Goal: Task Accomplishment & Management: Manage account settings

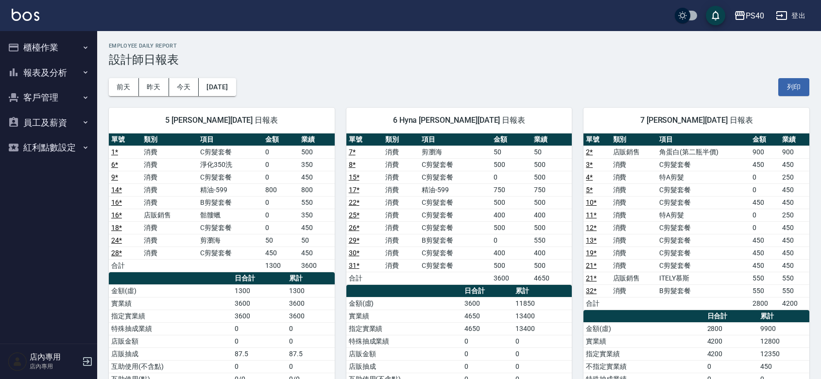
click at [49, 51] on button "櫃檯作業" at bounding box center [48, 47] width 89 height 25
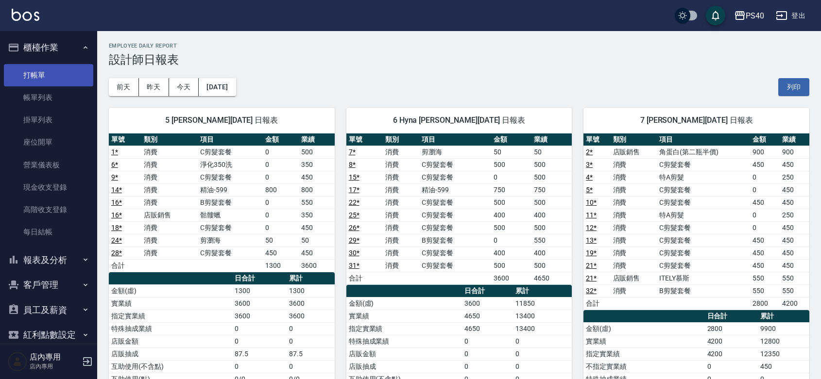
click at [42, 79] on link "打帳單" at bounding box center [48, 75] width 89 height 22
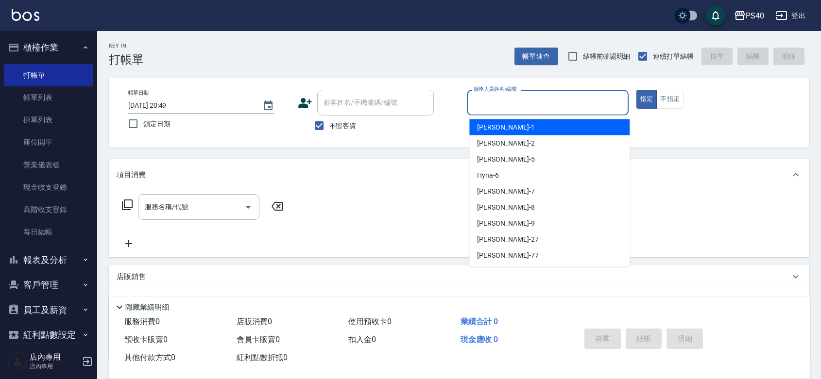
click at [572, 101] on input "服務人員姓名/編號" at bounding box center [547, 102] width 153 height 17
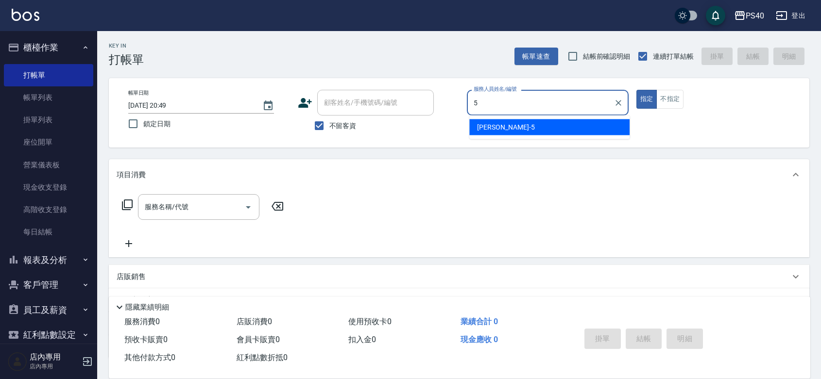
type input "[PERSON_NAME]-5"
type button "true"
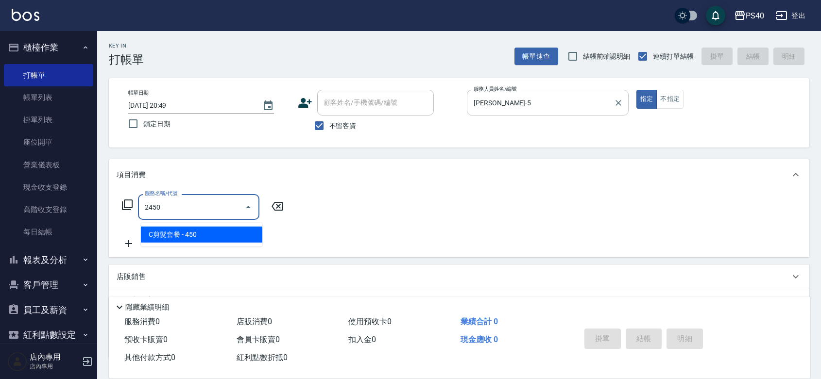
type input "C剪髮套餐(2450)"
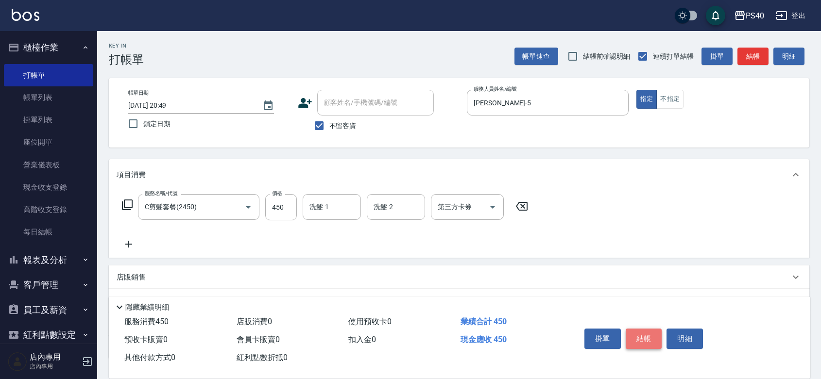
click at [645, 329] on button "結帳" at bounding box center [644, 339] width 36 height 20
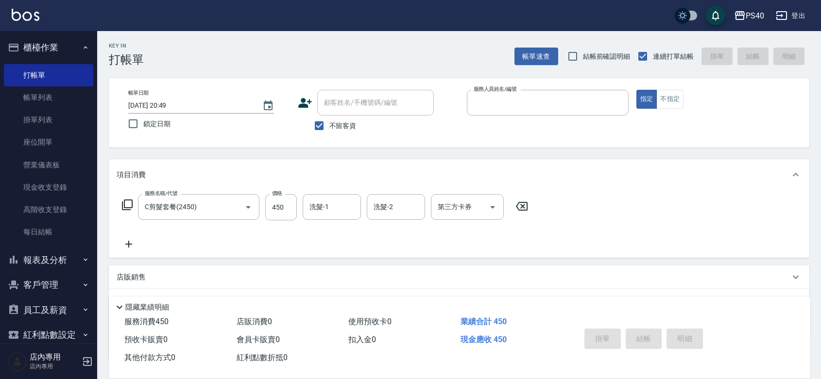
type input "8"
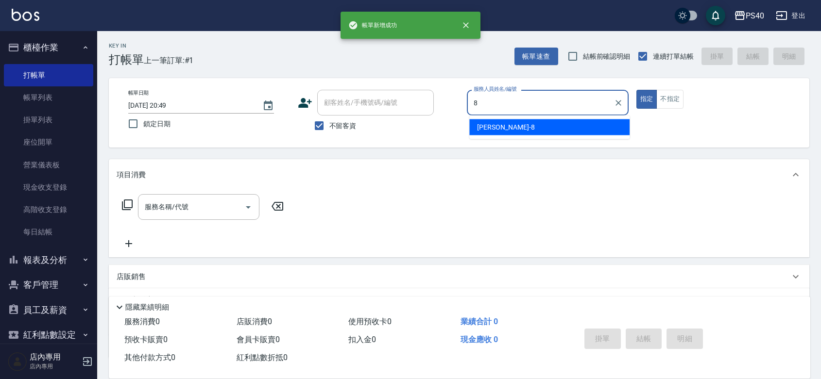
type input "簡紹倫-8"
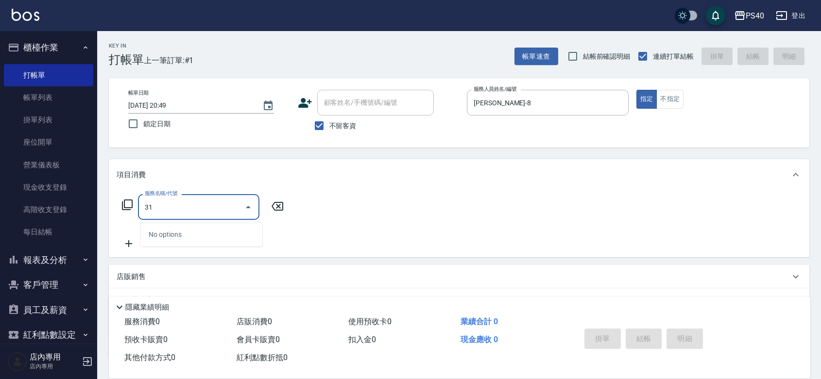
type input "3"
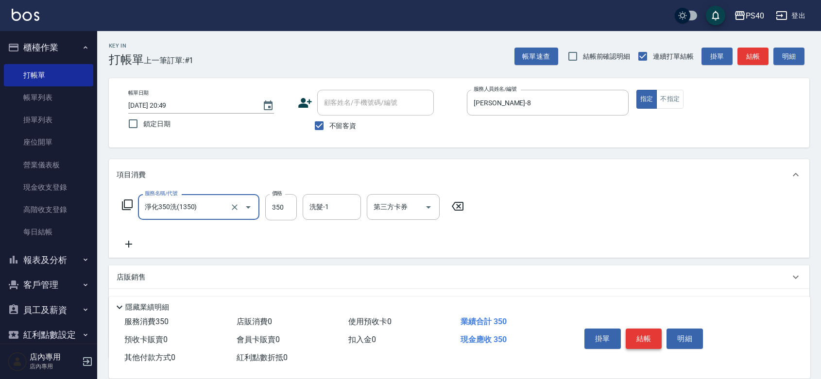
type input "淨化350洗(1350)"
drag, startPoint x: 279, startPoint y: 226, endPoint x: 279, endPoint y: 216, distance: 9.7
click at [279, 225] on div "服務名稱/代號 淨化350洗(1350) 服務名稱/代號 價格 350 價格 洗髮-1 洗髮-1 第三方卡券 第三方卡券" at bounding box center [293, 222] width 353 height 56
click at [279, 215] on input "350" at bounding box center [281, 207] width 32 height 26
type input "315"
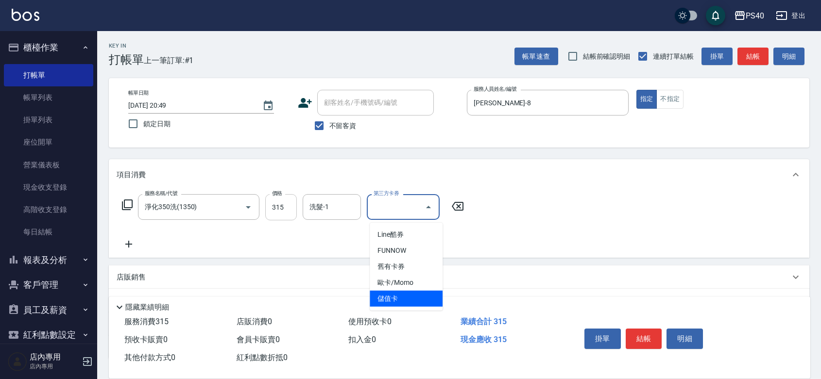
type input "儲值卡"
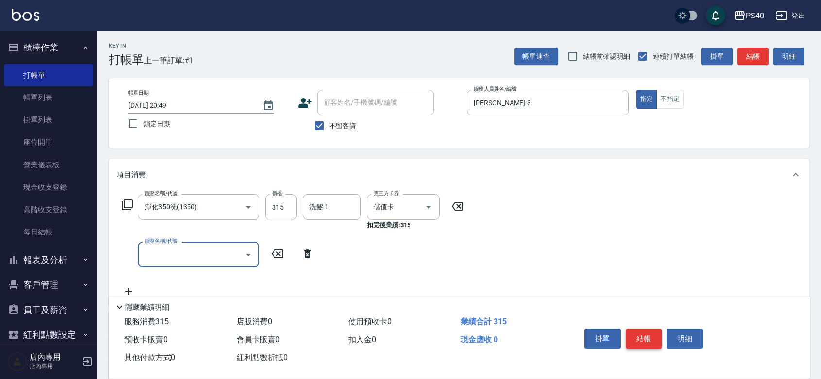
click at [654, 329] on button "結帳" at bounding box center [644, 339] width 36 height 20
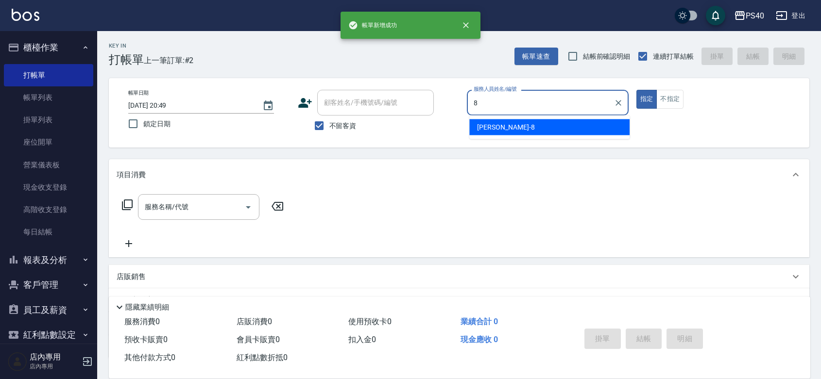
type input "簡紹倫-8"
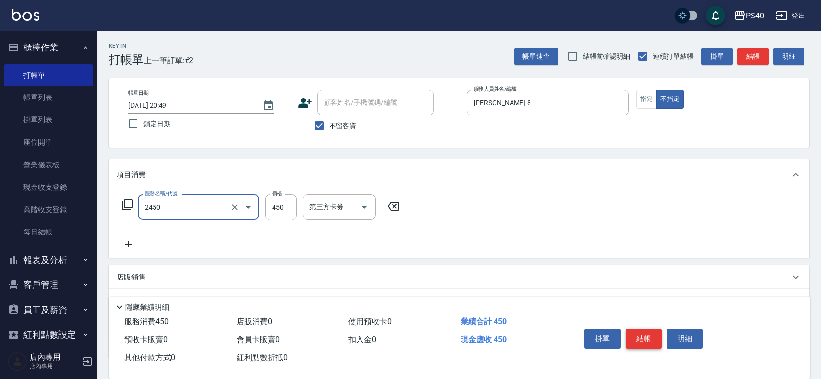
type input "C剪髮套餐(2450)"
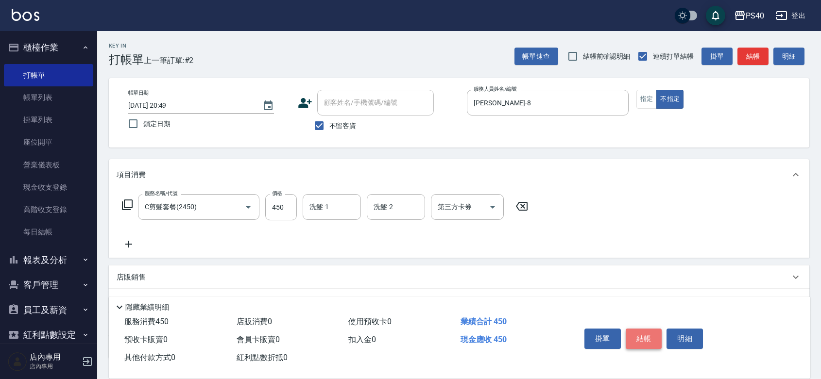
click at [654, 329] on button "結帳" at bounding box center [644, 339] width 36 height 20
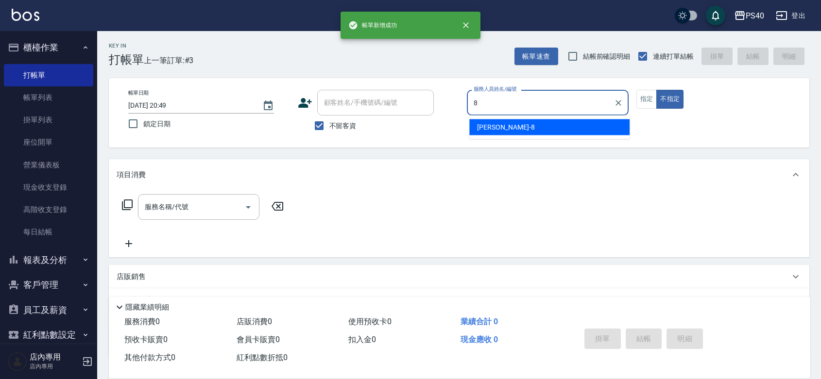
type input "簡紹倫-8"
type button "false"
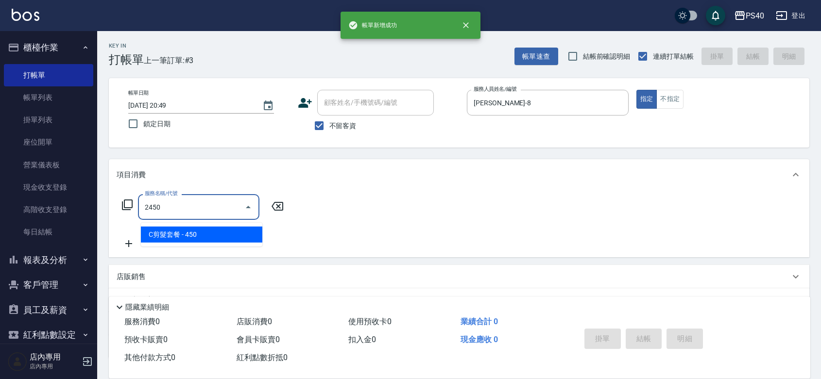
type input "C剪髮套餐(2450)"
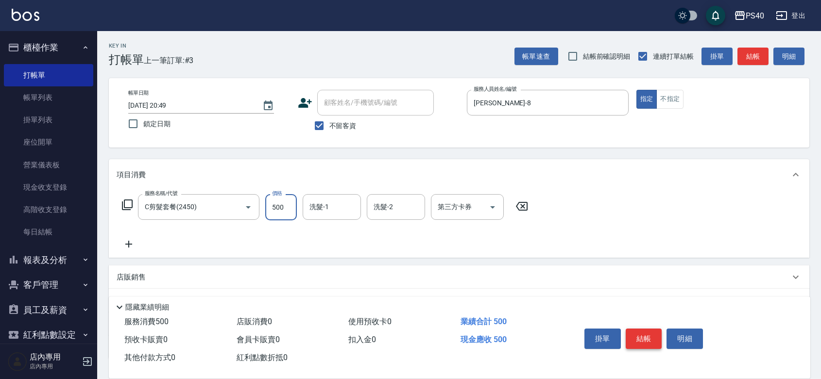
type input "500"
click at [654, 329] on button "結帳" at bounding box center [644, 339] width 36 height 20
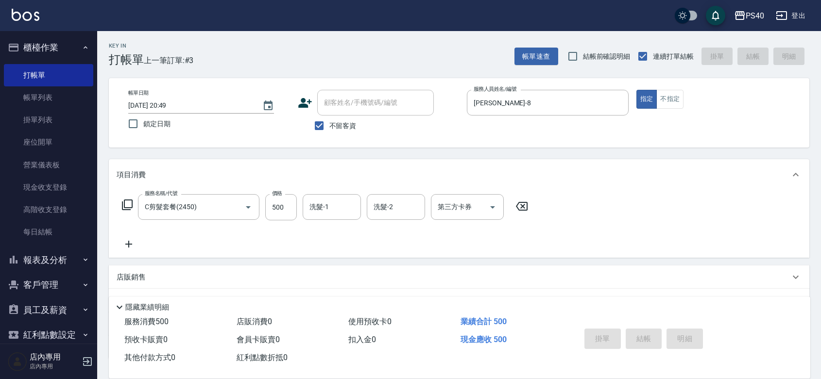
type input "2025/09/05 20:50"
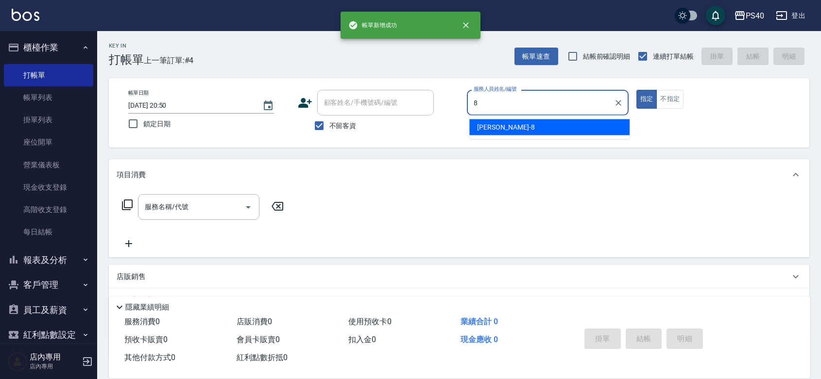
type input "簡紹倫-8"
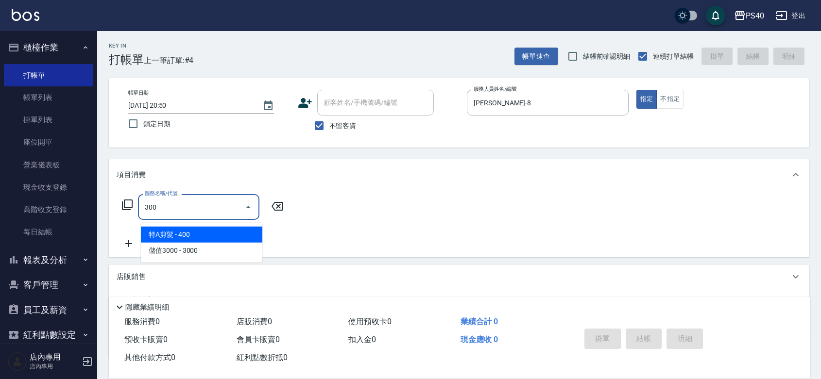
type input "特A剪髮(300)"
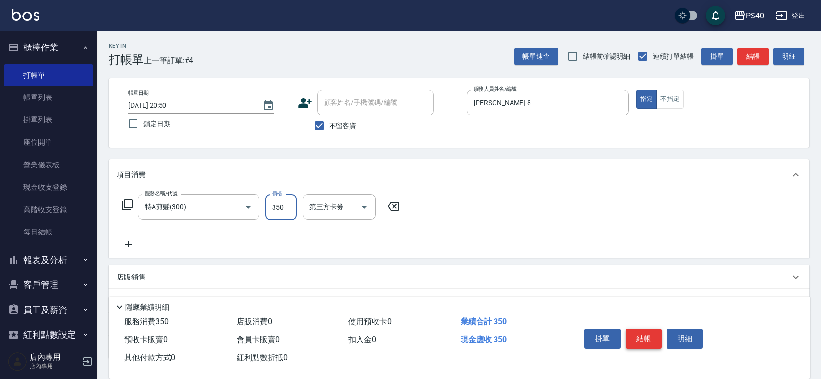
type input "350"
click at [654, 329] on button "結帳" at bounding box center [644, 339] width 36 height 20
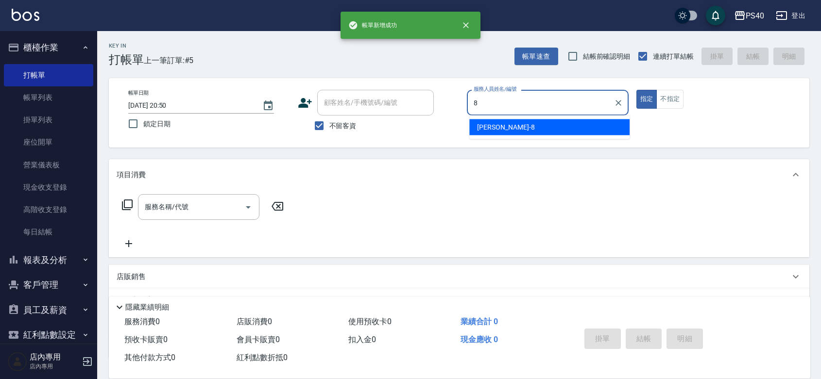
type input "簡紹倫-8"
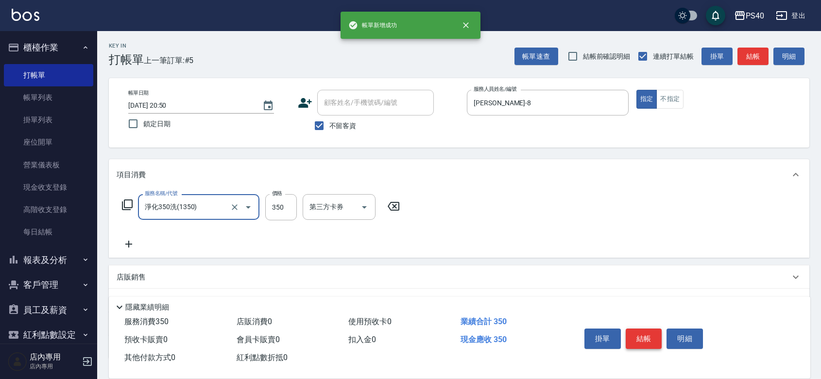
type input "淨化350洗(1350)"
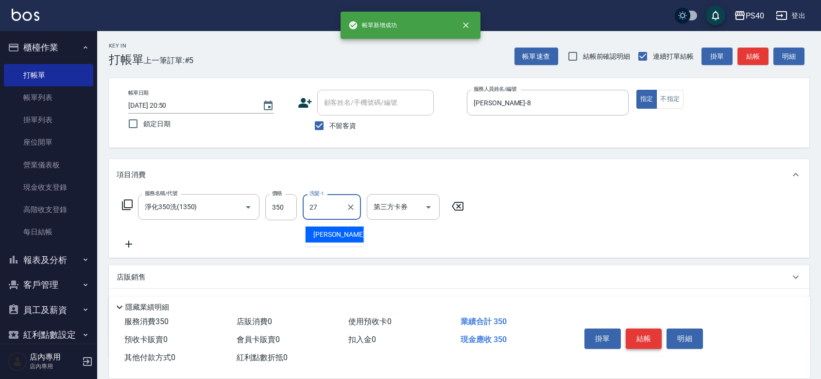
type input "[PERSON_NAME]-27"
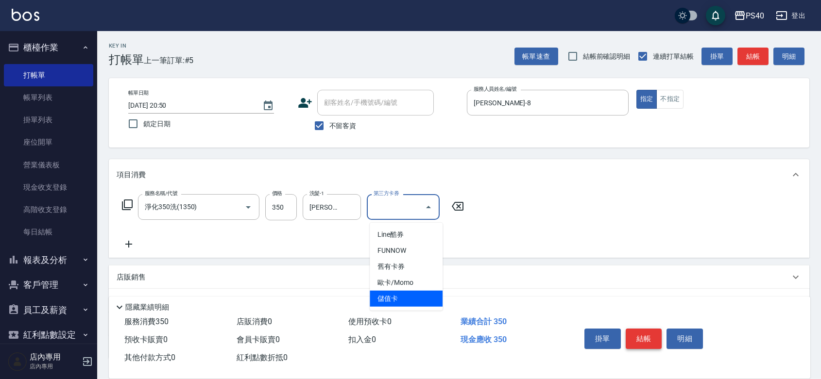
type input "儲值卡"
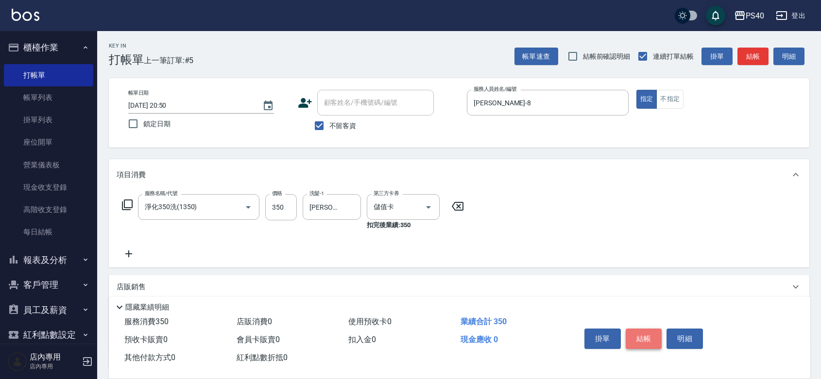
click at [654, 329] on button "結帳" at bounding box center [644, 339] width 36 height 20
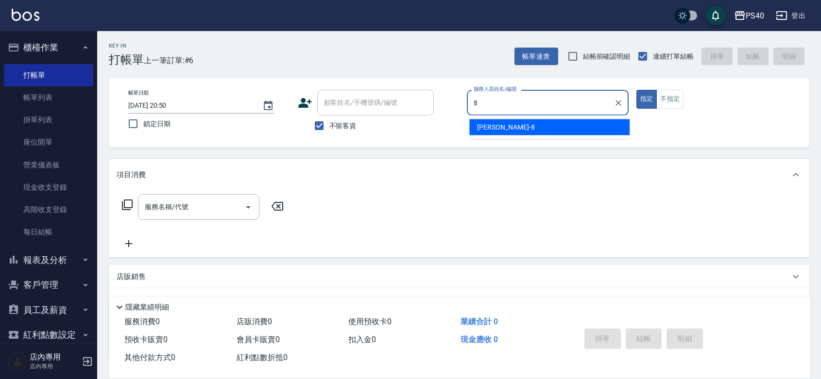
type input "簡紹倫-8"
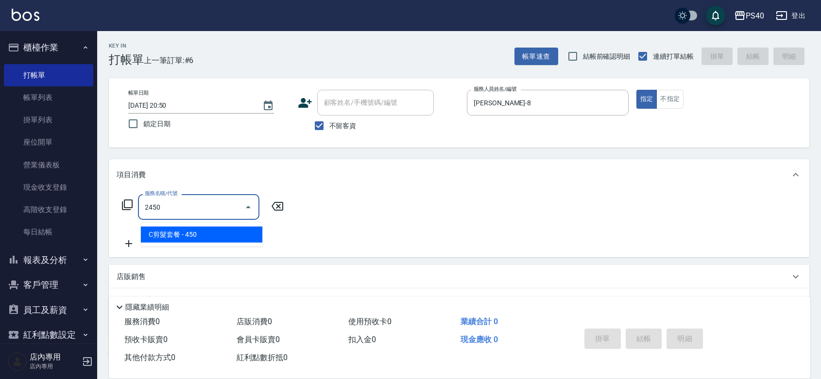
type input "C剪髮套餐(2450)"
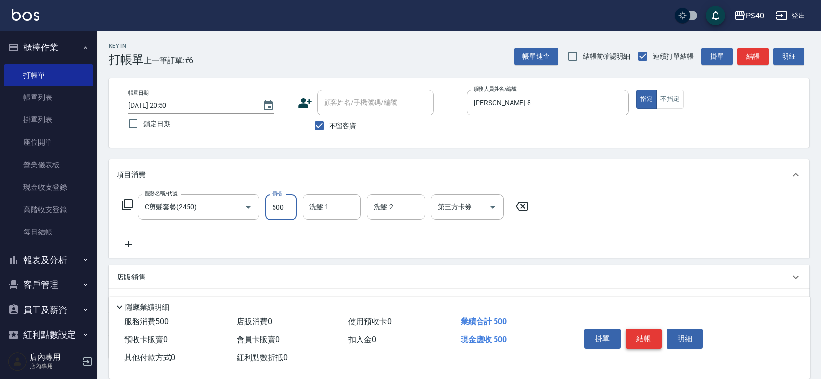
type input "500"
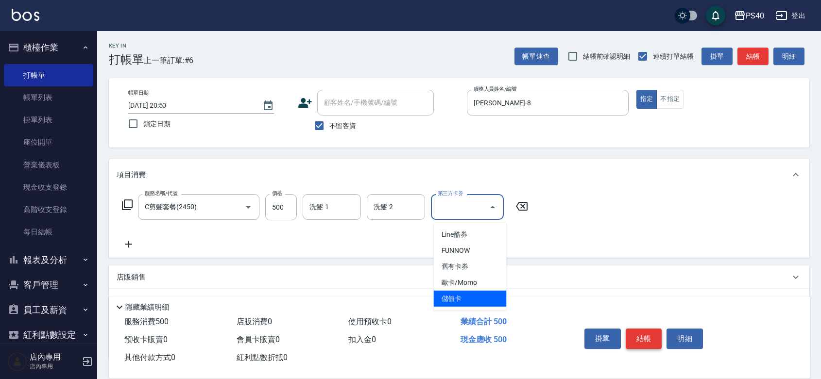
type input "儲值卡"
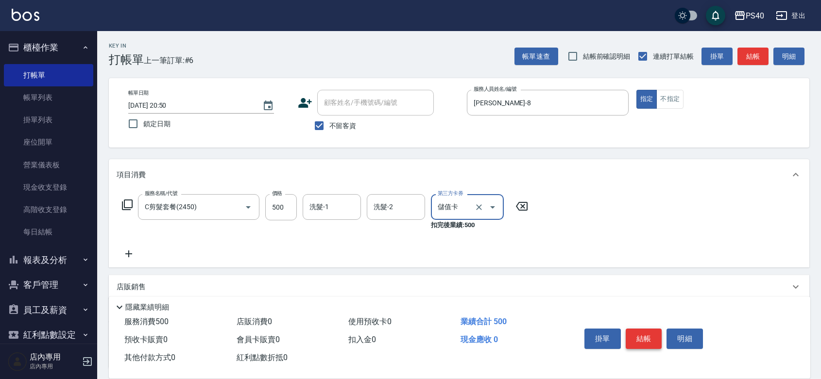
click at [654, 329] on button "結帳" at bounding box center [644, 339] width 36 height 20
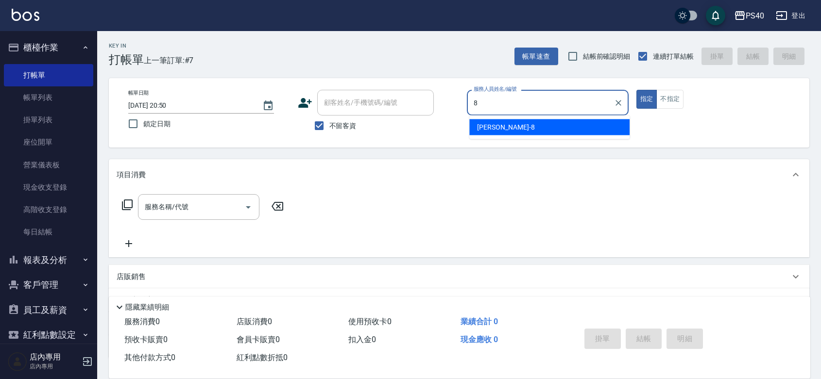
type input "簡紹倫-8"
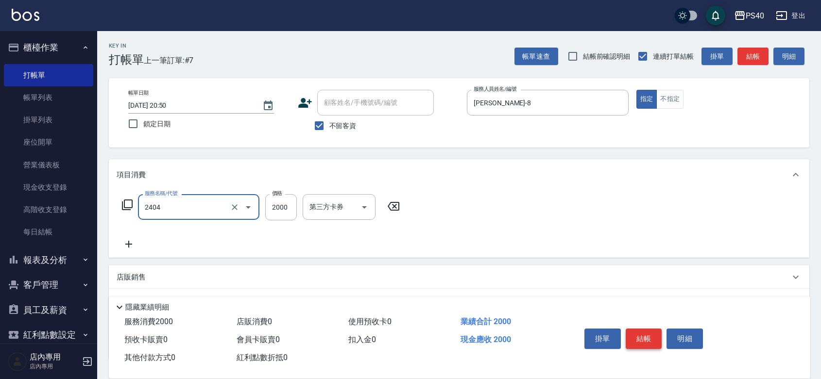
type input "燙髮D餐(2404)"
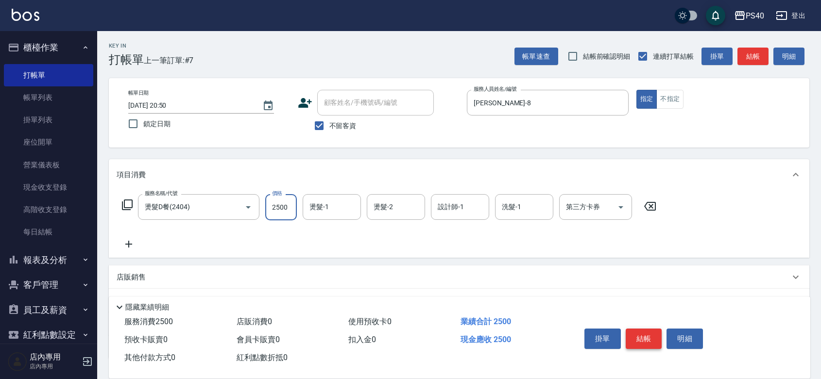
type input "2500"
click at [654, 329] on button "結帳" at bounding box center [644, 339] width 36 height 20
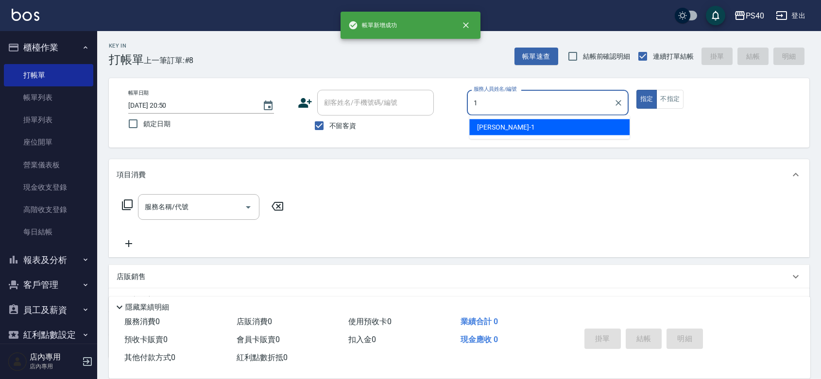
type input "蘇煜森-1"
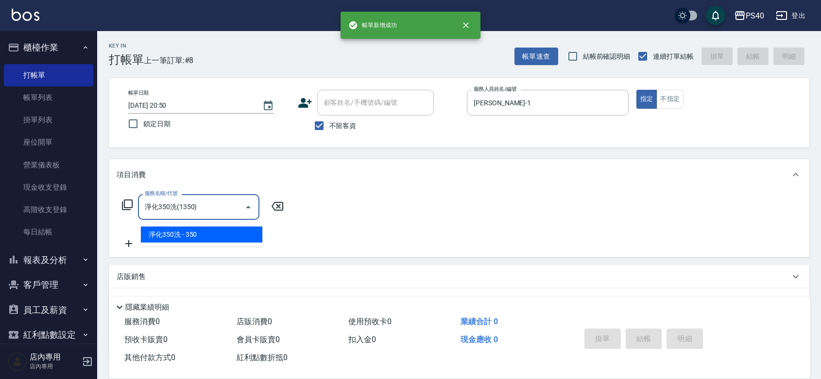
type input "淨化350洗(1350)"
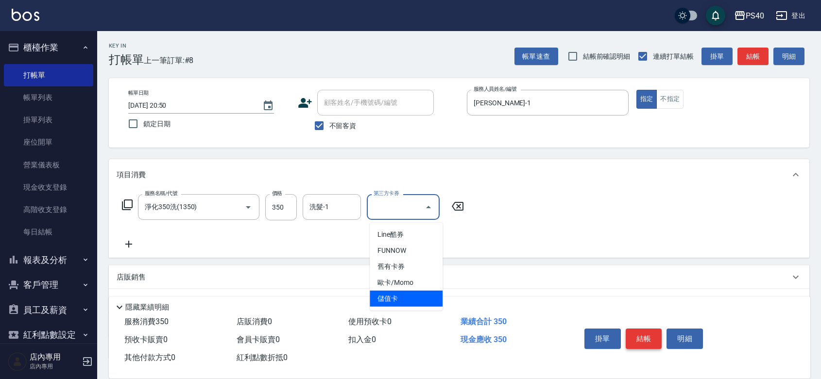
type input "儲值卡"
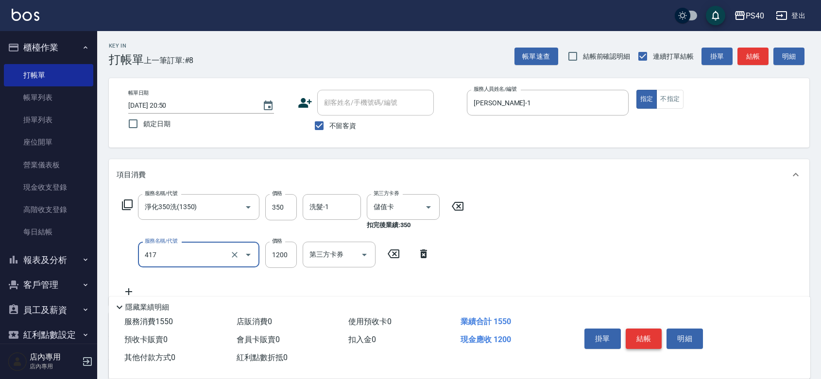
type input "哥德式(417)"
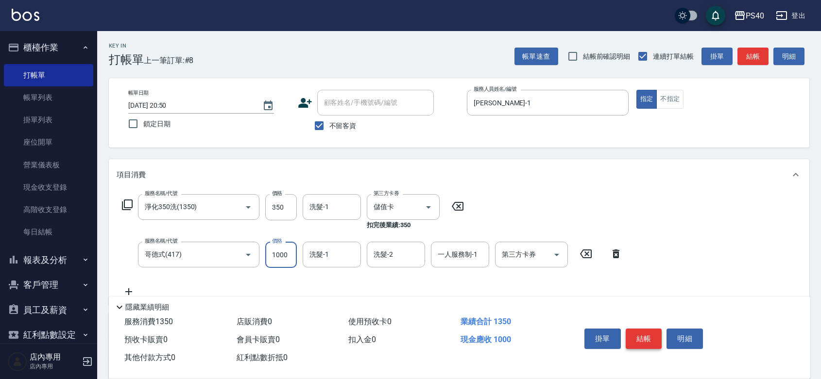
type input "1000"
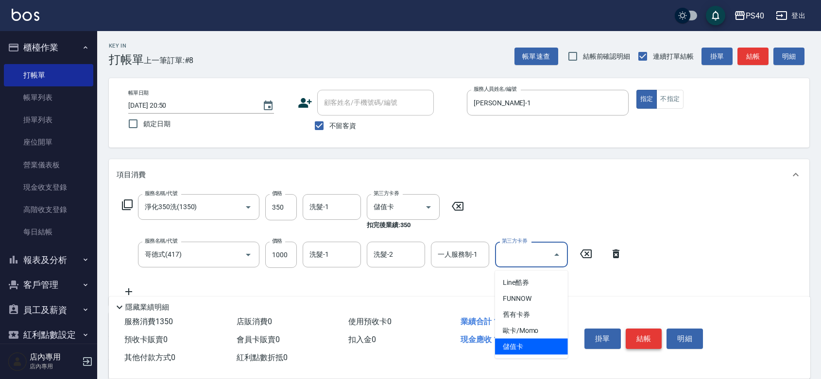
type input "儲值卡"
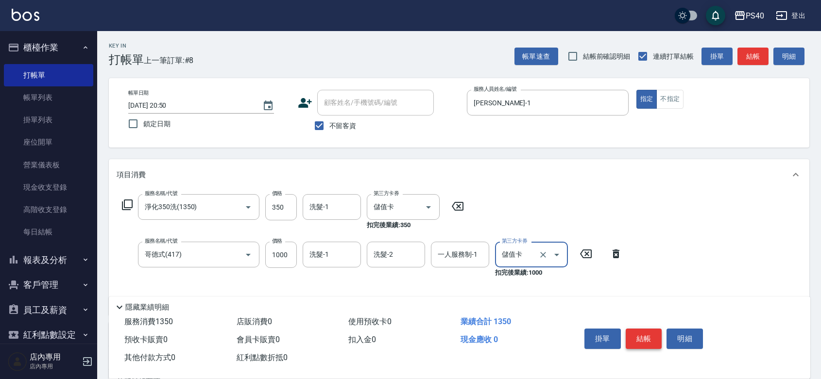
click at [654, 329] on button "結帳" at bounding box center [644, 339] width 36 height 20
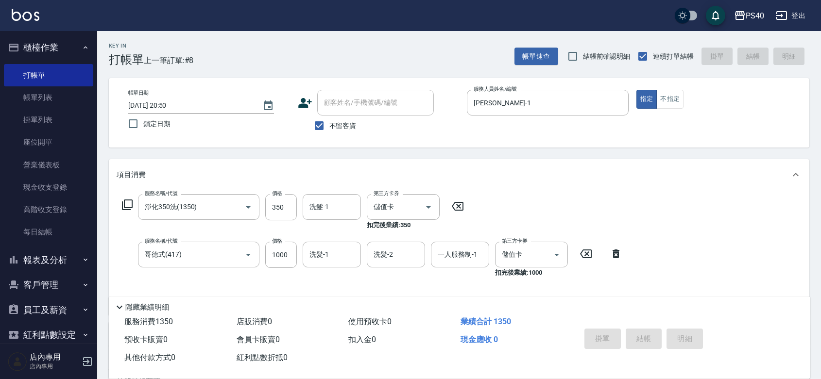
type input "[DATE] 20:51"
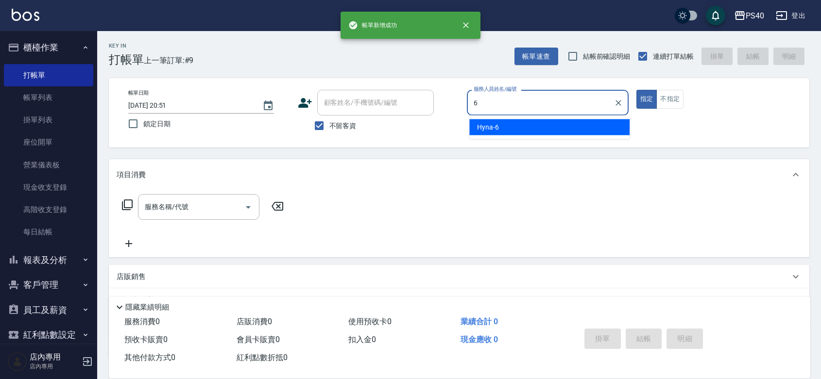
type input "Hyna-6"
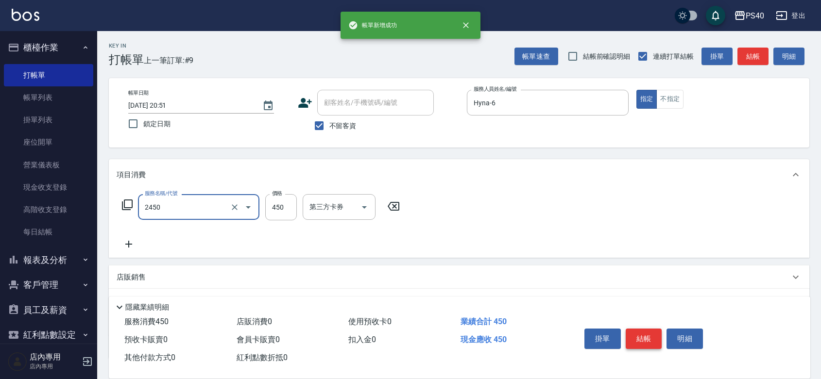
type input "C剪髮套餐(2450)"
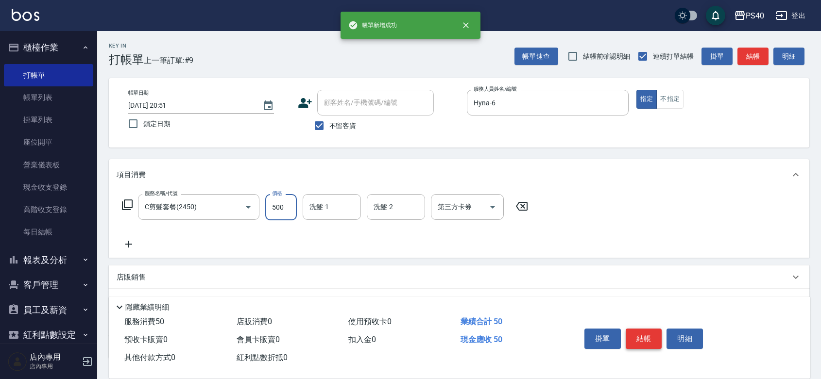
type input "500"
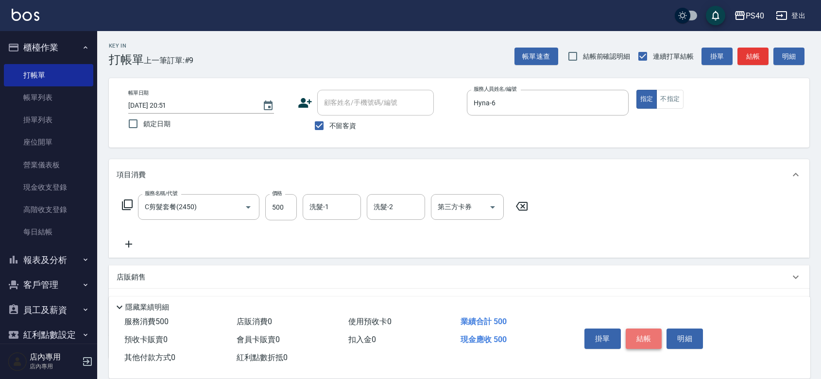
click at [654, 329] on button "結帳" at bounding box center [644, 339] width 36 height 20
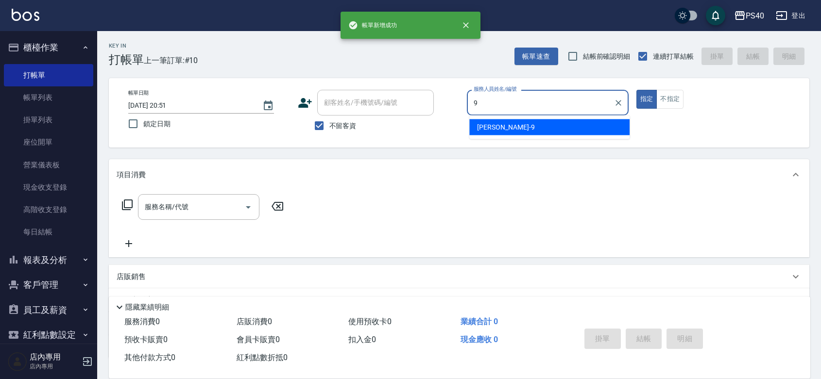
type input "[PERSON_NAME]-9"
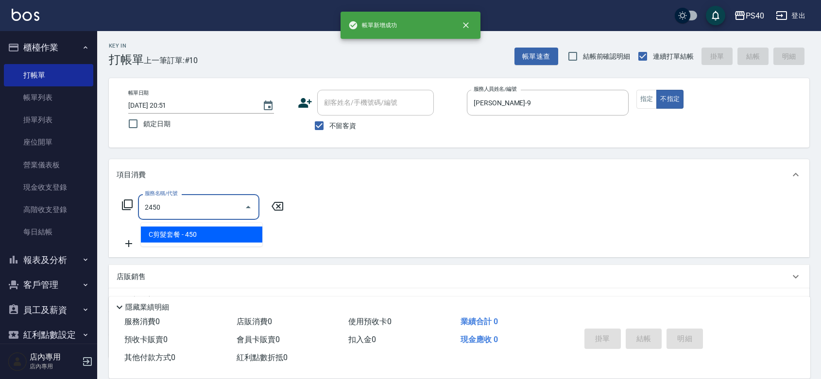
type input "C剪髮套餐(2450)"
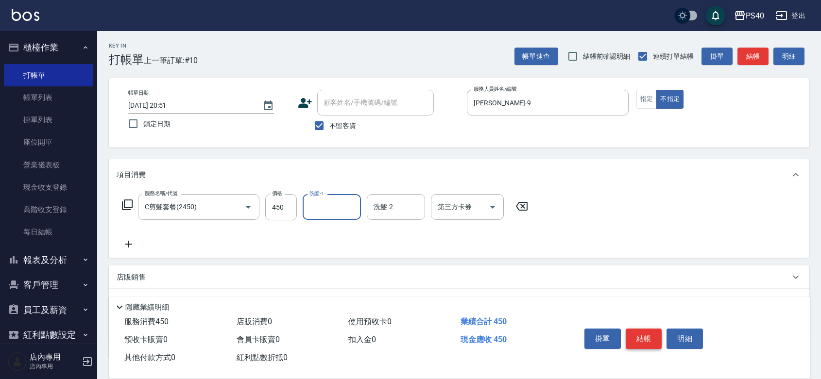
click at [654, 329] on button "結帳" at bounding box center [644, 339] width 36 height 20
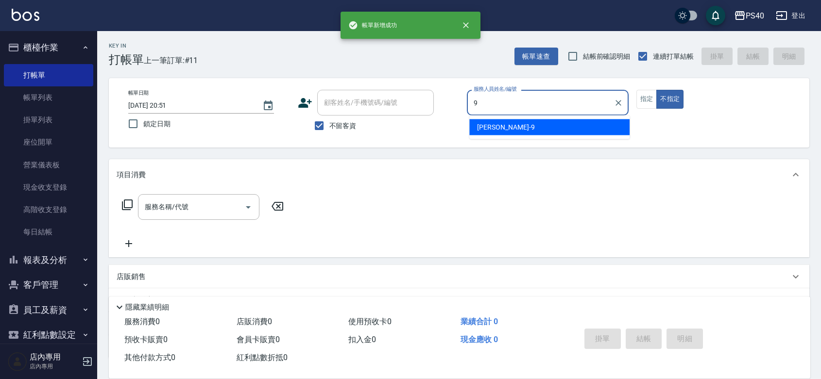
type input "[PERSON_NAME]-9"
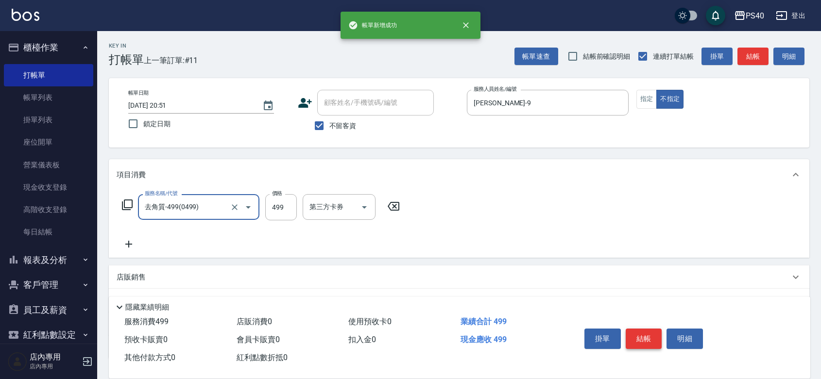
type input "去角質-499(0499)"
type input "500"
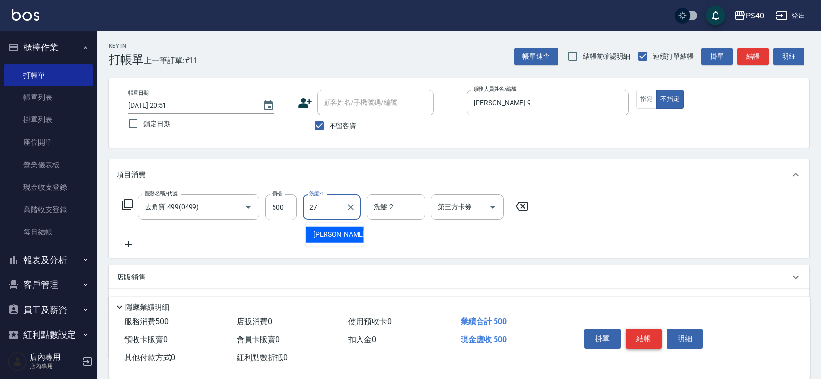
type input "[PERSON_NAME]-27"
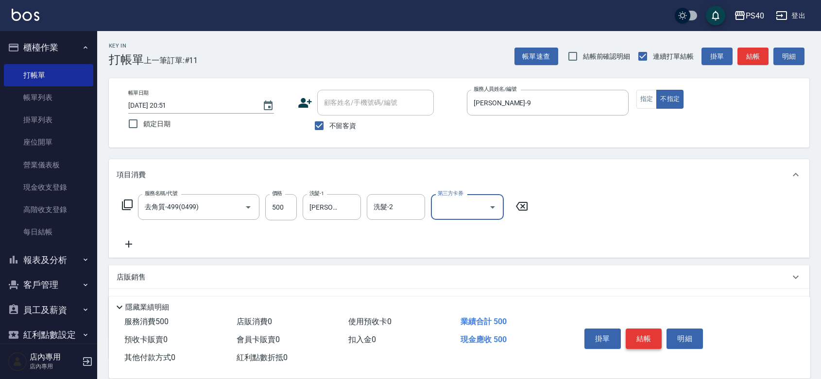
click at [654, 329] on button "結帳" at bounding box center [644, 339] width 36 height 20
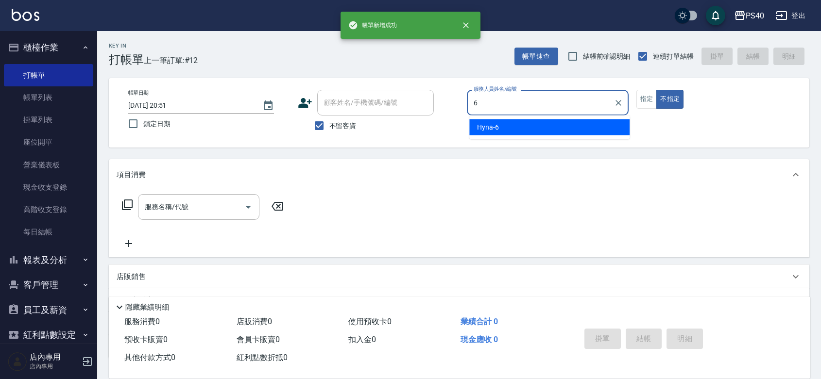
type input "Hyna-6"
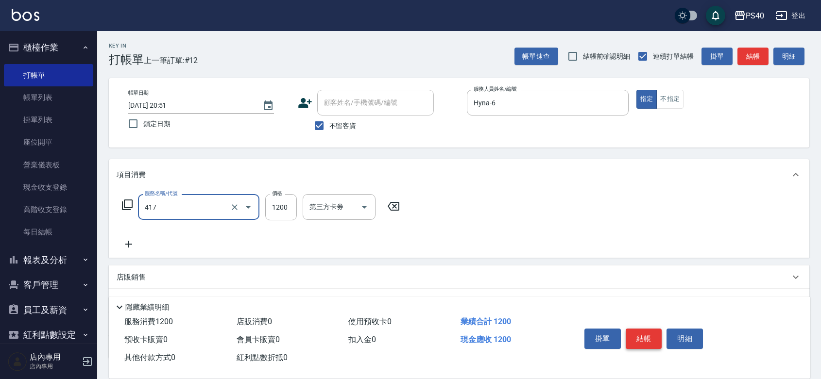
type input "哥德式(417)"
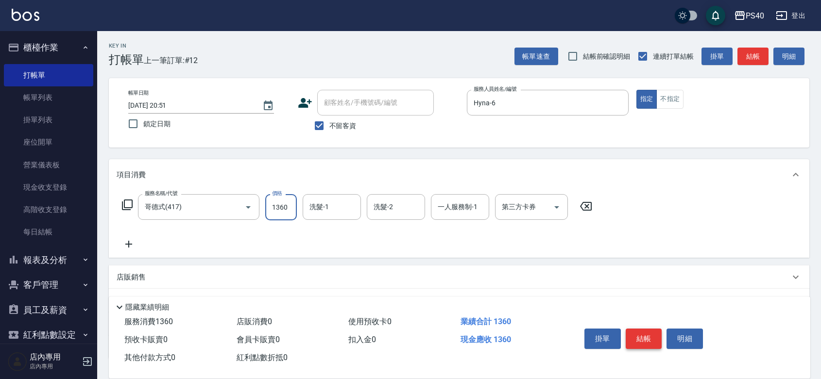
type input "1360"
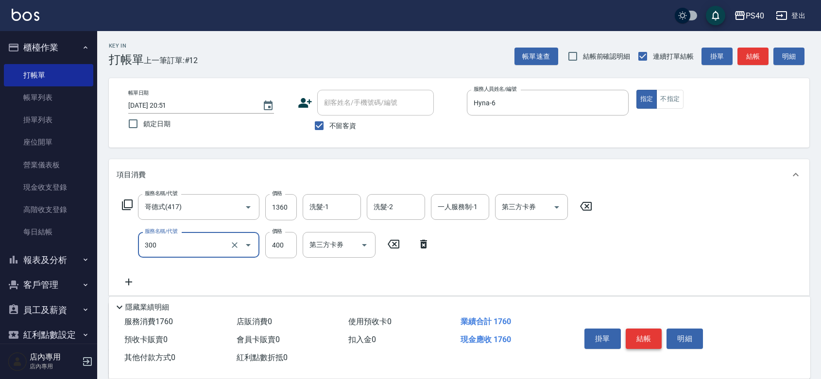
type input "特A剪髮(300)"
type input "300"
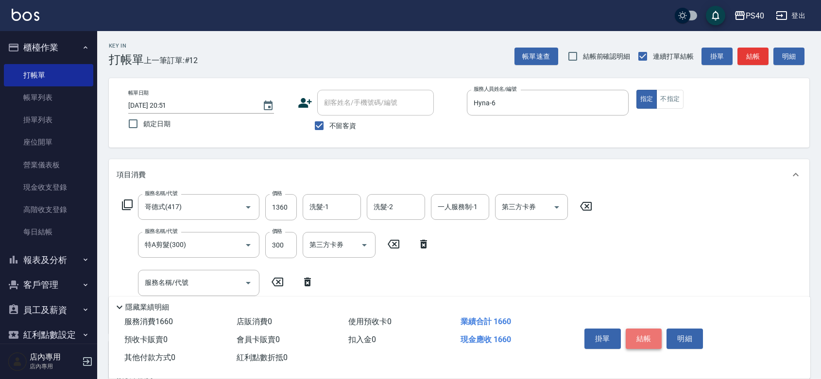
click at [654, 329] on button "結帳" at bounding box center [644, 339] width 36 height 20
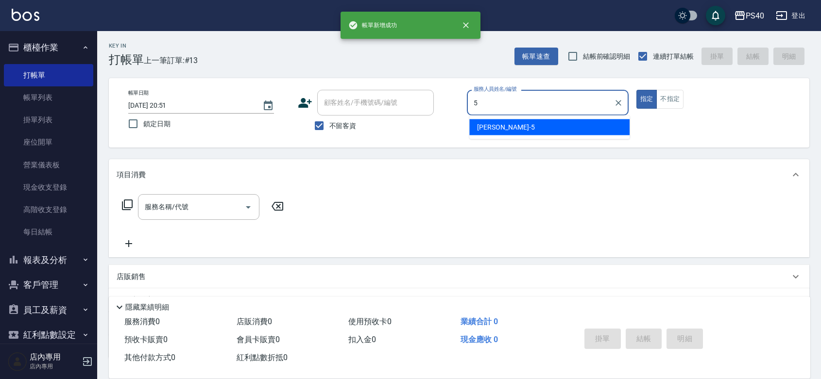
type input "[PERSON_NAME]-5"
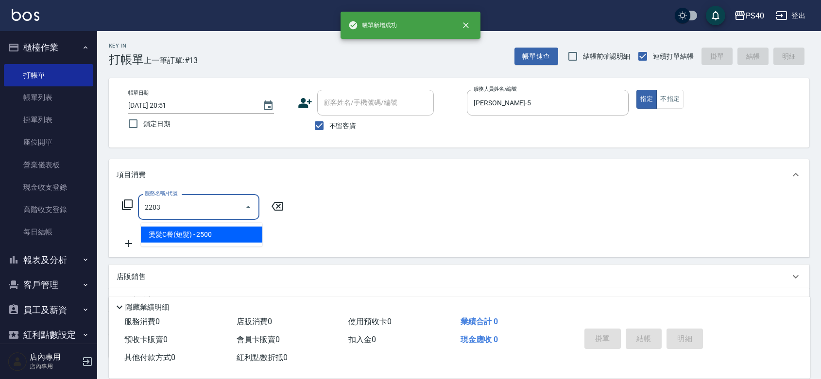
type input "燙髮C餐(短髮)(2203)"
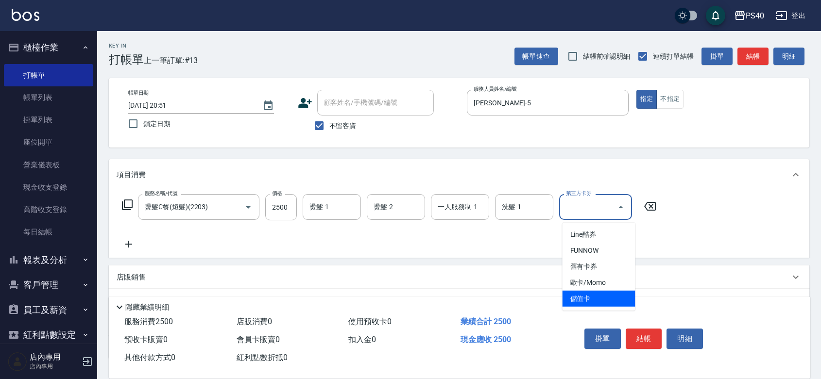
type input "儲值卡"
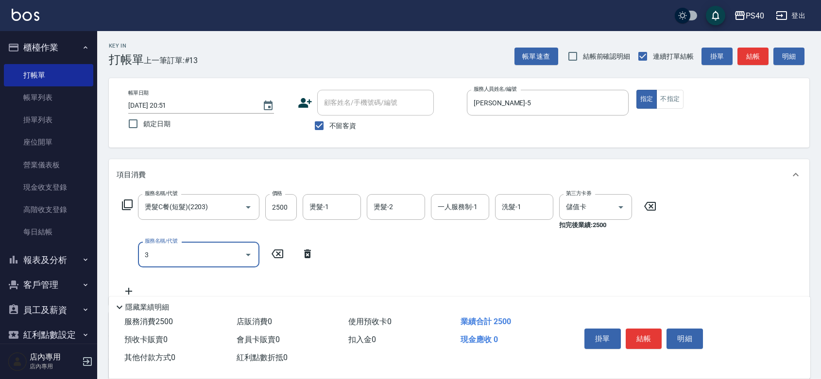
type input "+ovc3號或天使眼淚(500)"
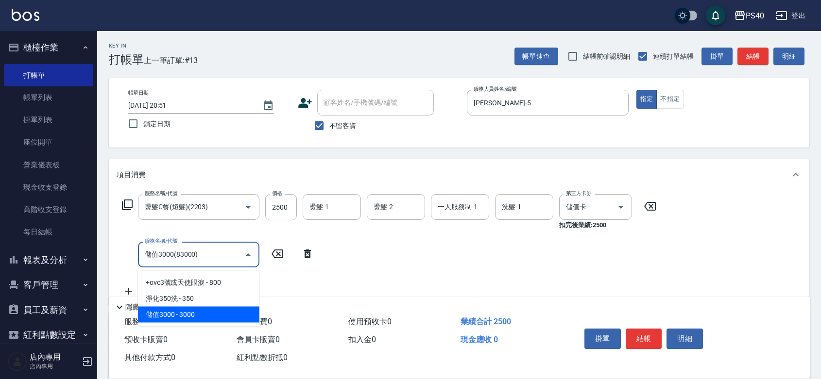
type input "儲值3000(83000)"
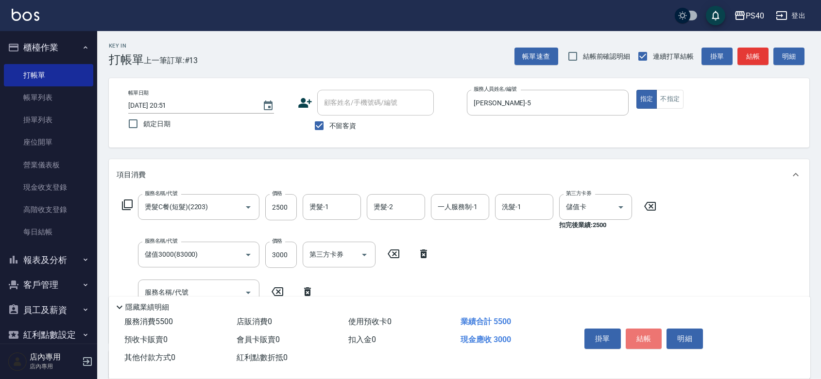
click at [653, 329] on button "結帳" at bounding box center [644, 339] width 36 height 20
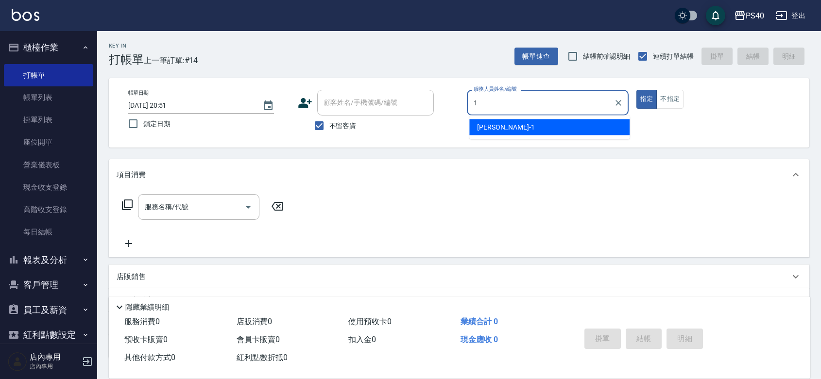
type input "蘇煜森-1"
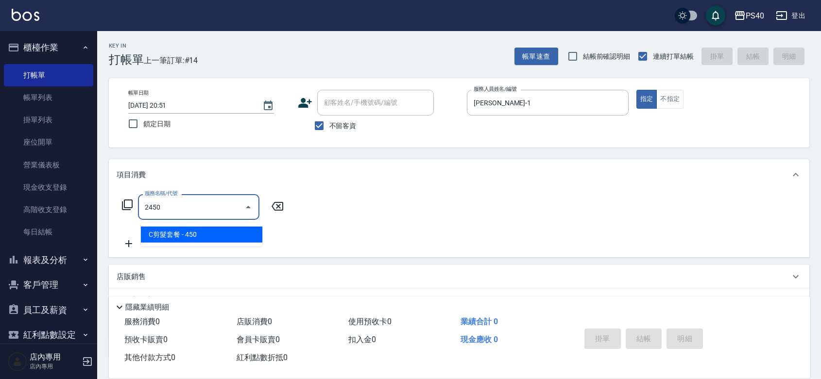
type input "C剪髮套餐(2450)"
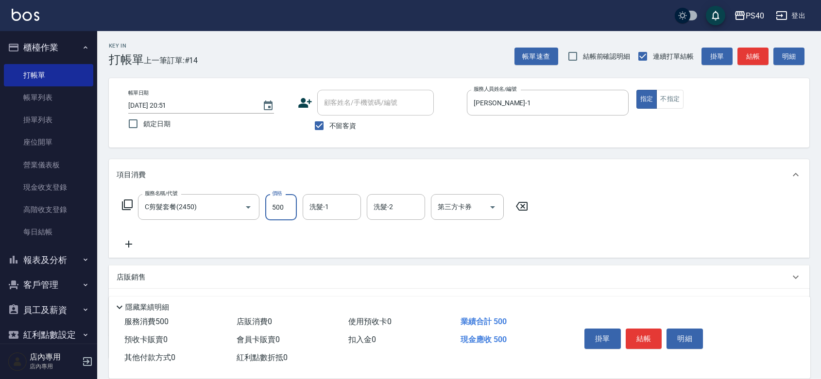
type input "500"
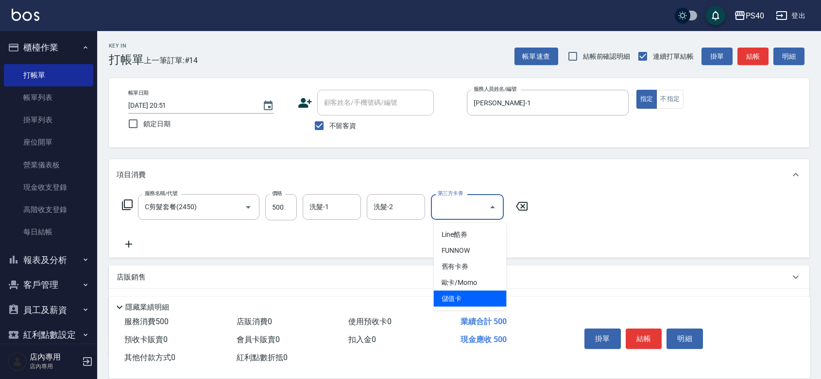
type input "儲值卡"
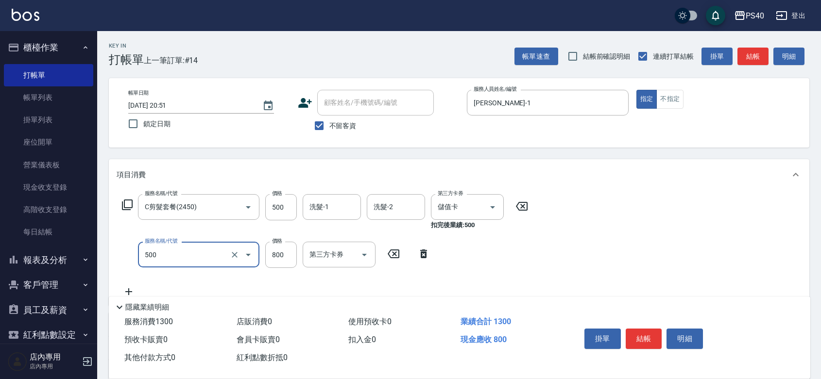
type input "+ovc3號或天使眼淚(500)"
type input "500"
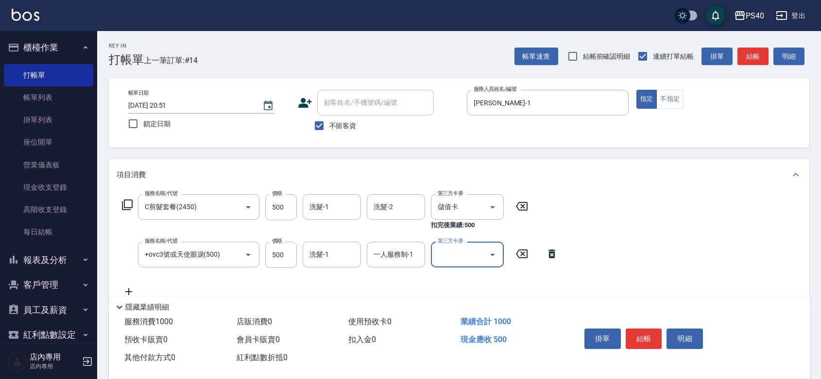
click at [653, 329] on button "結帳" at bounding box center [644, 339] width 36 height 20
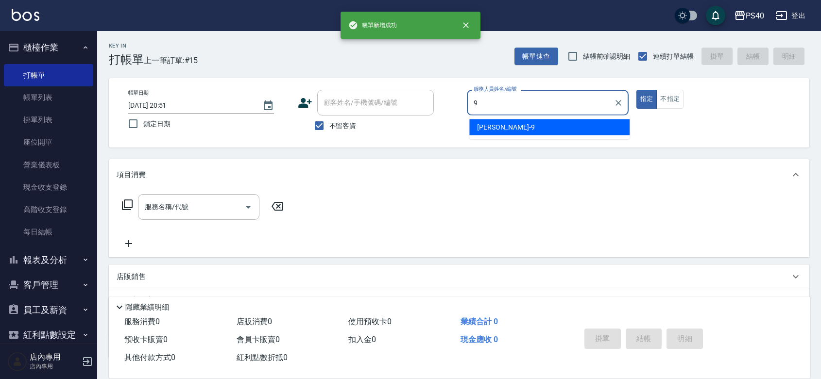
type input "[PERSON_NAME]-9"
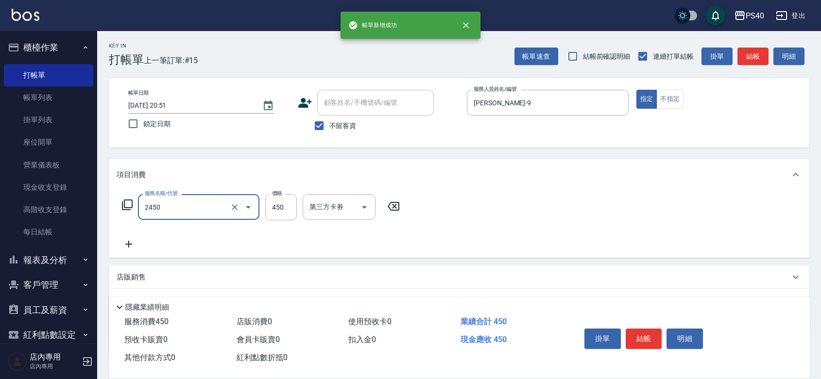
type input "C剪髮套餐(2450)"
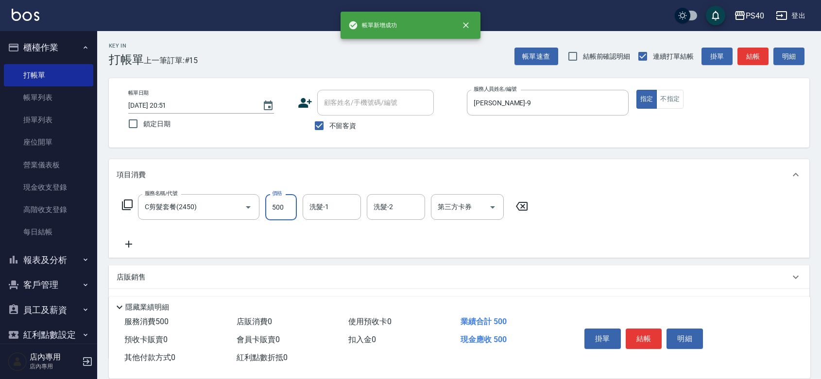
type input "500"
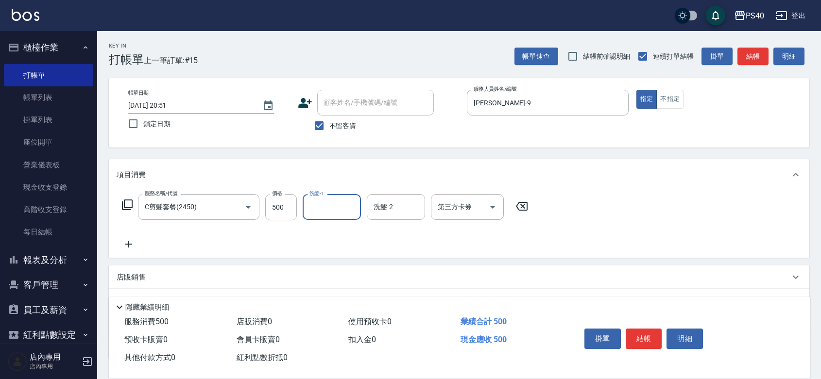
click at [653, 329] on button "結帳" at bounding box center [644, 339] width 36 height 20
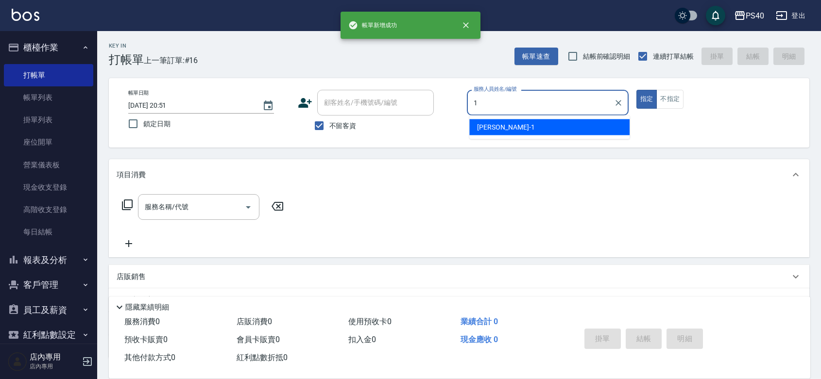
type input "蘇煜森-1"
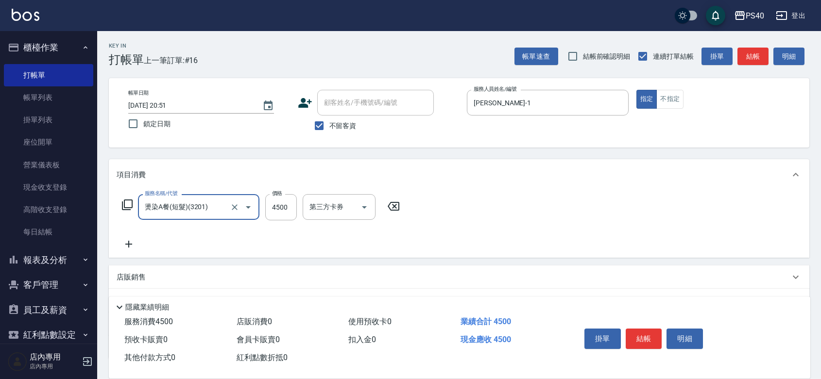
type input "燙染A餐(短髮)(3201)"
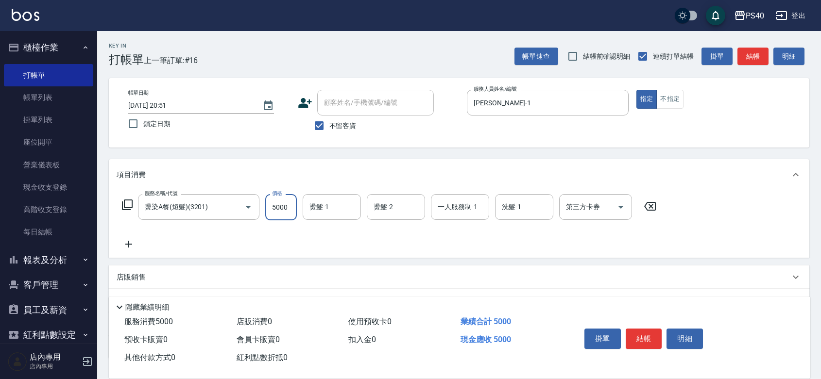
type input "5000"
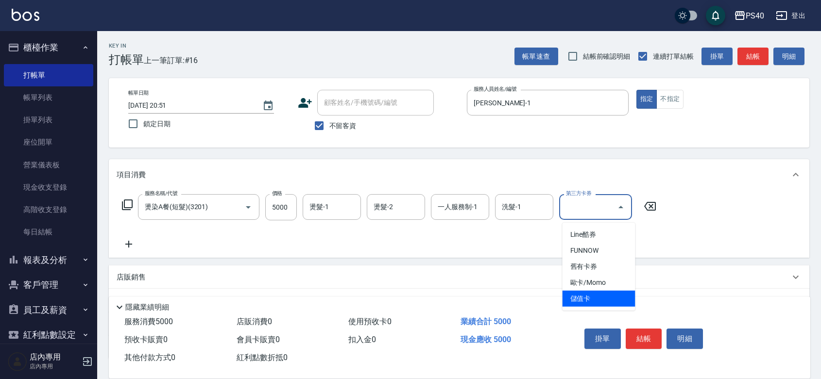
type input "儲值卡"
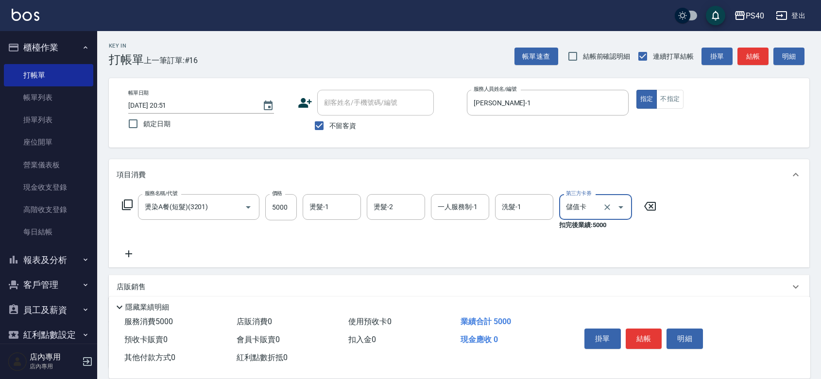
click at [653, 329] on button "結帳" at bounding box center [644, 339] width 36 height 20
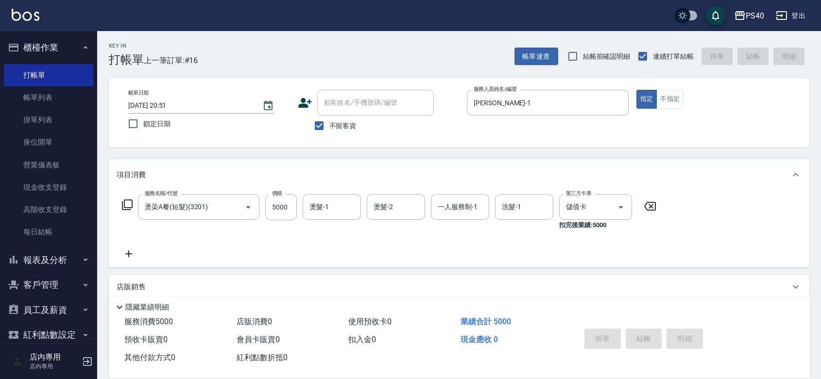
type input "2025/09/05 20:52"
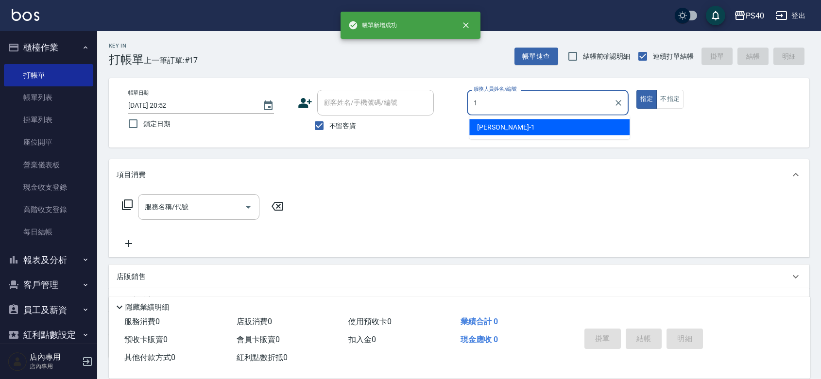
type input "蘇煜森-1"
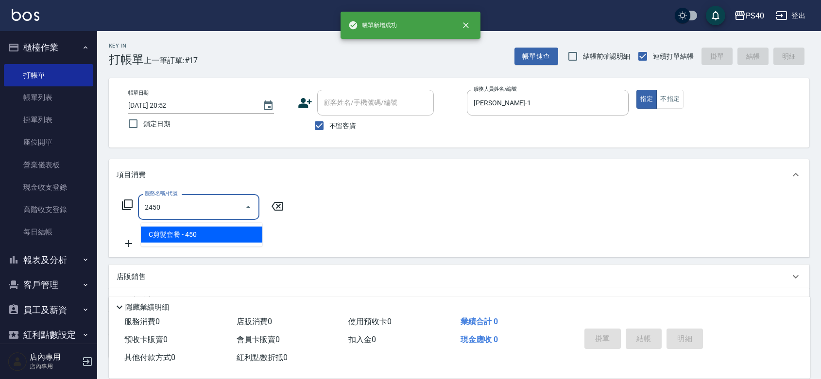
type input "C剪髮套餐(2450)"
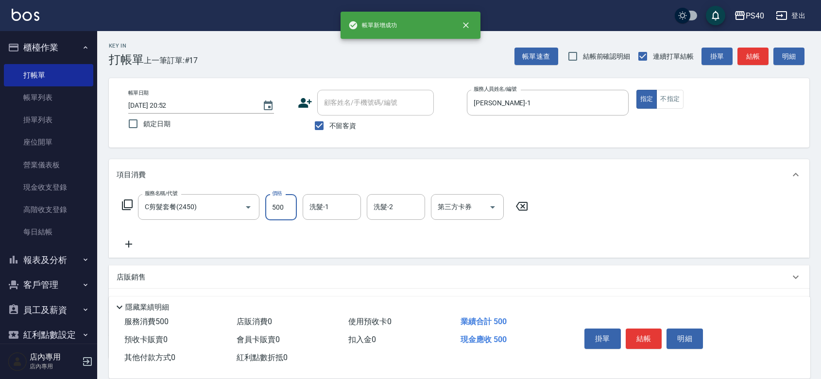
type input "500"
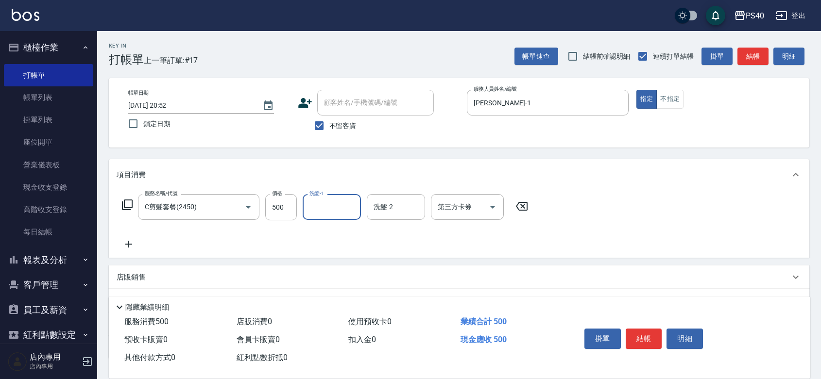
click at [653, 329] on button "結帳" at bounding box center [644, 339] width 36 height 20
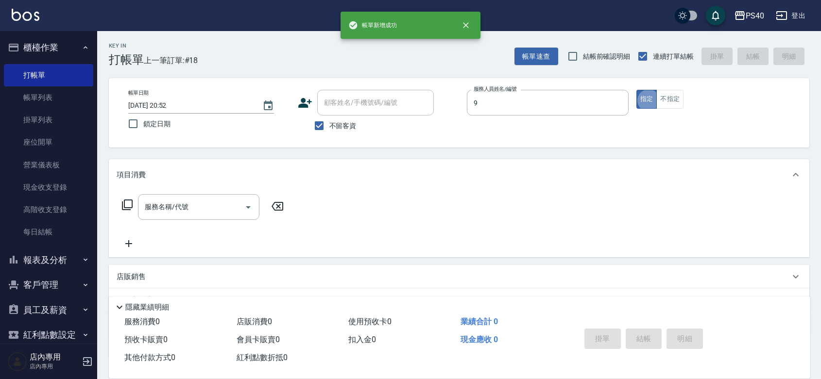
type input "[PERSON_NAME]-9"
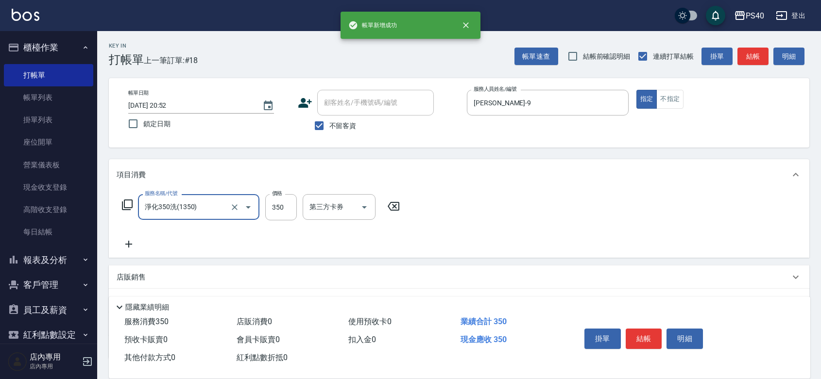
type input "淨化350洗(1350)"
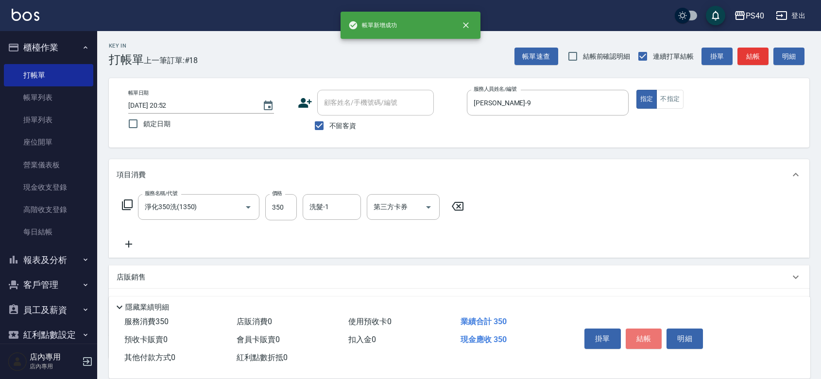
click at [653, 329] on button "結帳" at bounding box center [644, 339] width 36 height 20
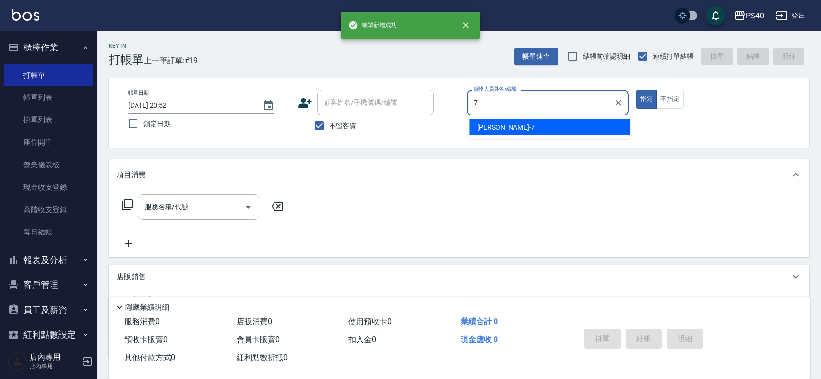
type input "李宗翰-7"
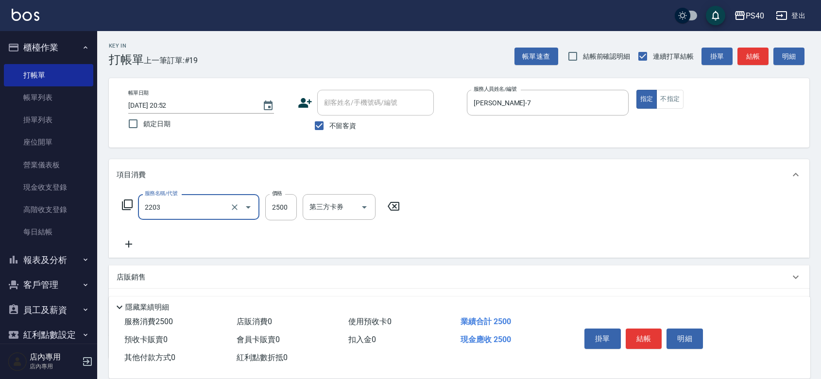
type input "燙髮C餐(短髮)(2203)"
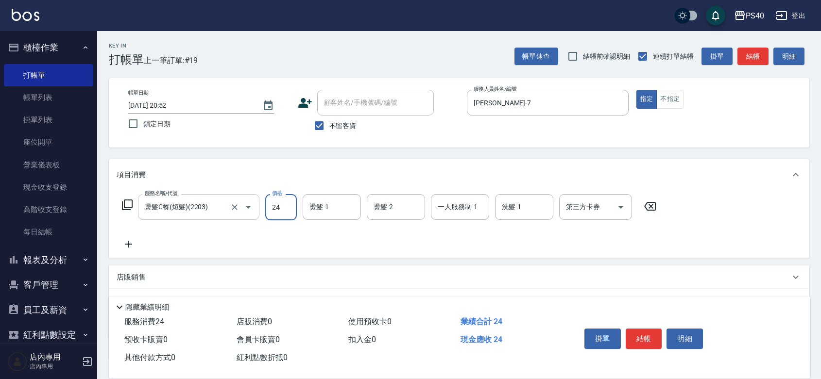
type input "24"
click at [207, 214] on input "燙髮C餐(短髮)(2203)" at bounding box center [184, 207] width 85 height 17
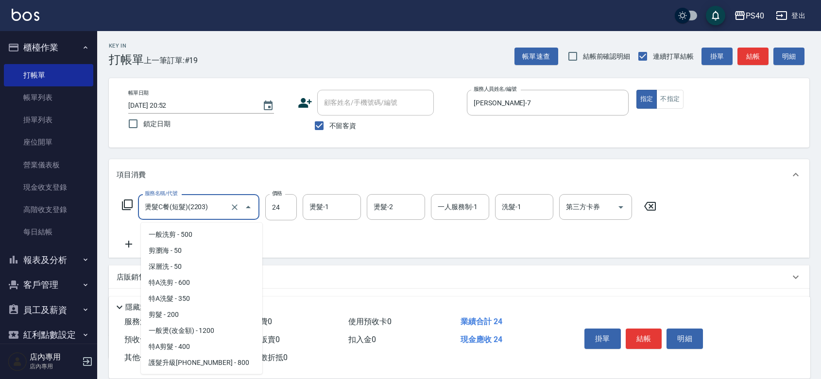
click at [207, 214] on input "燙髮C餐(短髮)(2203)" at bounding box center [184, 207] width 85 height 17
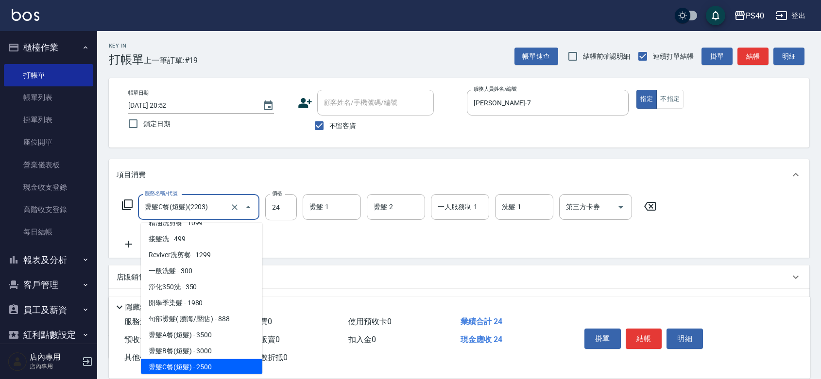
click at [207, 214] on input "燙髮C餐(短髮)(2203)" at bounding box center [184, 207] width 85 height 17
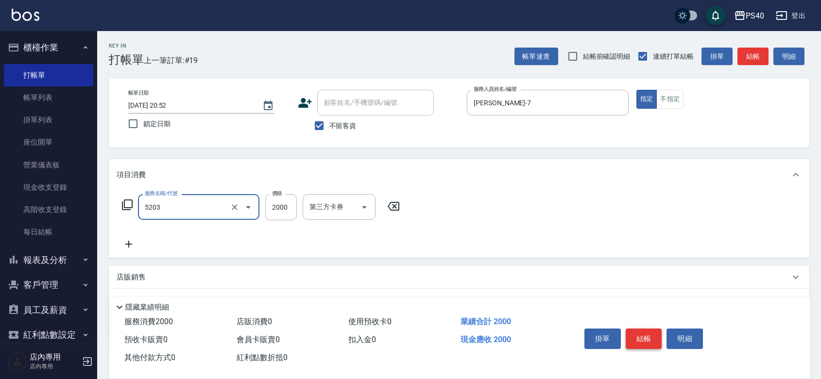
type input "染髮C餐(短髮)(5203)"
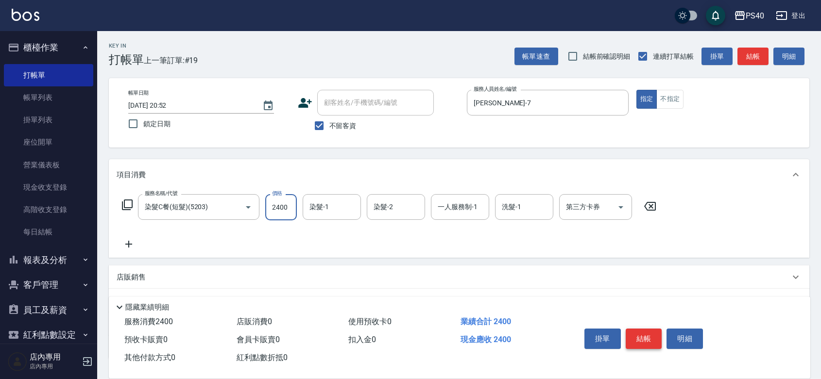
type input "2400"
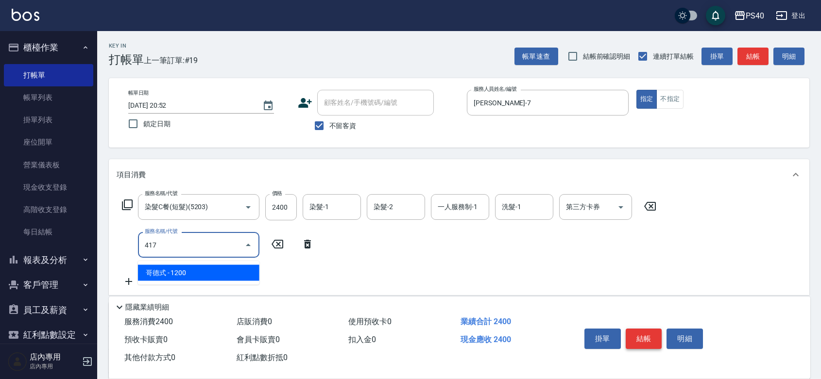
type input "哥德式(417)"
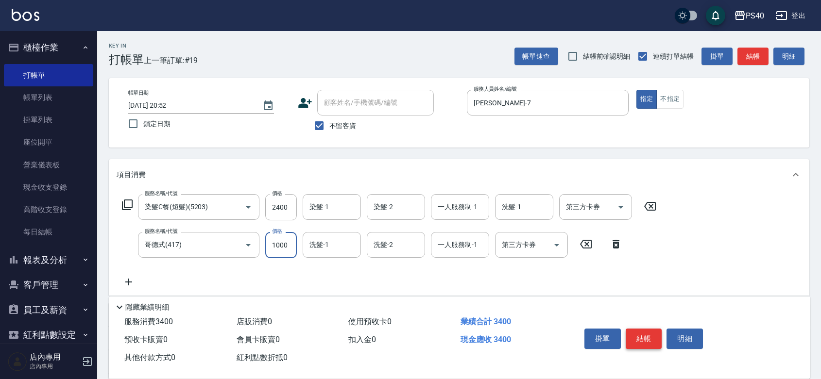
type input "1000"
click at [645, 329] on button "結帳" at bounding box center [644, 339] width 36 height 20
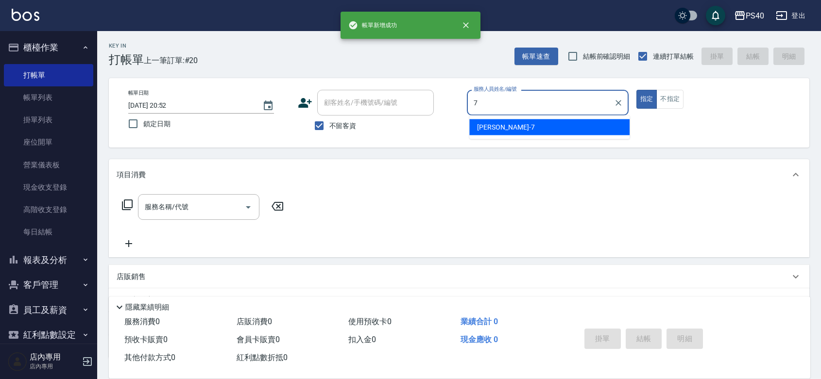
type input "李宗翰-7"
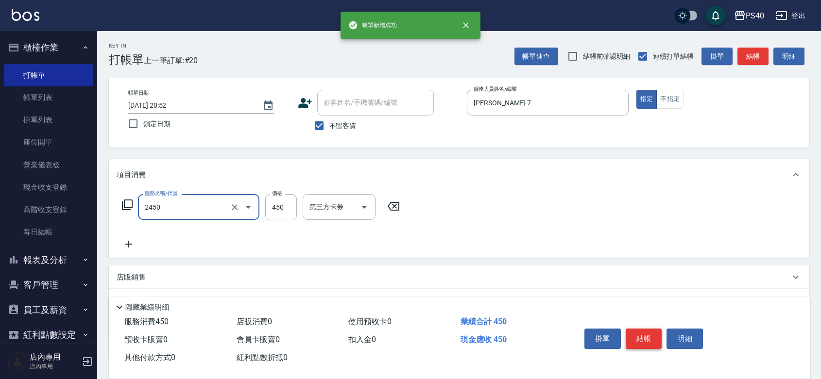
type input "C剪髮套餐(2450)"
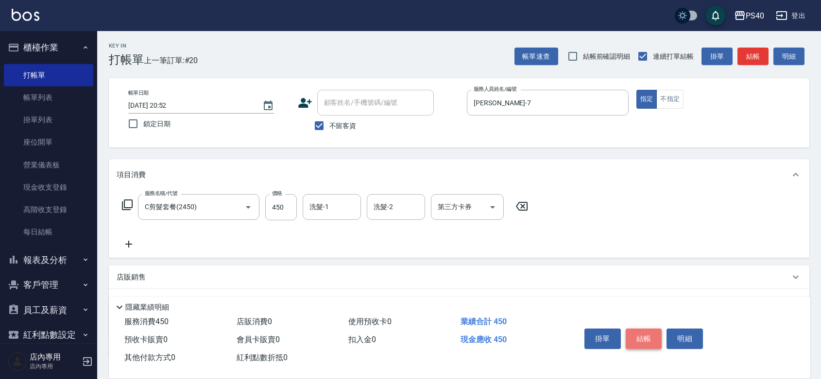
click at [645, 329] on button "結帳" at bounding box center [644, 339] width 36 height 20
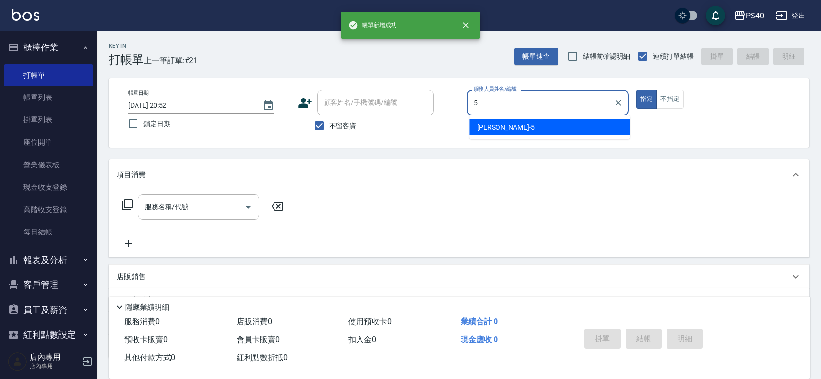
type input "[PERSON_NAME]-5"
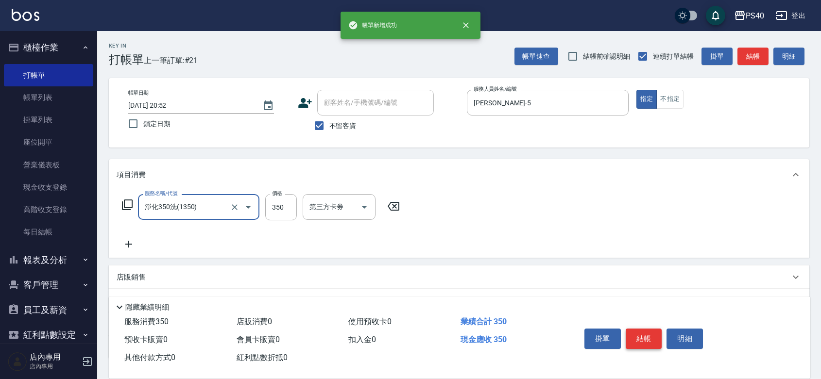
type input "淨化350洗(1350)"
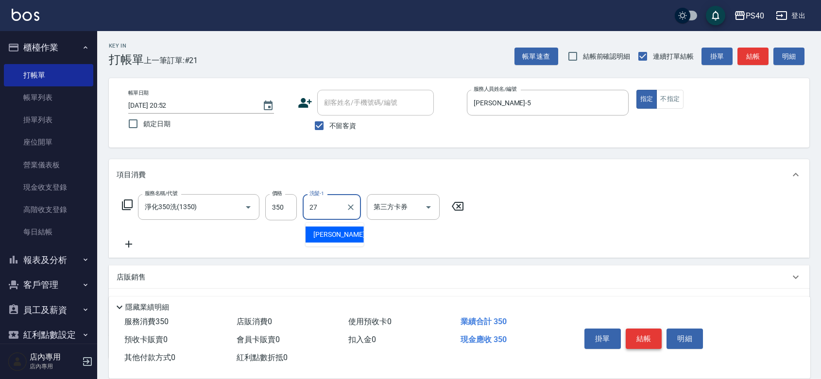
type input "[PERSON_NAME]-27"
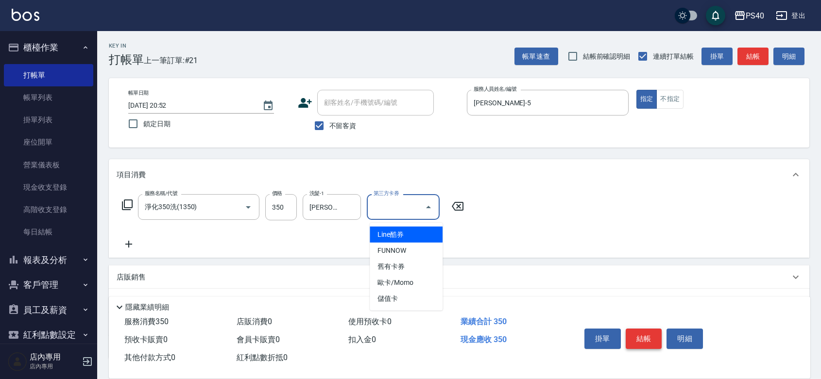
type input "儲值卡"
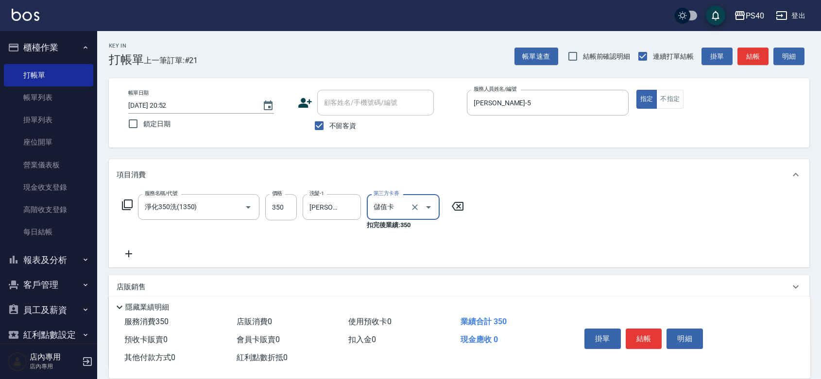
drag, startPoint x: 645, startPoint y: 316, endPoint x: 733, endPoint y: 402, distance: 123.7
click at [733, 379] on html "PS40 登出 櫃檯作業 打帳單 帳單列表 掛單列表 座位開單 營業儀表板 現金收支登錄 高階收支登錄 每日結帳 報表及分析 報表目錄 店家日報表 互助日報表…" at bounding box center [410, 237] width 821 height 474
click at [652, 329] on button "結帳" at bounding box center [644, 339] width 36 height 20
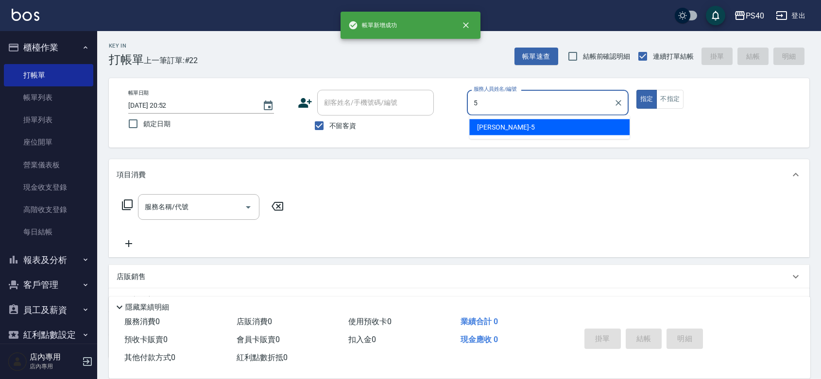
type input "[PERSON_NAME]-5"
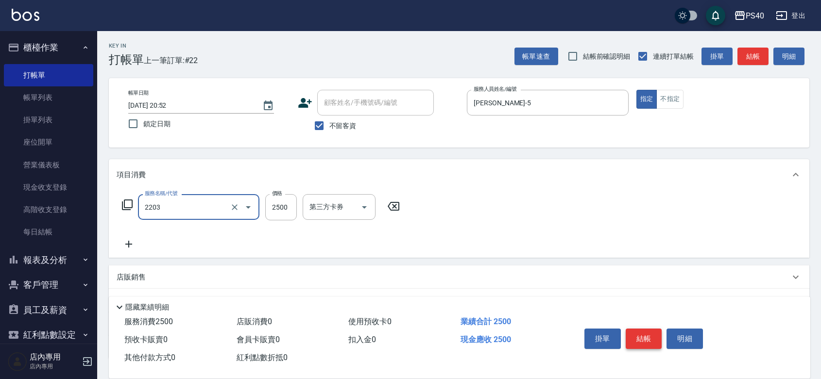
type input "燙髮C餐(短髮)(2203)"
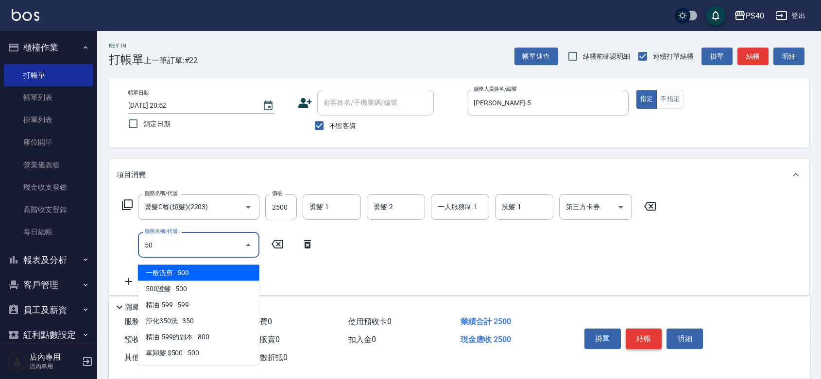
type input "500"
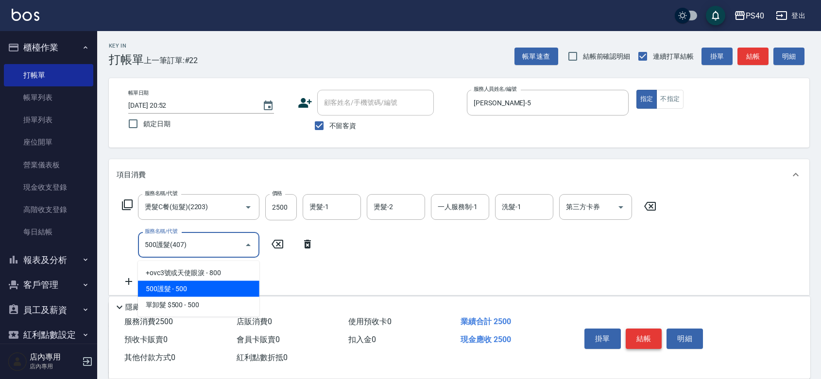
type input "500護髮(407)"
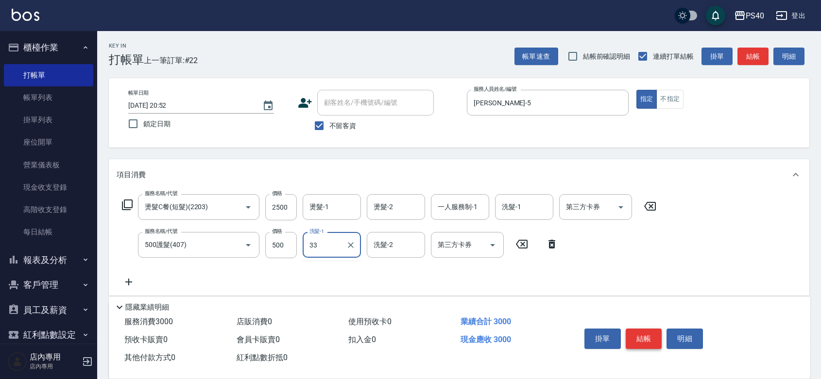
type input "33"
click at [322, 243] on div "洗髮-1 洗髮-1" at bounding box center [332, 245] width 58 height 26
type input "33"
click at [322, 243] on div "洗髮-1 洗髮-1" at bounding box center [332, 245] width 58 height 26
type input "3"
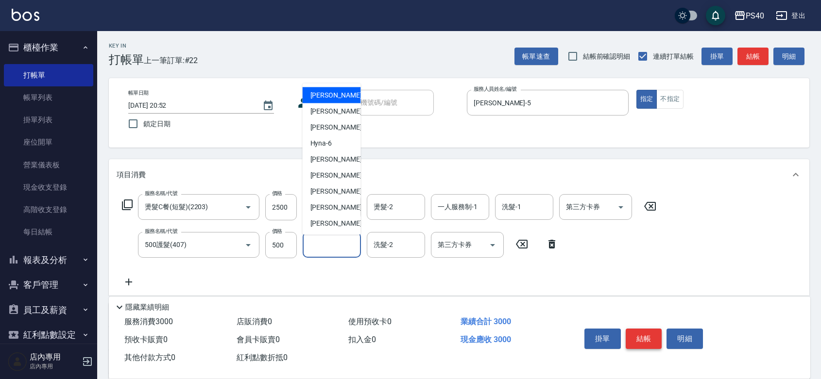
click at [637, 329] on button "結帳" at bounding box center [644, 339] width 36 height 20
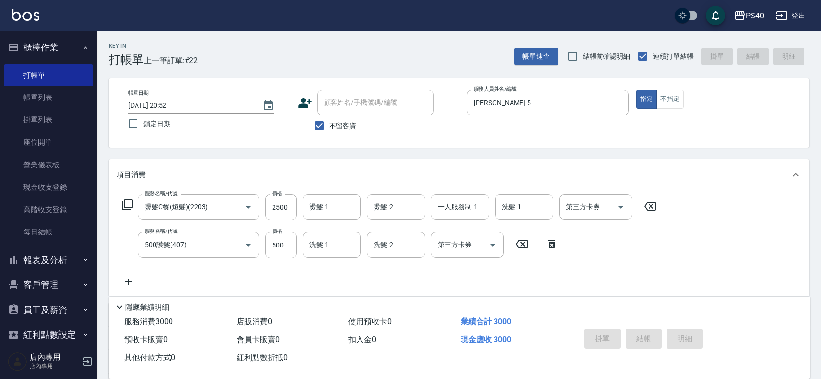
type input "[DATE] 20:53"
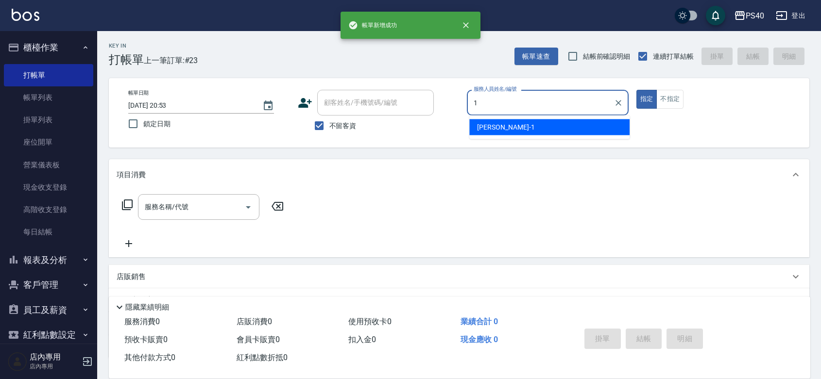
type input "蘇煜森-1"
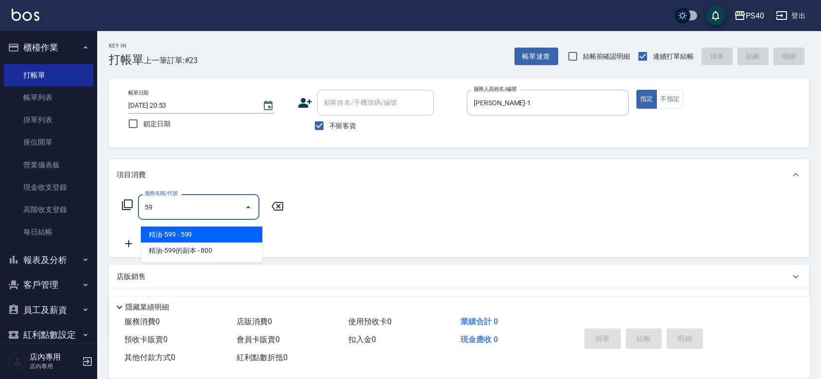
type input "5"
type input "B剪髮套餐(2250)"
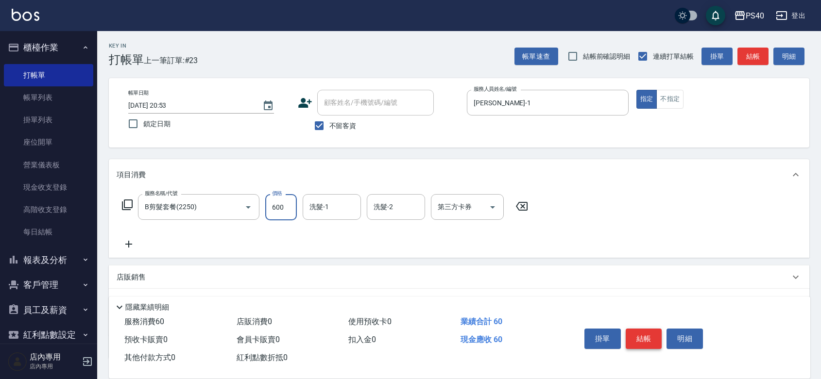
type input "600"
click at [637, 329] on button "結帳" at bounding box center [644, 339] width 36 height 20
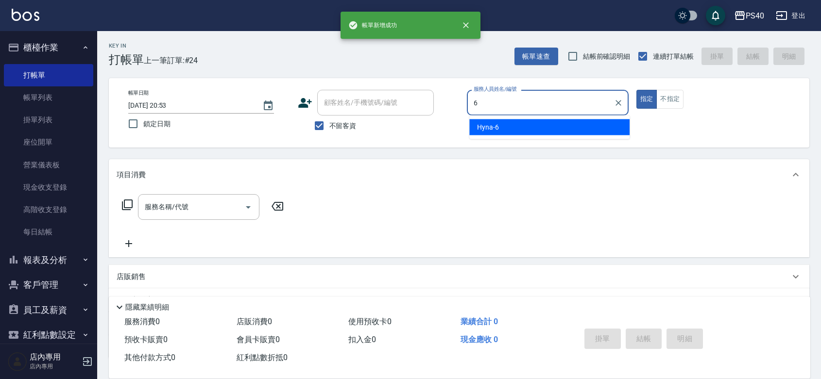
type input "Hyna-6"
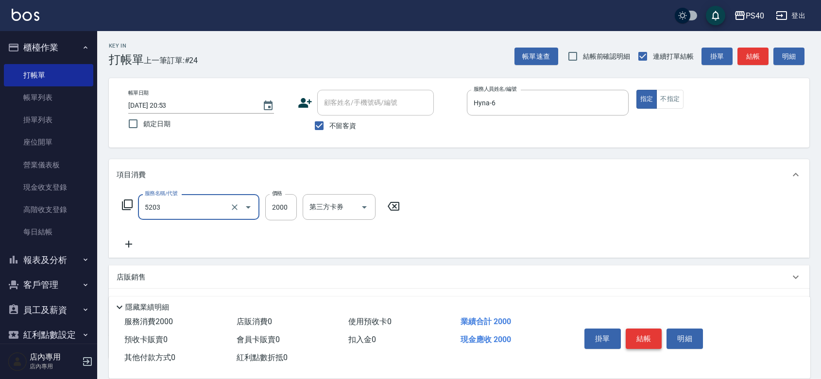
type input "染髮C餐(短髮)(5203)"
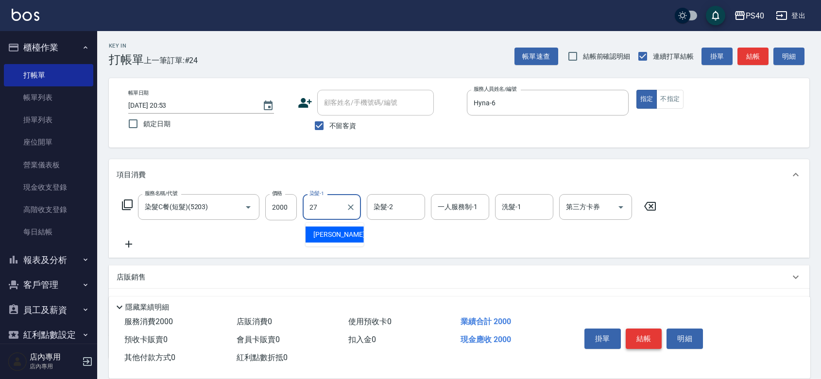
type input "[PERSON_NAME]-27"
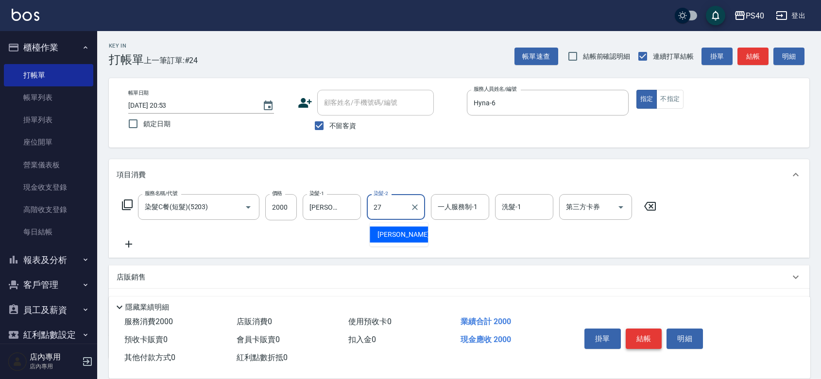
type input "[PERSON_NAME]-27"
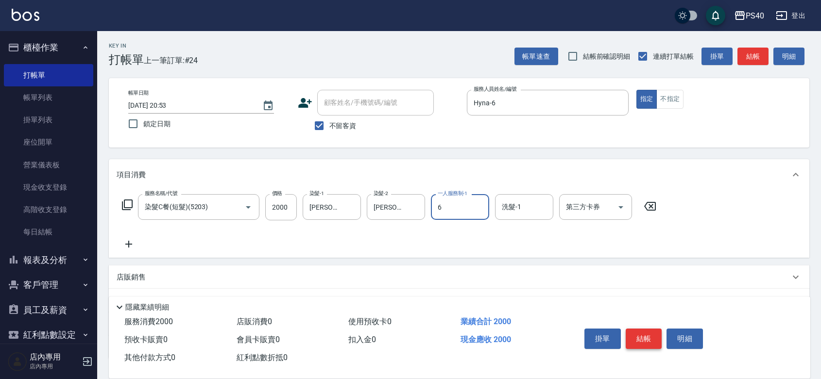
type input "Hyna-6"
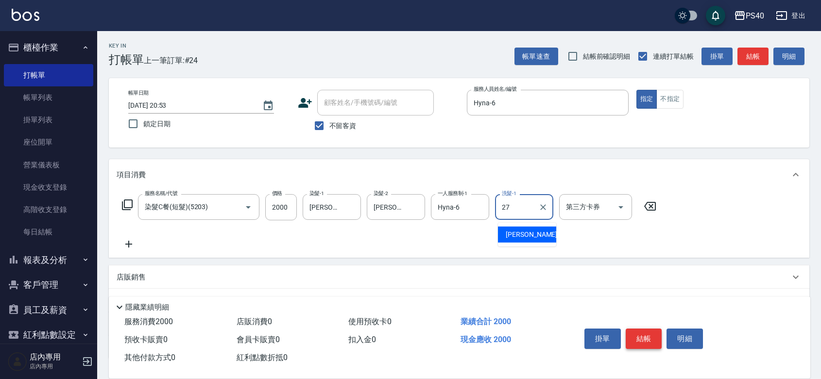
type input "[PERSON_NAME]-27"
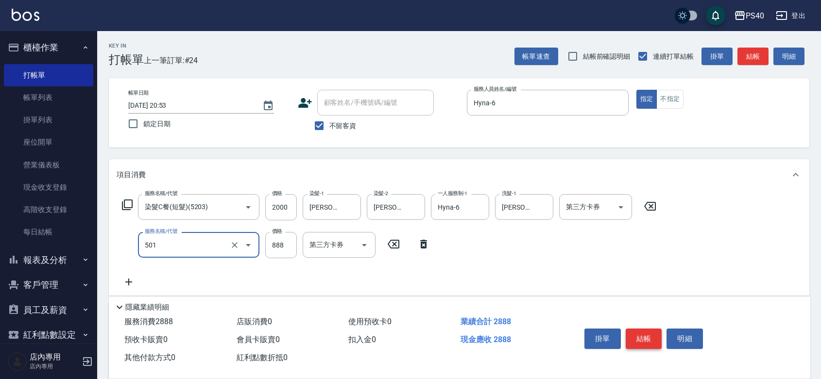
type input "一般染髮(改金額)(501)"
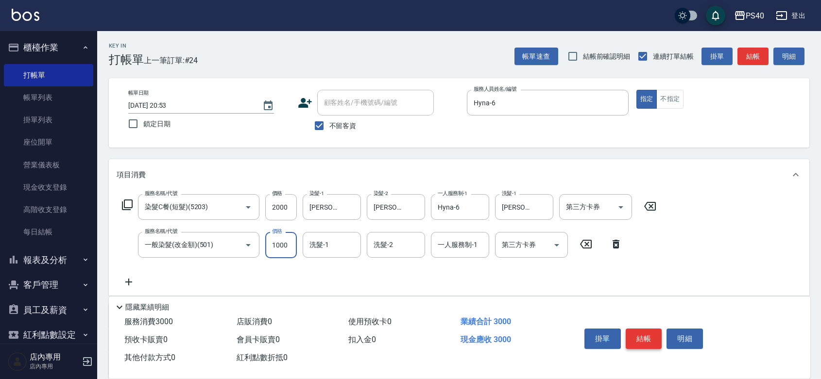
type input "1000"
type input "[PERSON_NAME]-27"
type input "一般染髮(改金額)(501)"
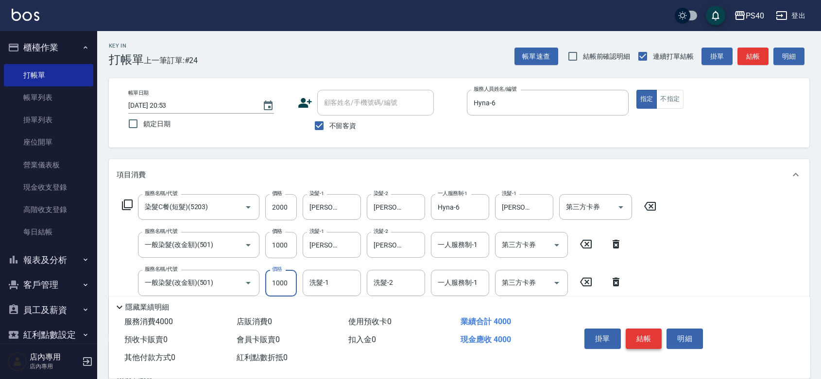
type input "1000"
type input "[PERSON_NAME]-27"
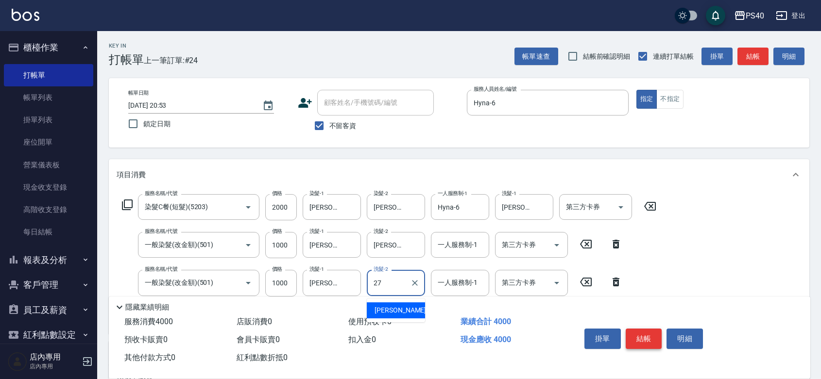
type input "[PERSON_NAME]-27"
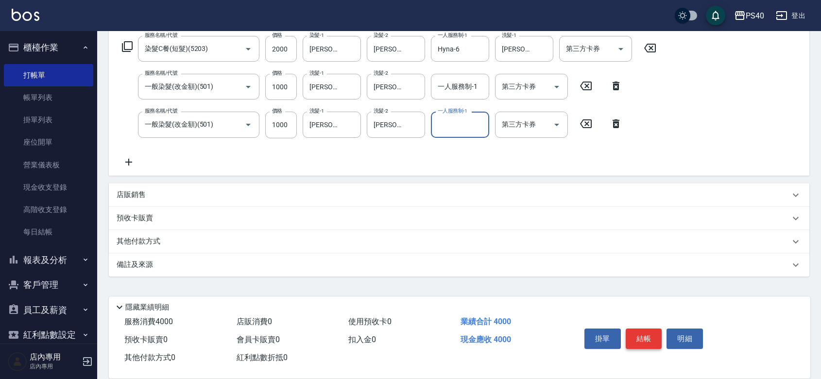
scroll to position [166, 0]
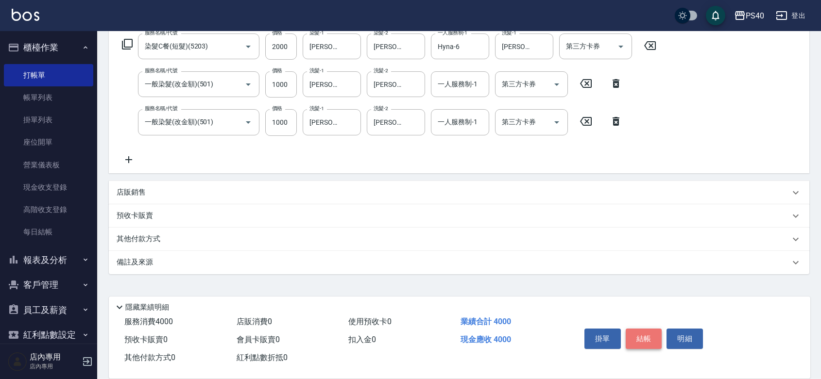
click at [637, 329] on button "結帳" at bounding box center [644, 339] width 36 height 20
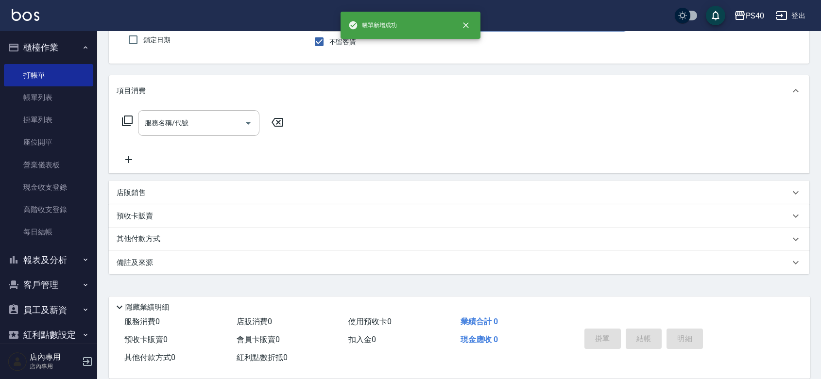
scroll to position [90, 0]
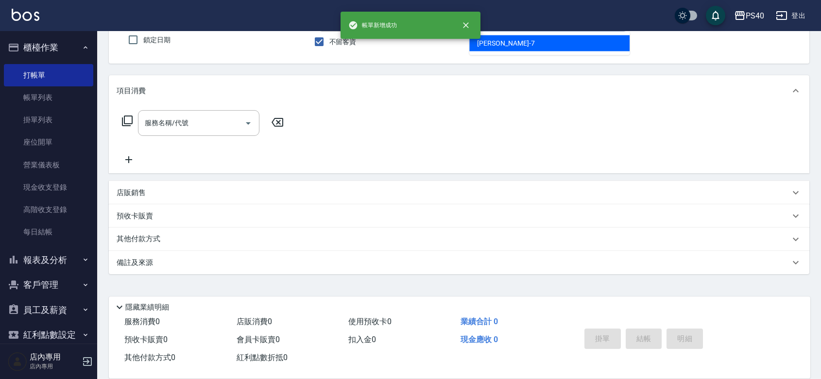
type input "李宗翰-7"
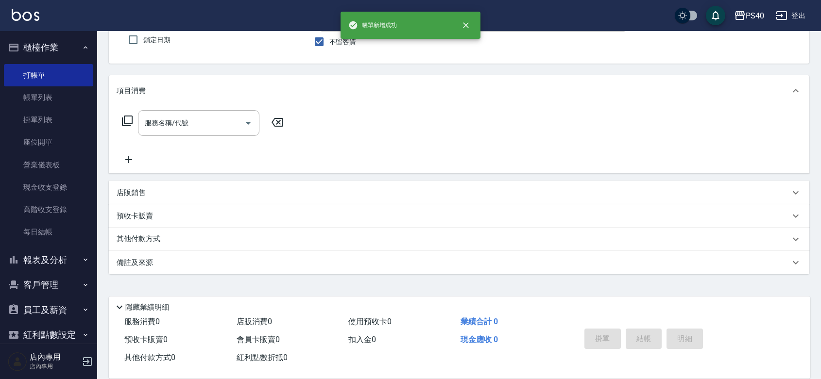
scroll to position [89, 0]
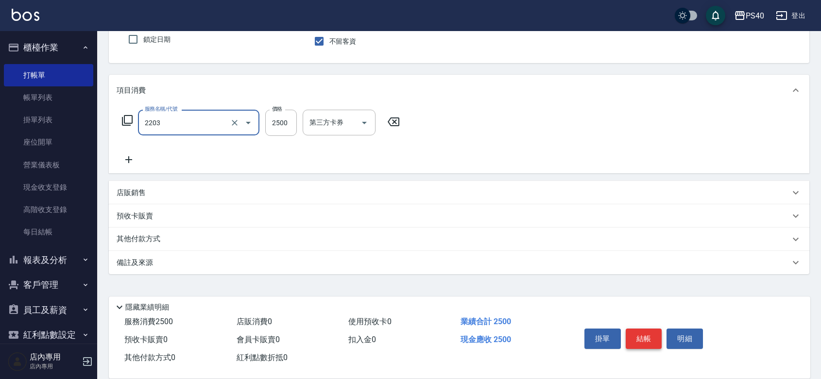
type input "燙髮C餐(短髮)(2203)"
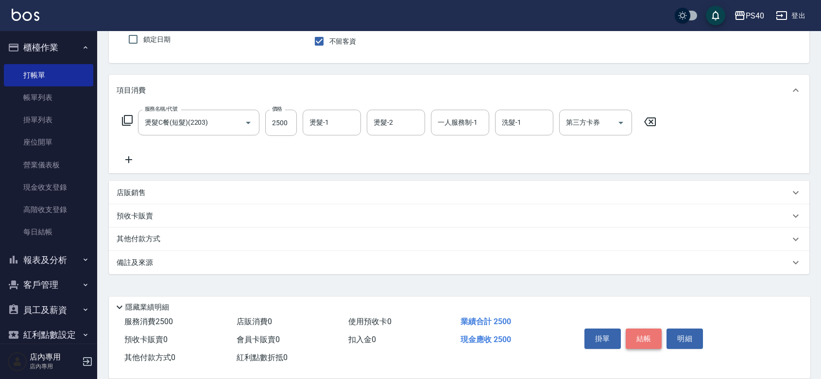
click at [637, 329] on button "結帳" at bounding box center [644, 339] width 36 height 20
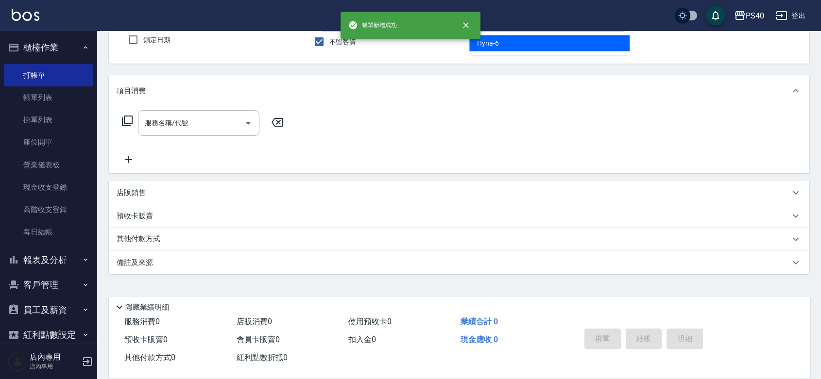
type input "Hyna-6"
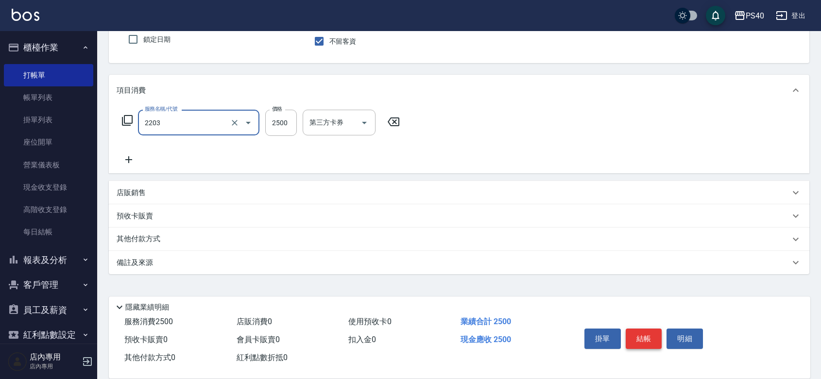
type input "燙髮C餐(短髮)(2203)"
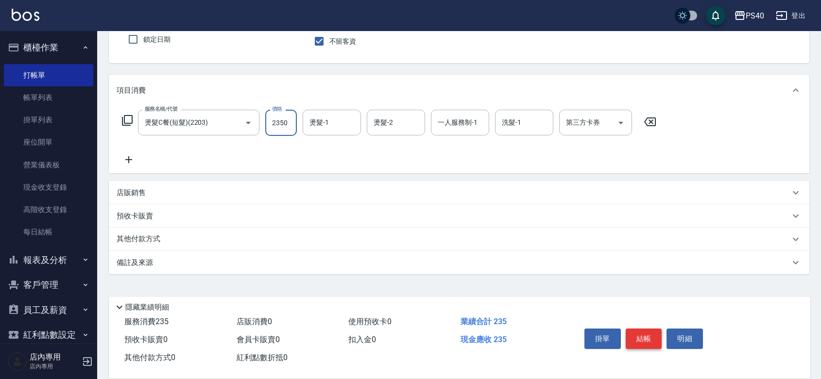
type input "2350"
type input "[PERSON_NAME]-27"
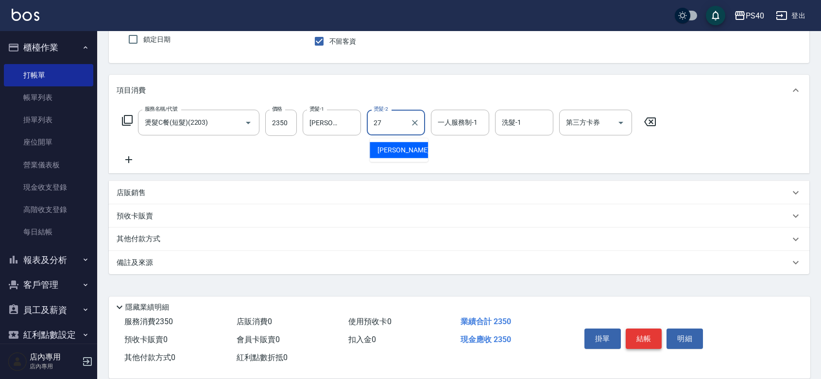
type input "[PERSON_NAME]-27"
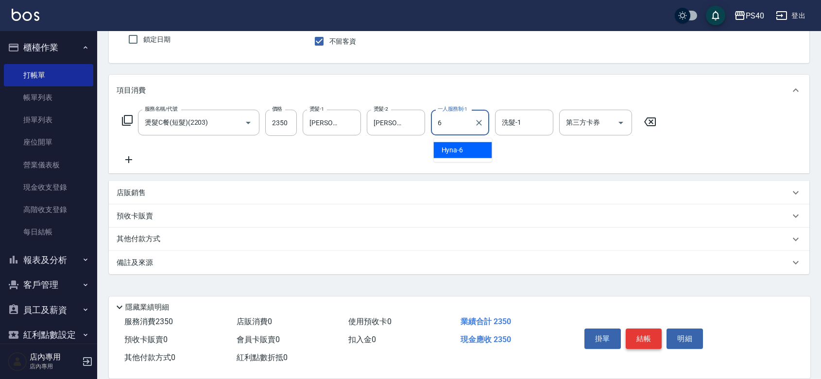
type input "Hyna-6"
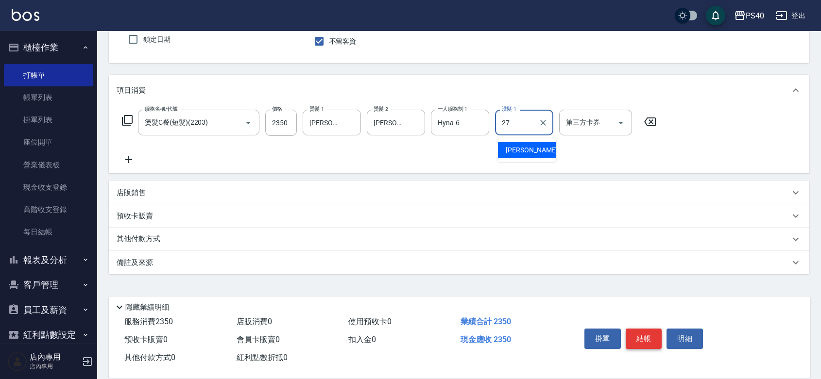
type input "[PERSON_NAME]-27"
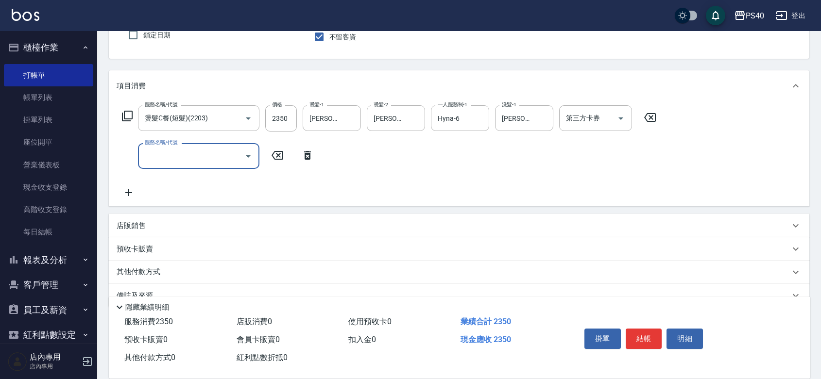
drag, startPoint x: 637, startPoint y: 319, endPoint x: 644, endPoint y: 321, distance: 7.1
click at [642, 329] on button "結帳" at bounding box center [644, 339] width 36 height 20
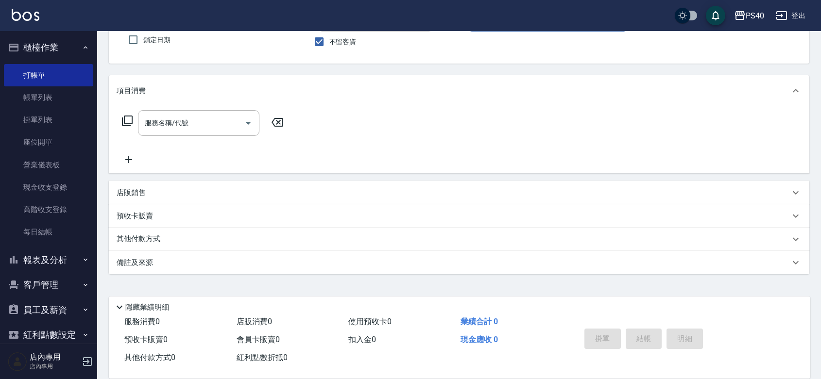
scroll to position [0, 0]
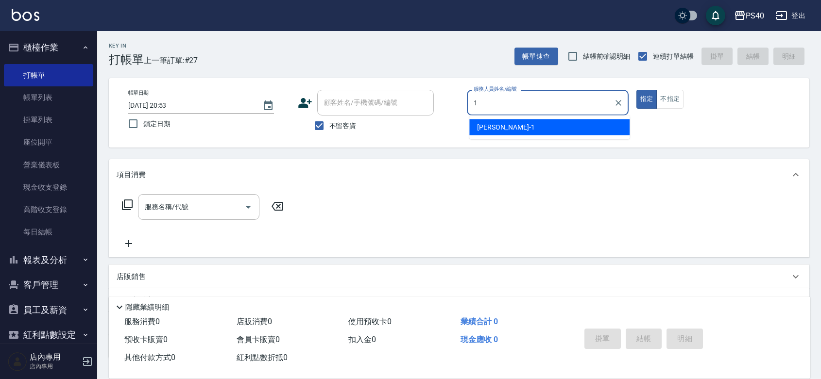
type input "蘇煜森-1"
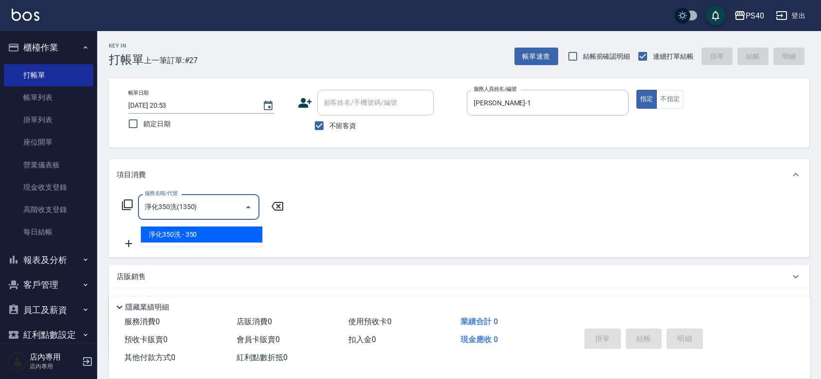
type input "淨化350洗(1350)"
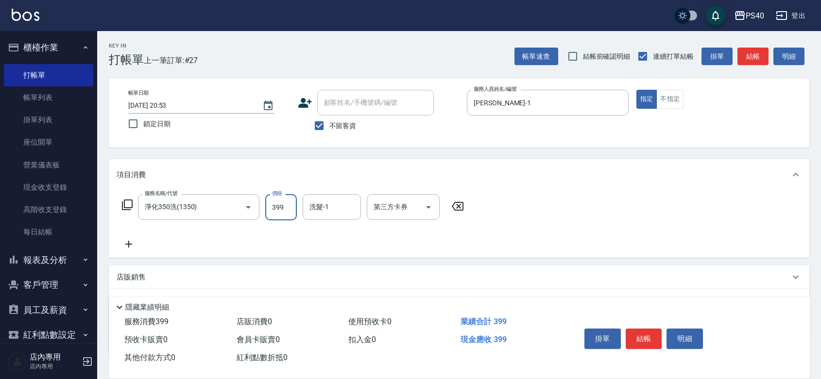
type input "399"
click at [645, 329] on button "結帳" at bounding box center [644, 339] width 36 height 20
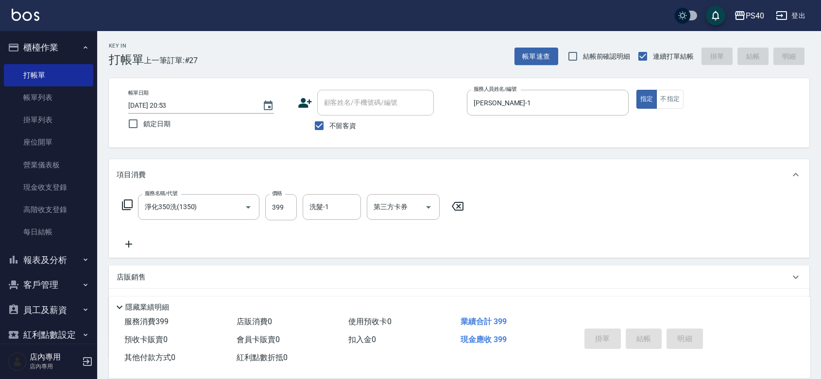
type input "2025/09/05 20:54"
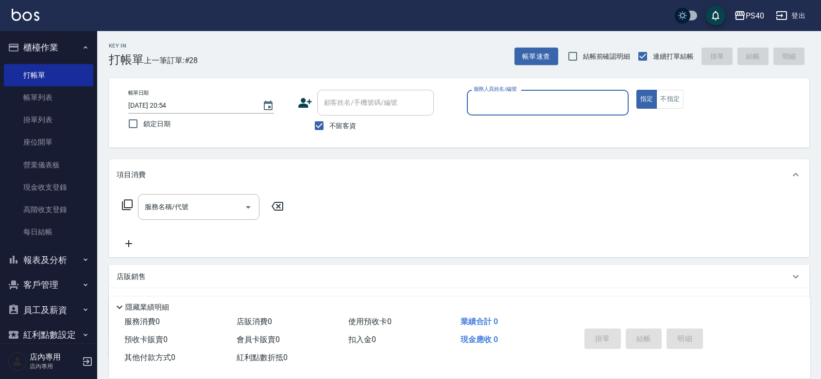
click at [46, 265] on button "報表及分析" at bounding box center [48, 260] width 89 height 25
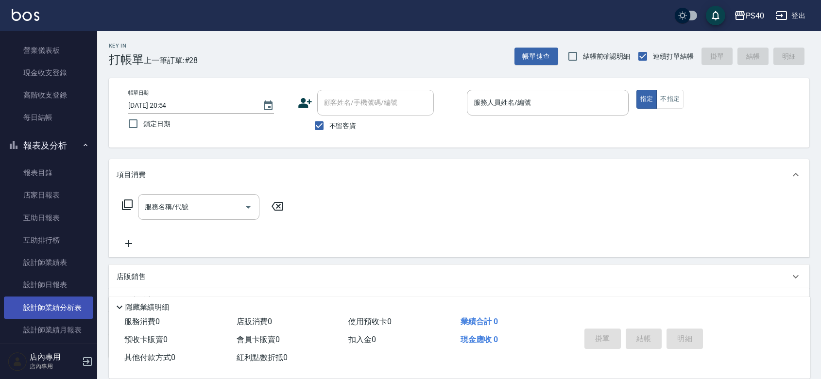
scroll to position [141, 0]
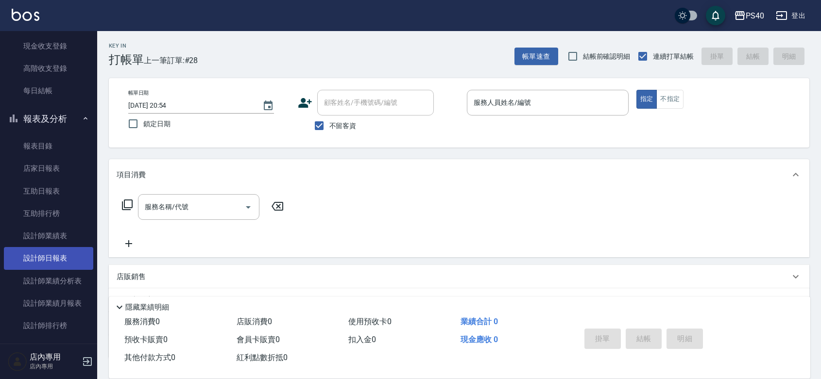
click at [50, 256] on link "設計師日報表" at bounding box center [48, 258] width 89 height 22
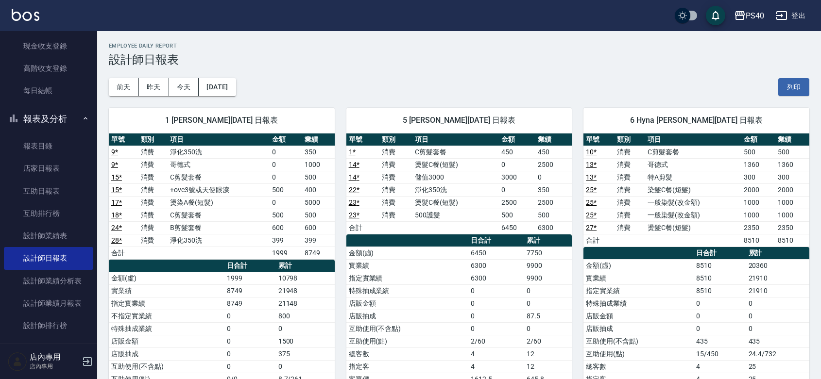
click at [281, 189] on td "500" at bounding box center [286, 190] width 33 height 13
click at [268, 212] on td "C剪髮套餐" at bounding box center [219, 215] width 102 height 13
click at [272, 214] on td "500" at bounding box center [286, 215] width 33 height 13
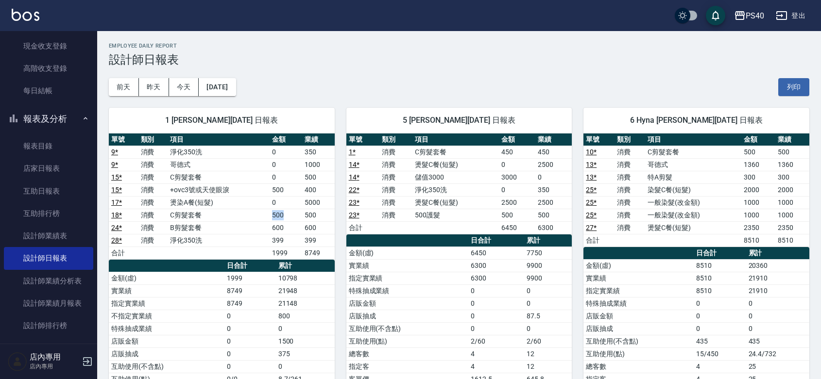
click at [272, 214] on td "500" at bounding box center [286, 215] width 33 height 13
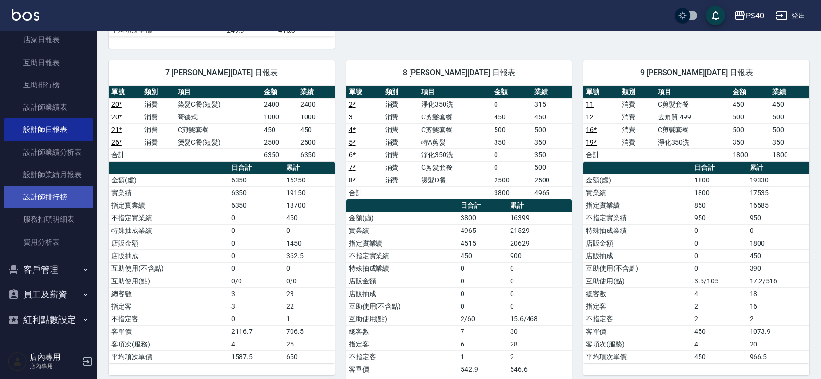
scroll to position [141, 0]
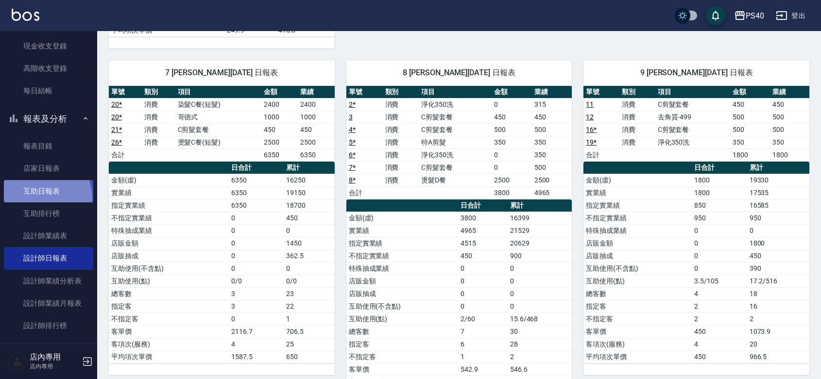
click at [36, 198] on link "互助日報表" at bounding box center [48, 191] width 89 height 22
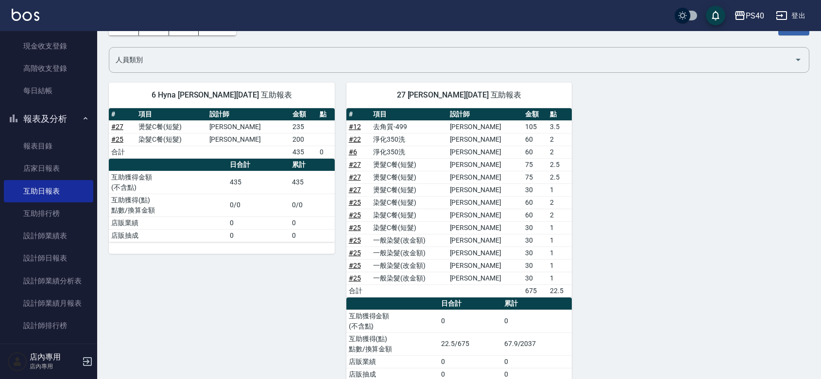
scroll to position [88, 0]
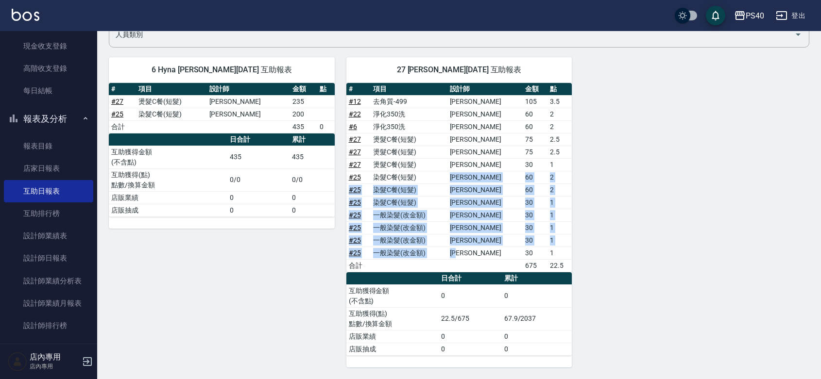
drag, startPoint x: 485, startPoint y: 253, endPoint x: 440, endPoint y: 175, distance: 89.9
click at [440, 175] on tbody "# 12 去角質-499 陳淑芬 105 3.5 # 22 淨化350洗 郭珈甄 60 2 # 6 淨化350洗 簡紹倫 60 2 # 27 燙髮C餐(短髮)…" at bounding box center [459, 183] width 226 height 177
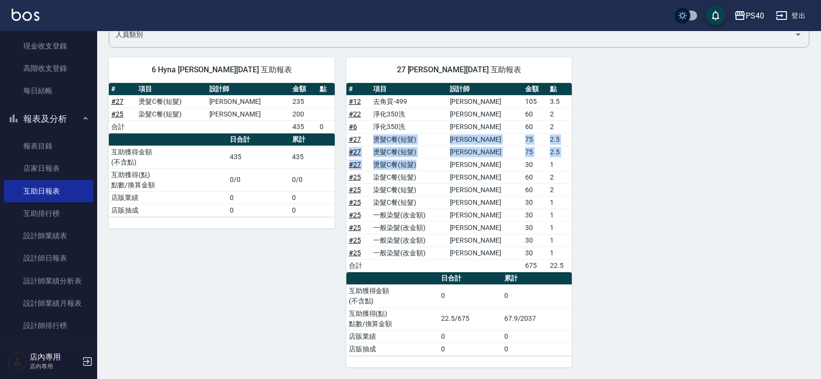
drag, startPoint x: 428, startPoint y: 163, endPoint x: 380, endPoint y: 131, distance: 57.5
click at [380, 131] on tbody "# 12 去角質-499 陳淑芬 105 3.5 # 22 淨化350洗 郭珈甄 60 2 # 6 淨化350洗 簡紹倫 60 2 # 27 燙髮C餐(短髮)…" at bounding box center [459, 183] width 226 height 177
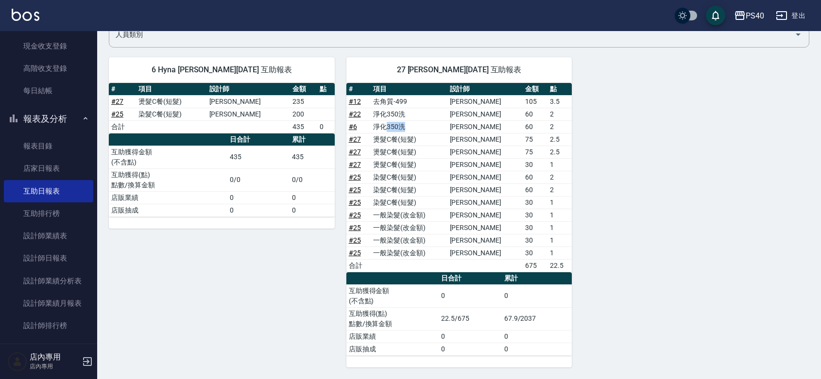
drag, startPoint x: 415, startPoint y: 124, endPoint x: 392, endPoint y: 127, distance: 23.1
click at [392, 127] on td "淨化350洗" at bounding box center [409, 126] width 76 height 13
click at [407, 110] on td "淨化350洗" at bounding box center [409, 114] width 76 height 13
drag, startPoint x: 492, startPoint y: 119, endPoint x: 478, endPoint y: 113, distance: 14.8
click at [472, 123] on td "[PERSON_NAME]" at bounding box center [485, 126] width 76 height 13
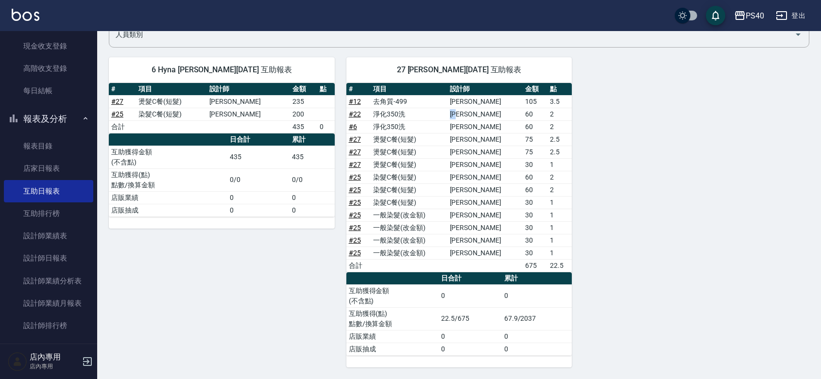
drag, startPoint x: 489, startPoint y: 112, endPoint x: 496, endPoint y: 126, distance: 16.1
click at [475, 113] on td "[PERSON_NAME]" at bounding box center [485, 114] width 76 height 13
click at [496, 126] on td "[PERSON_NAME]" at bounding box center [485, 126] width 76 height 13
drag, startPoint x: 485, startPoint y: 126, endPoint x: 479, endPoint y: 126, distance: 5.8
click at [479, 126] on td "[PERSON_NAME]" at bounding box center [485, 126] width 76 height 13
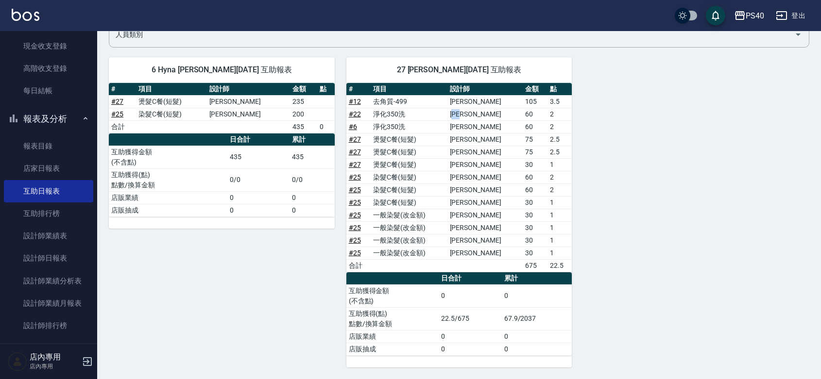
drag, startPoint x: 491, startPoint y: 113, endPoint x: 481, endPoint y: 112, distance: 9.2
click at [481, 112] on td "[PERSON_NAME]" at bounding box center [485, 114] width 76 height 13
drag, startPoint x: 616, startPoint y: 151, endPoint x: 611, endPoint y: 163, distance: 13.3
click at [613, 155] on div "6 Hyna 孫佳郁 09/05/2025 互助報表 # 項目 設計師 金額 點 # 27 燙髮C餐(短髮) 孫佳郁 235 # 25 染髮C餐(短髮) 孫佳…" at bounding box center [453, 207] width 712 height 322
drag, startPoint x: 409, startPoint y: 99, endPoint x: 404, endPoint y: 110, distance: 12.4
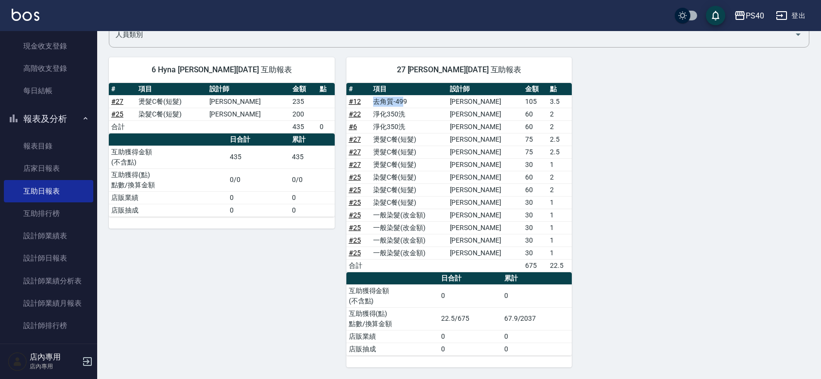
click at [381, 99] on td "去角質-499" at bounding box center [409, 101] width 76 height 13
drag, startPoint x: 404, startPoint y: 110, endPoint x: 387, endPoint y: 117, distance: 18.3
click at [387, 117] on td "淨化350洗" at bounding box center [409, 114] width 76 height 13
click at [416, 124] on td "淨化350洗" at bounding box center [409, 126] width 76 height 13
click at [54, 236] on link "設計師業績表" at bounding box center [48, 236] width 89 height 22
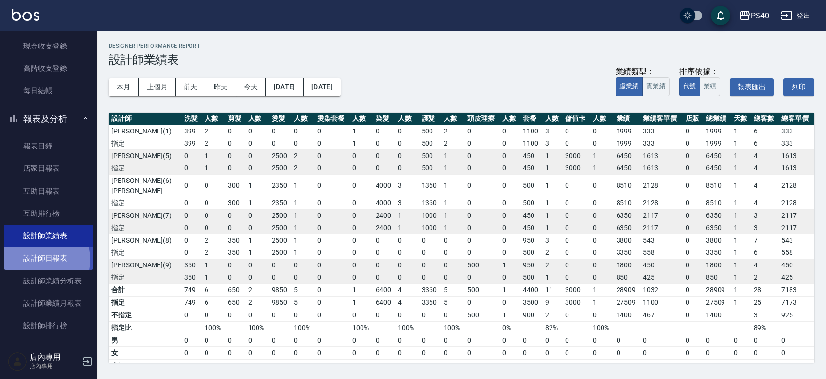
click at [32, 260] on link "設計師日報表" at bounding box center [48, 258] width 89 height 22
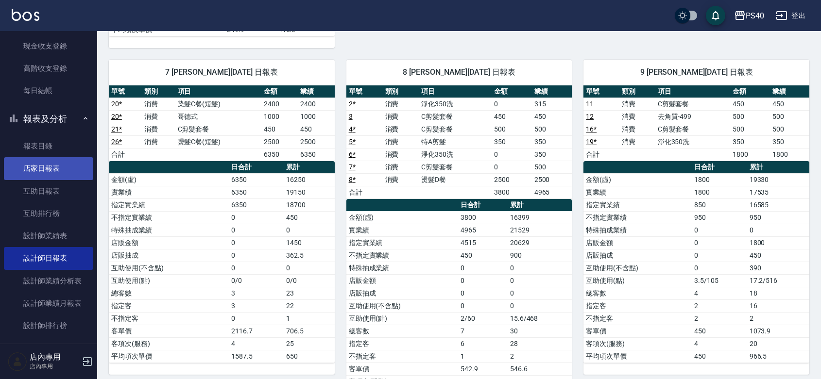
scroll to position [476, 0]
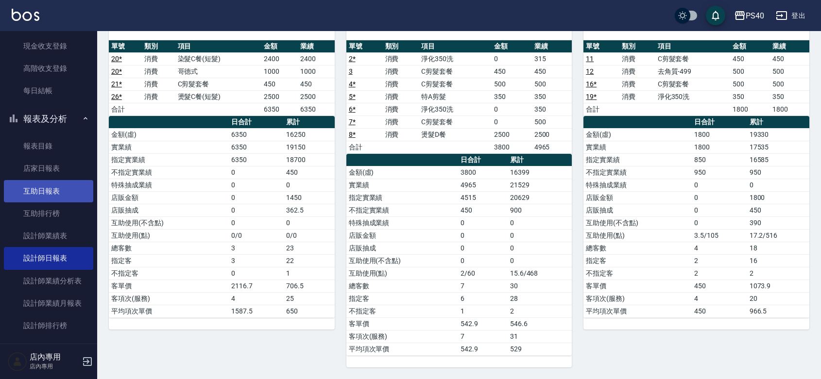
click at [26, 194] on link "互助日報表" at bounding box center [48, 191] width 89 height 22
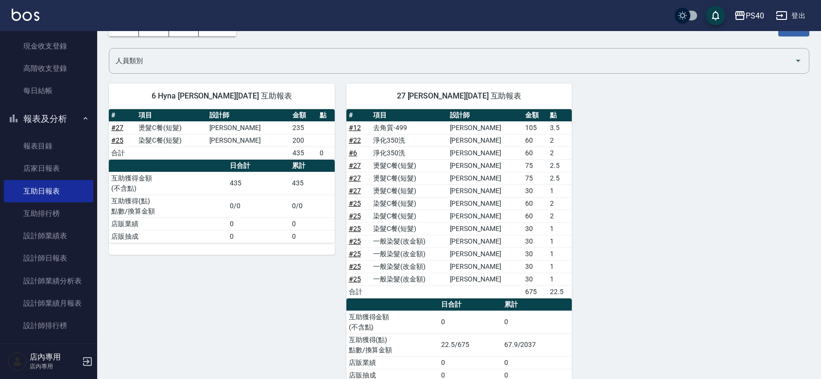
scroll to position [88, 0]
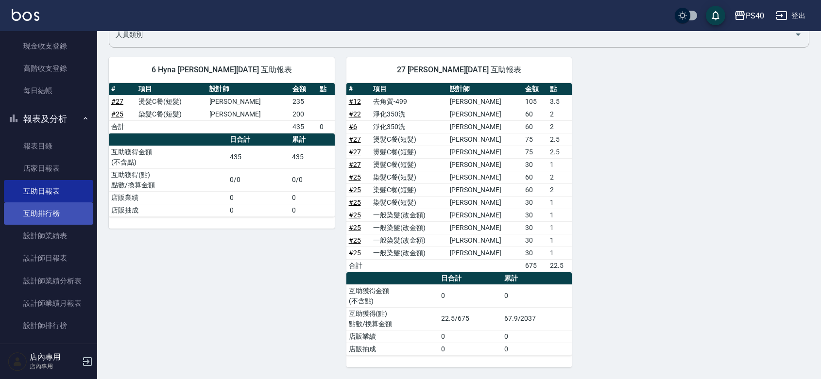
click at [60, 215] on link "互助排行榜" at bounding box center [48, 214] width 89 height 22
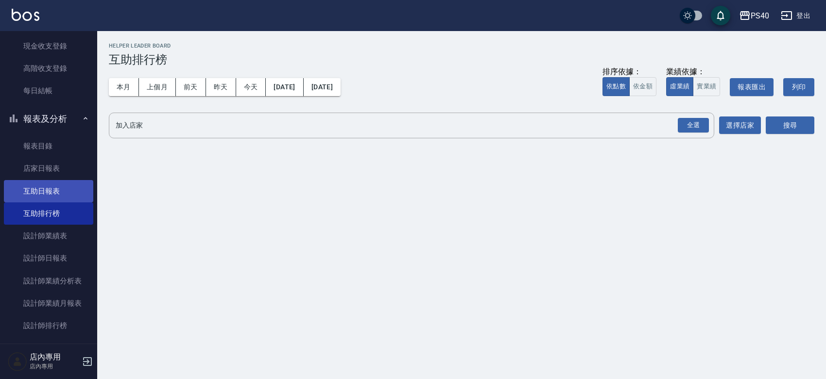
click at [62, 192] on link "互助日報表" at bounding box center [48, 191] width 89 height 22
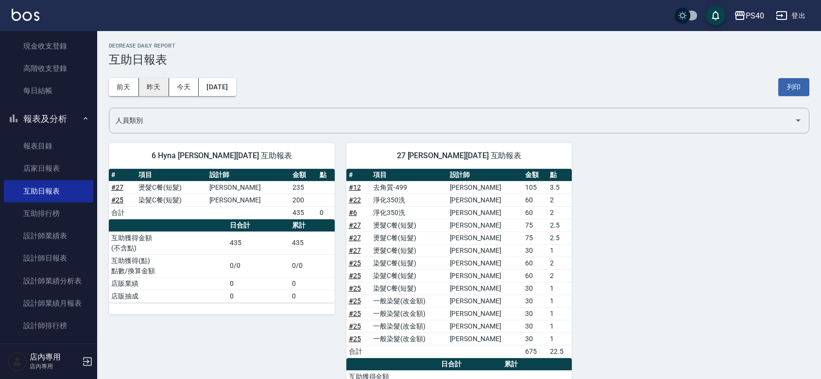
click at [159, 93] on button "昨天" at bounding box center [154, 87] width 30 height 18
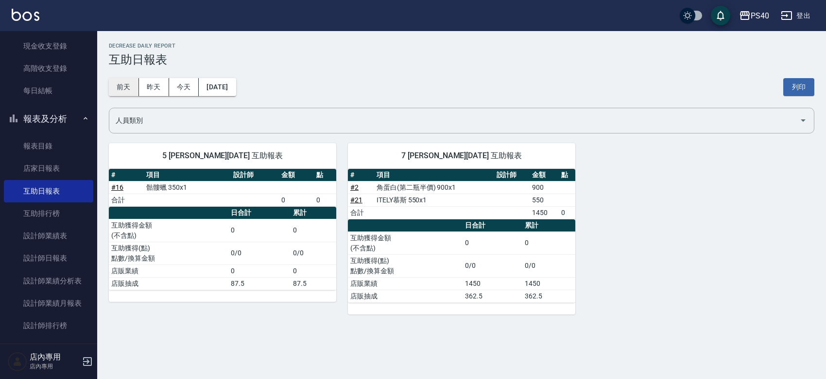
click at [119, 90] on button "前天" at bounding box center [124, 87] width 30 height 18
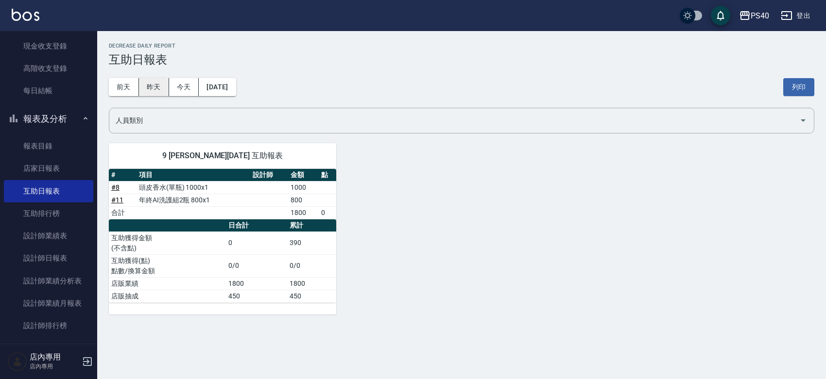
click at [143, 91] on button "昨天" at bounding box center [154, 87] width 30 height 18
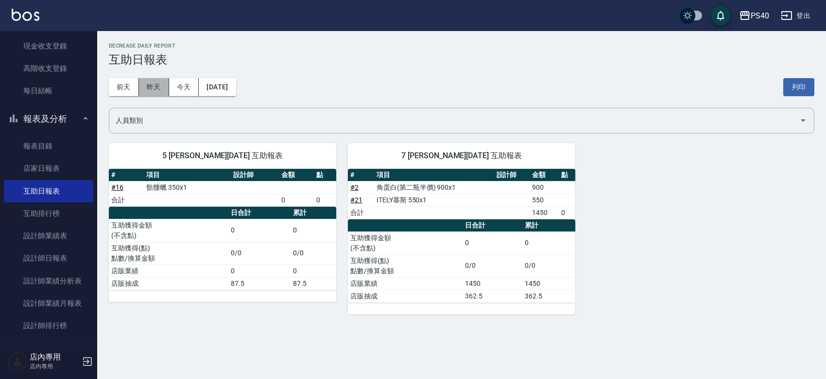
click at [160, 91] on button "昨天" at bounding box center [154, 87] width 30 height 18
click at [132, 90] on button "前天" at bounding box center [124, 87] width 30 height 18
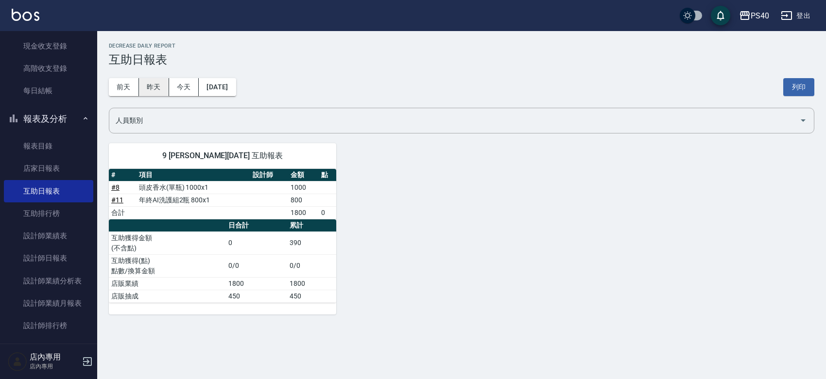
click at [154, 90] on button "昨天" at bounding box center [154, 87] width 30 height 18
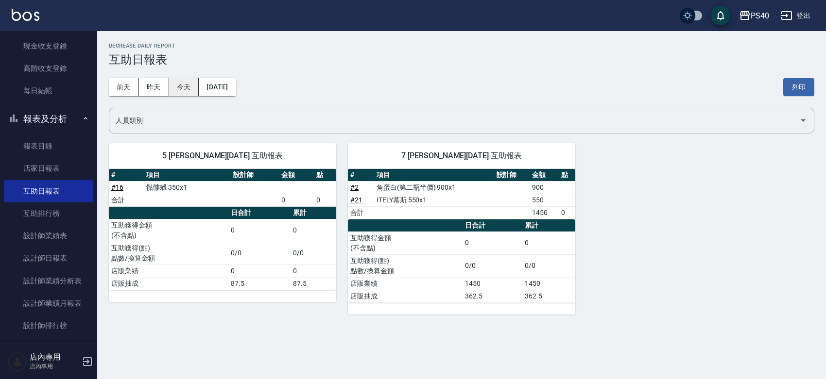
click at [185, 87] on button "今天" at bounding box center [184, 87] width 30 height 18
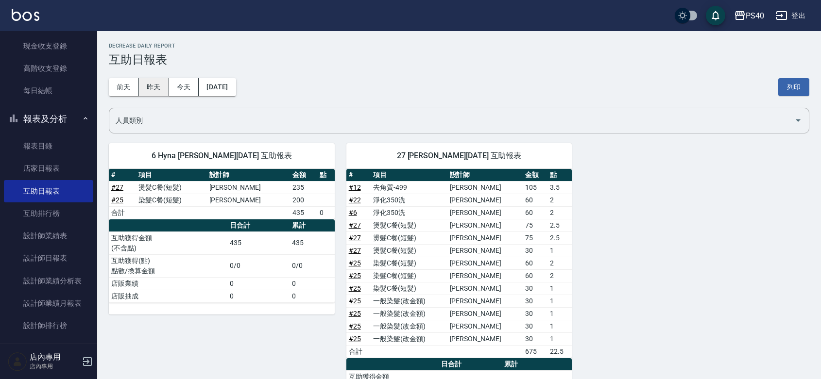
click at [156, 87] on button "昨天" at bounding box center [154, 87] width 30 height 18
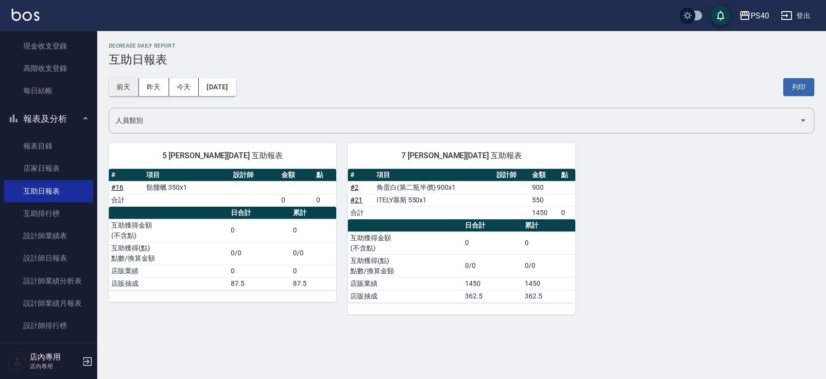
click at [129, 87] on button "前天" at bounding box center [124, 87] width 30 height 18
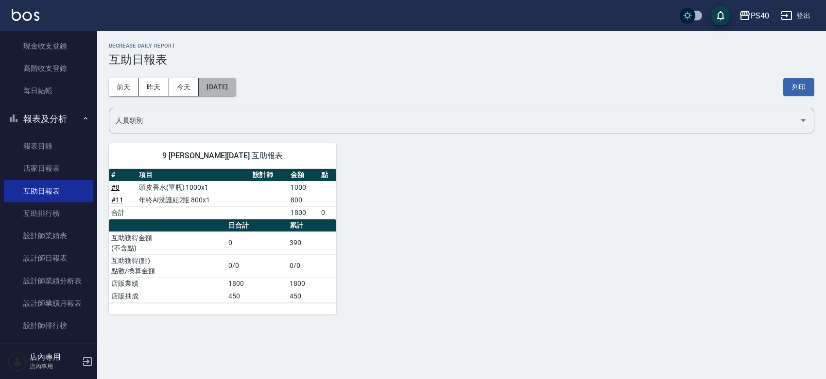
click at [207, 88] on button "2025/09/03" at bounding box center [217, 87] width 37 height 18
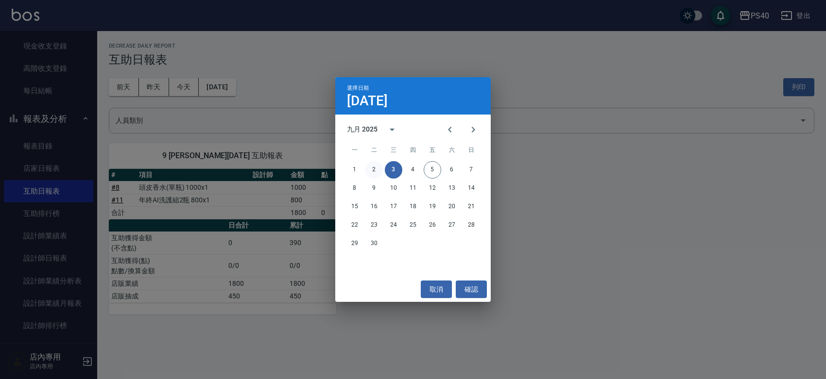
click at [379, 170] on button "2" at bounding box center [373, 169] width 17 height 17
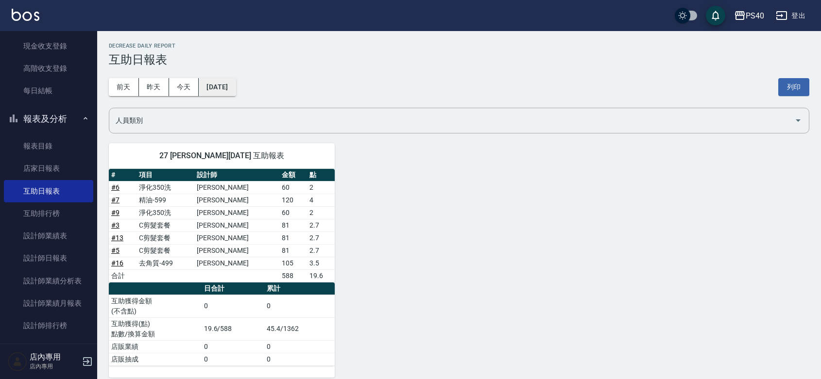
click at [218, 90] on button "2025/09/02" at bounding box center [217, 87] width 37 height 18
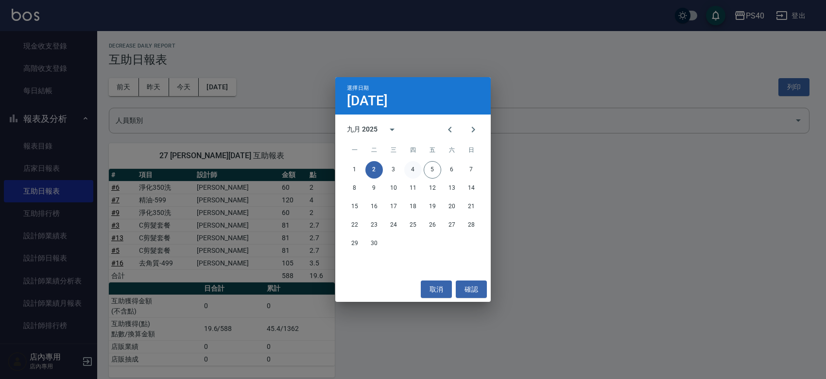
click at [406, 167] on button "4" at bounding box center [412, 169] width 17 height 17
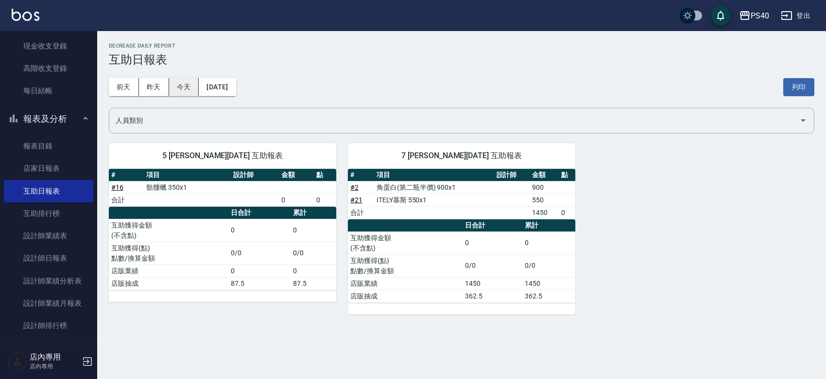
click at [189, 86] on button "今天" at bounding box center [184, 87] width 30 height 18
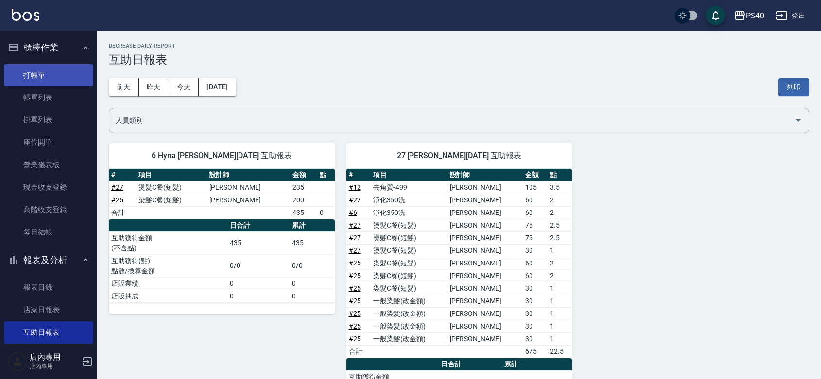
click at [42, 79] on link "打帳單" at bounding box center [48, 75] width 89 height 22
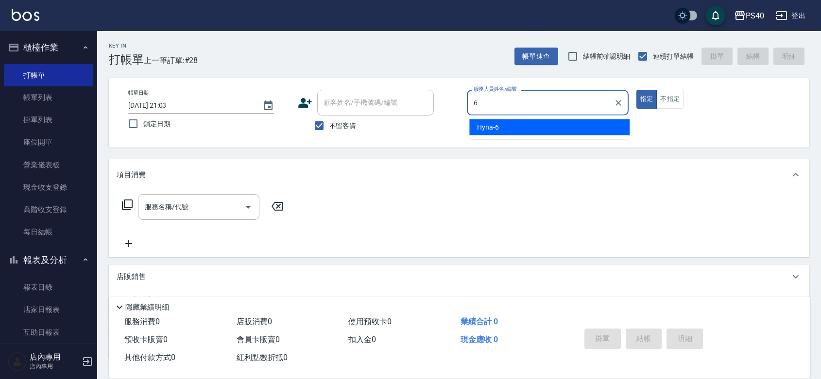
type input "Hyna-6"
type button "true"
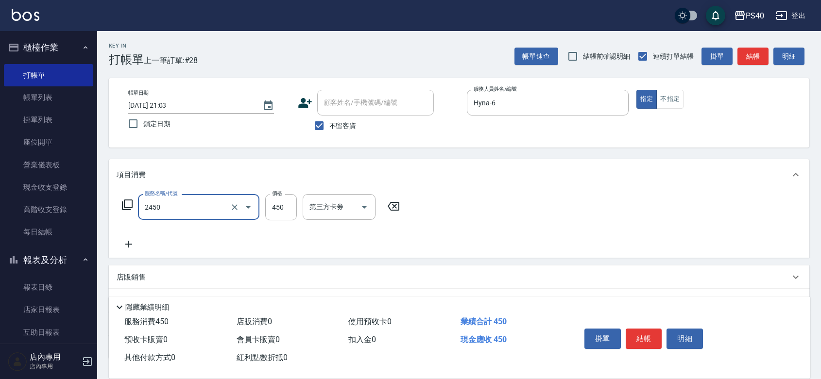
type input "C剪髮套餐(2450)"
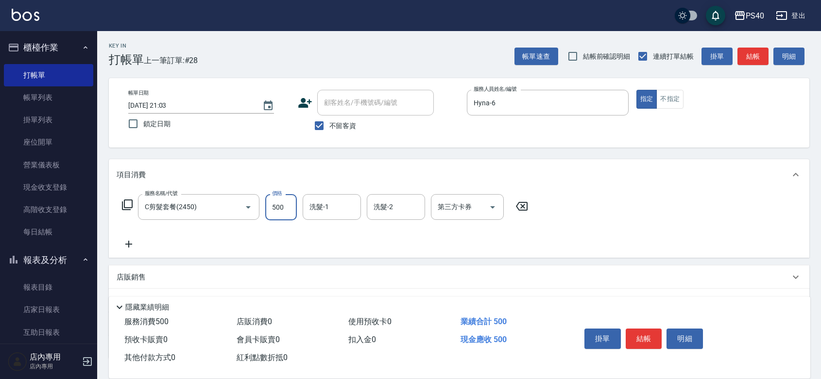
type input "500"
click at [654, 335] on button "結帳" at bounding box center [644, 339] width 36 height 20
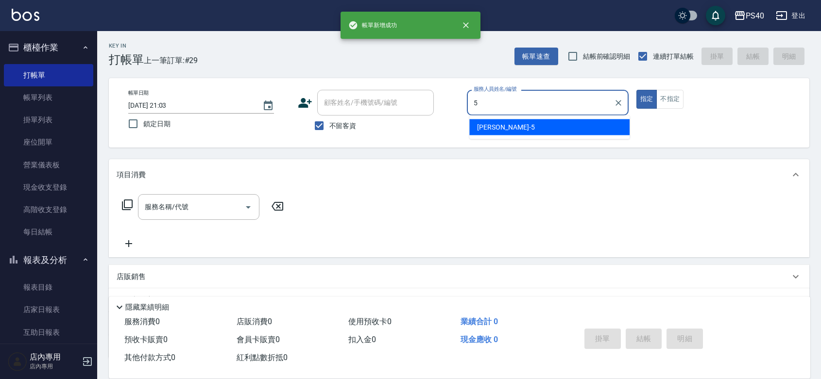
type input "[PERSON_NAME]-5"
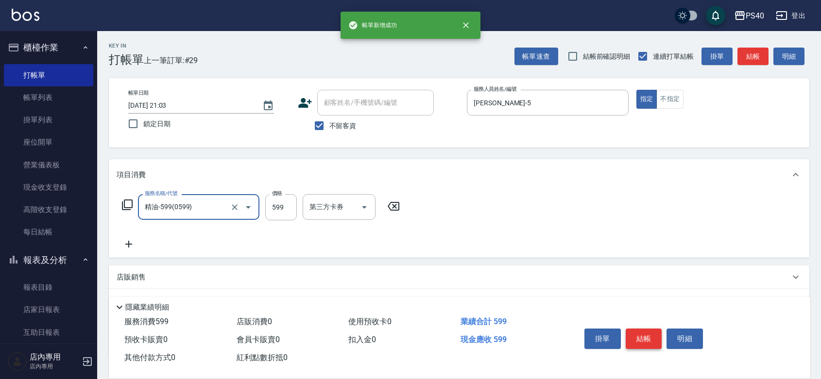
type input "精油-599(0599)"
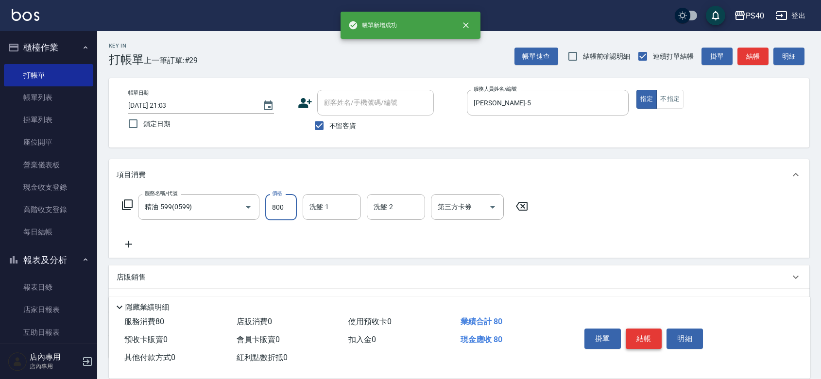
type input "800"
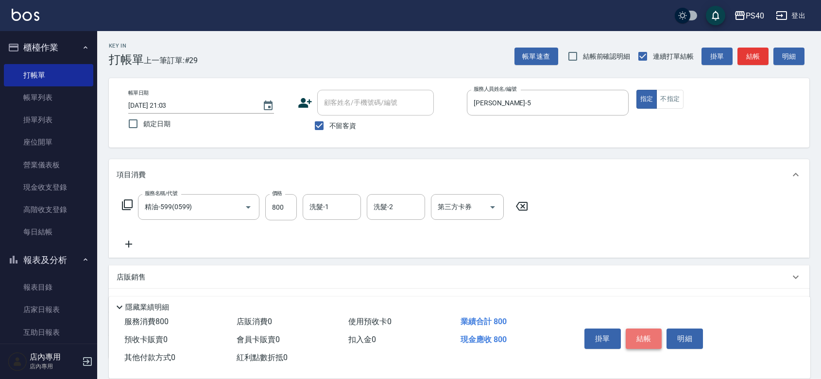
click at [654, 335] on button "結帳" at bounding box center [644, 339] width 36 height 20
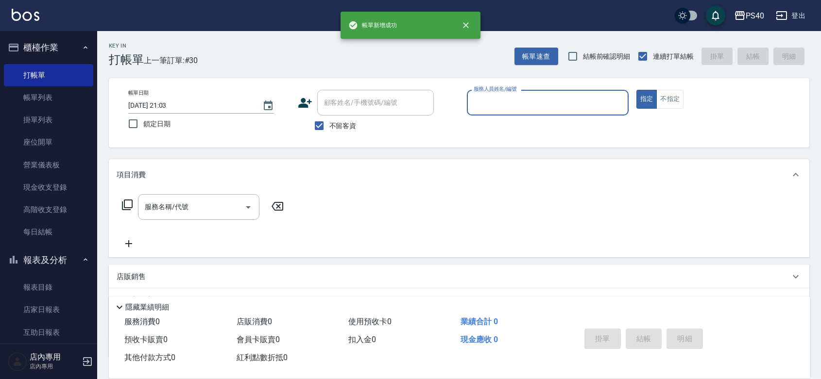
click at [778, 13] on icon "button" at bounding box center [782, 16] width 12 height 12
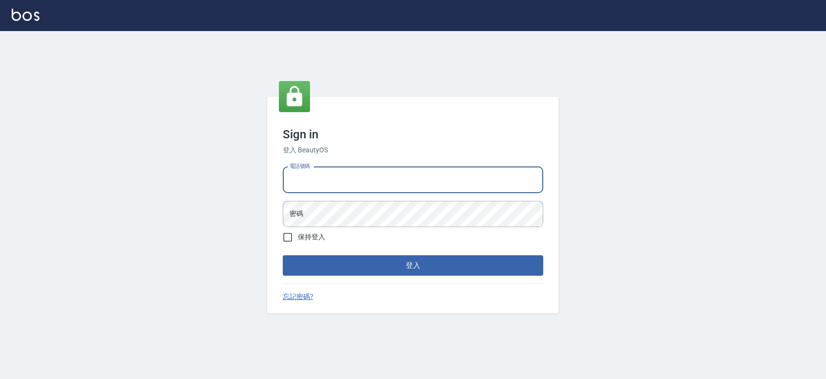
type input "0931261253"
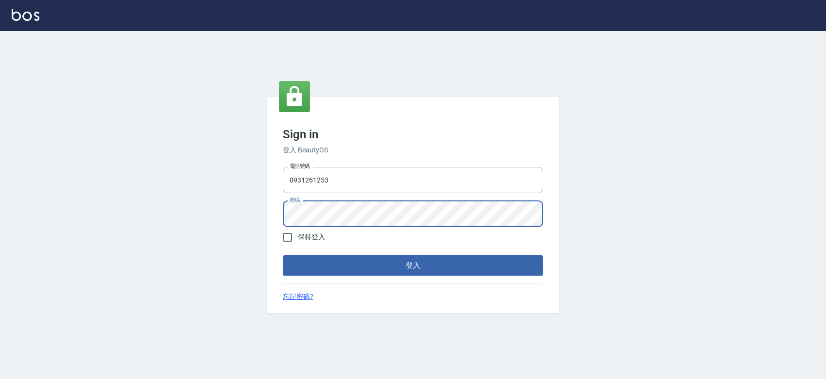
click at [283, 255] on button "登入" at bounding box center [413, 265] width 260 height 20
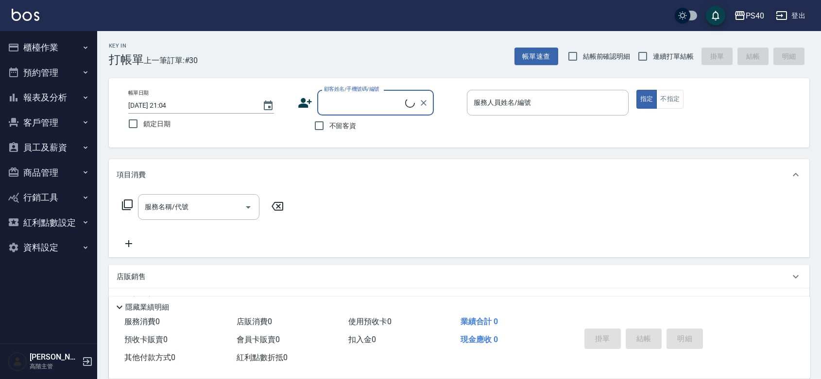
click at [39, 154] on button "員工及薪資" at bounding box center [48, 147] width 89 height 25
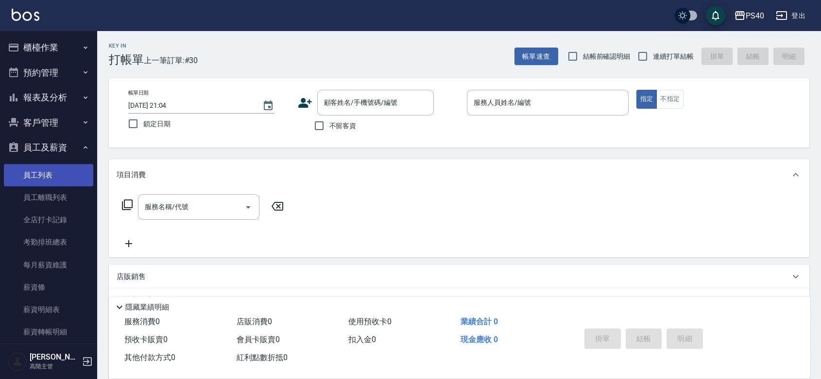
click at [34, 171] on link "員工列表" at bounding box center [48, 175] width 89 height 22
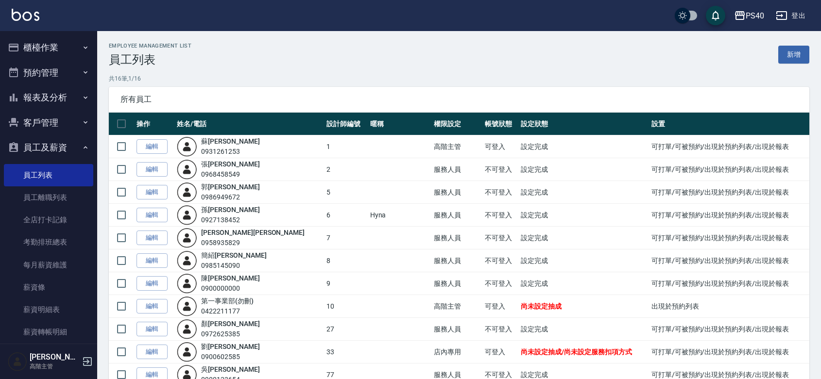
scroll to position [141, 0]
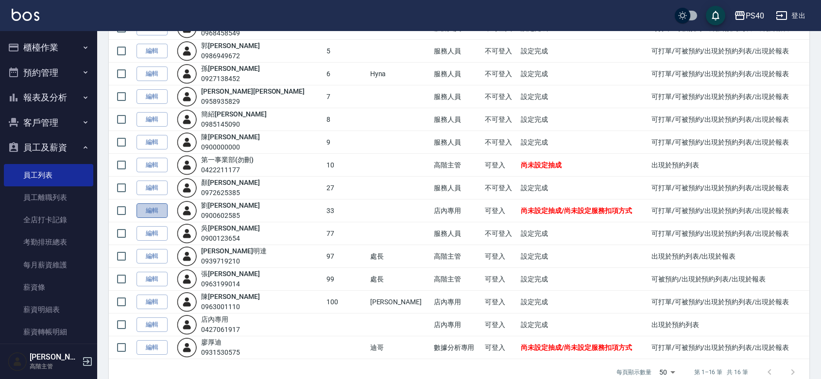
click at [157, 219] on link "編輯" at bounding box center [151, 211] width 31 height 15
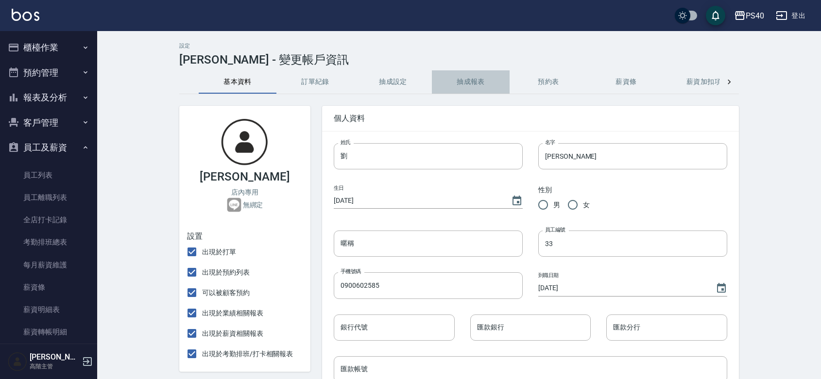
click at [476, 81] on button "抽成報表" at bounding box center [471, 81] width 78 height 23
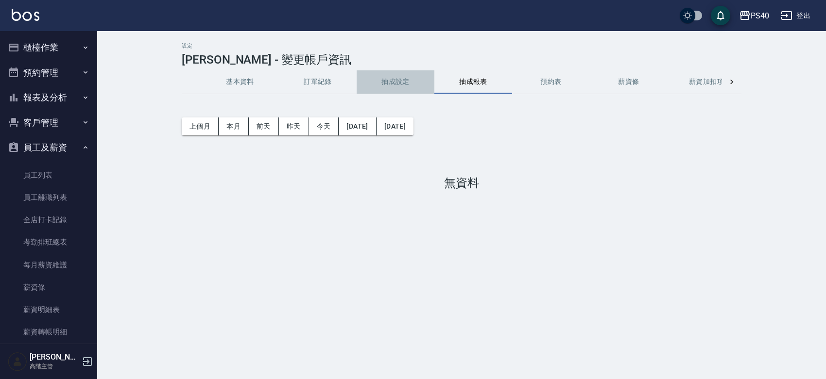
click at [399, 79] on button "抽成設定" at bounding box center [396, 81] width 78 height 23
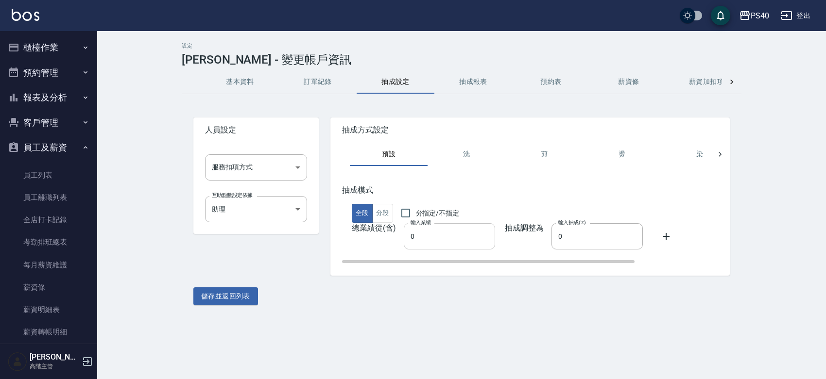
click at [455, 241] on input "0" at bounding box center [449, 236] width 91 height 26
type input "1"
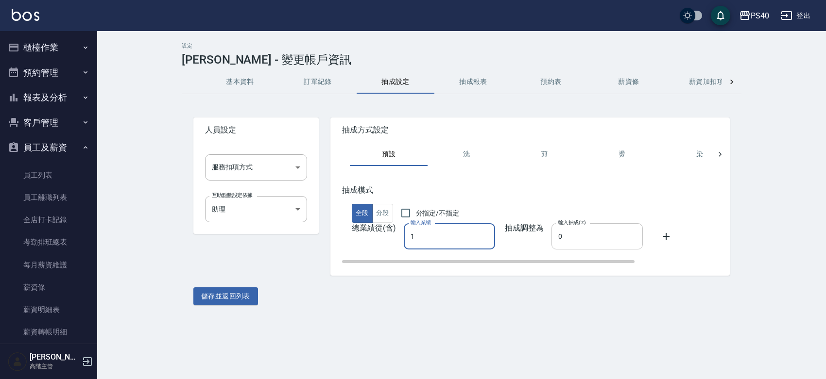
click at [613, 250] on input "0" at bounding box center [596, 236] width 91 height 26
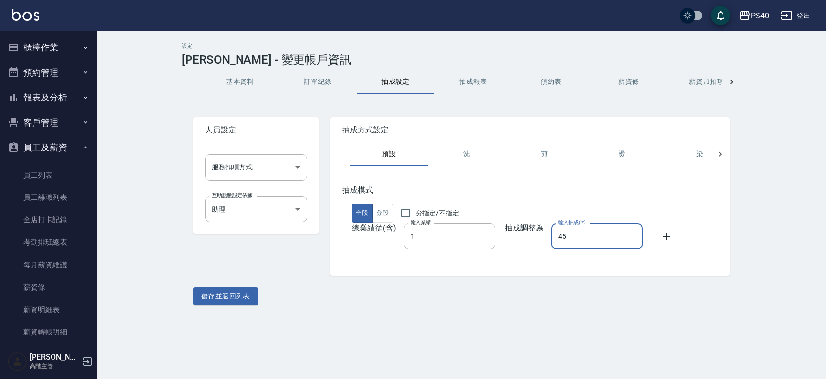
type input "45"
click at [557, 336] on div "設定 劉芯瑀 - 變更帳戶資訊 基本資料 訂單紀錄 抽成設定 抽成報表 預約表 薪資條 薪資加扣項 密碼與安全 打卡紀錄 人員設定 服務扣項方式 ​ 服務扣項…" at bounding box center [413, 189] width 826 height 379
click at [221, 305] on button "儲存並返回列表" at bounding box center [225, 297] width 65 height 18
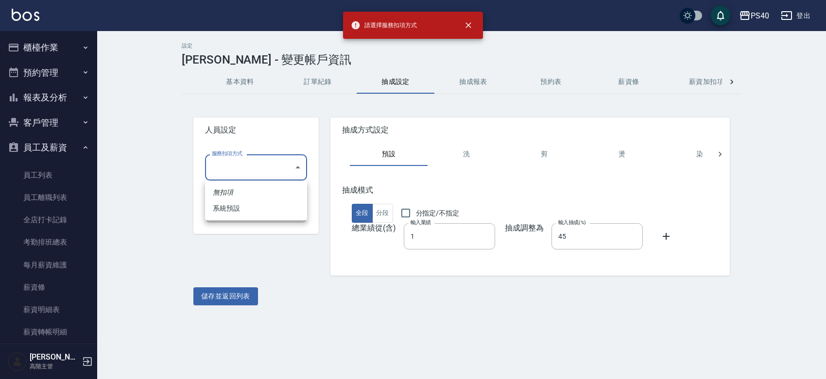
click at [292, 165] on body "請選擇服務扣項方式 PS40 登出 櫃檯作業 打帳單 帳單列表 掛單列表 座位開單 營業儀表板 現金收支登錄 高階收支登錄 材料自購登錄 每日結帳 排班表 現…" at bounding box center [413, 189] width 826 height 379
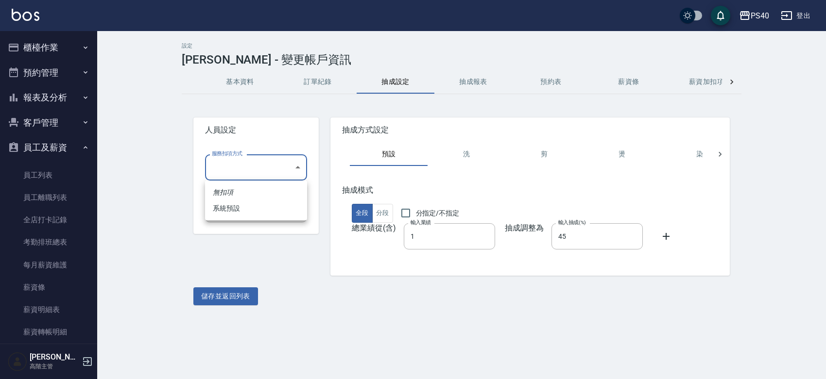
click at [233, 208] on li "系統預設" at bounding box center [256, 209] width 102 height 16
type input "系統預設"
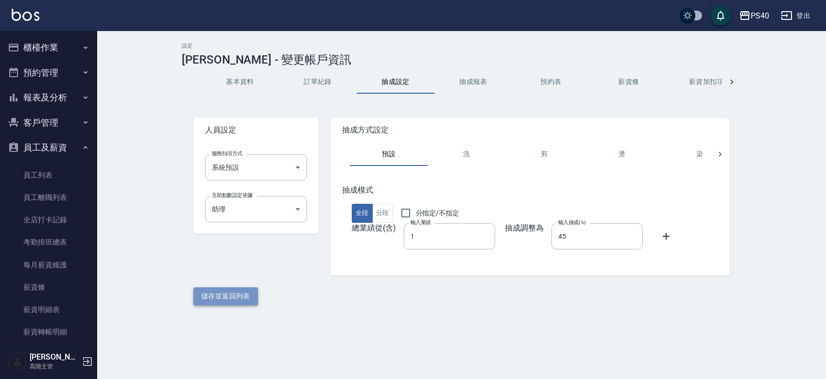
click at [234, 303] on button "儲存並返回列表" at bounding box center [225, 297] width 65 height 18
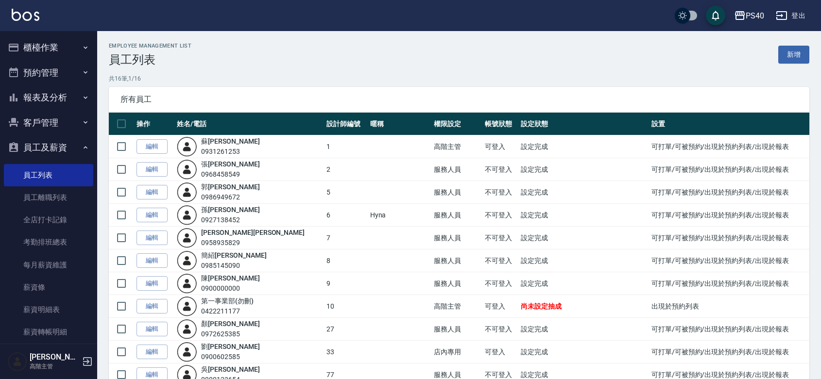
drag, startPoint x: 48, startPoint y: 49, endPoint x: 47, endPoint y: 54, distance: 5.4
click at [49, 49] on button "櫃檯作業" at bounding box center [48, 47] width 89 height 25
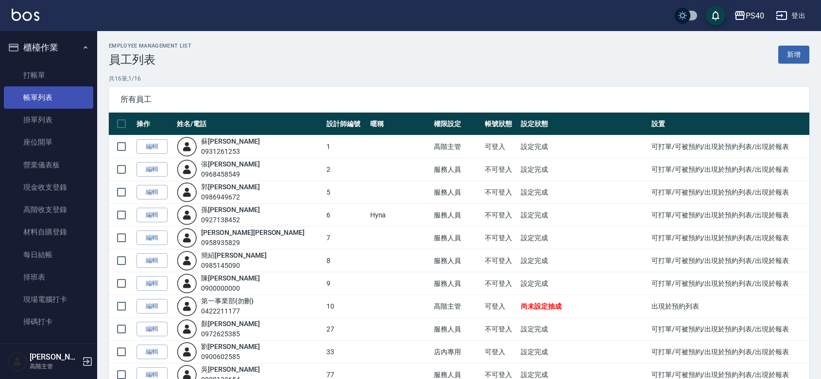
click at [33, 96] on link "帳單列表" at bounding box center [48, 97] width 89 height 22
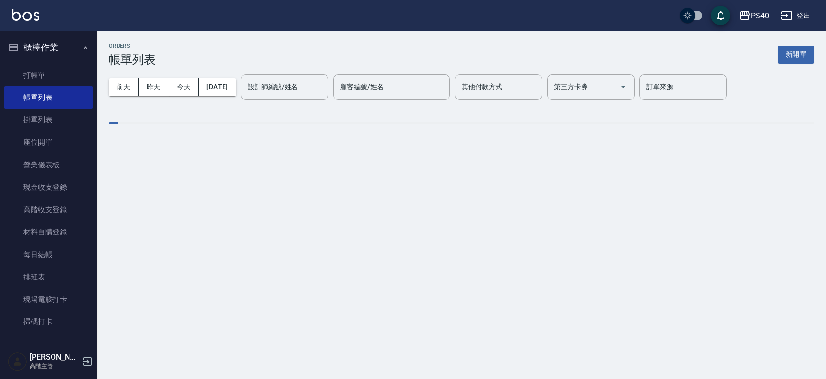
click at [224, 76] on div "[DATE] [DATE] [DATE] [DATE] 設計師編號/姓名 設計師編號/姓名 顧客編號/姓名 顧客編號/姓名 其他付款方式 其他付款方式 第三方…" at bounding box center [461, 87] width 705 height 41
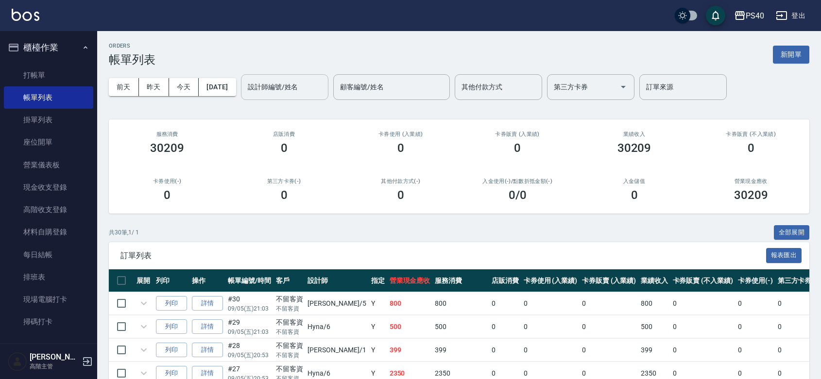
click at [303, 74] on div "設計師編號/姓名" at bounding box center [284, 87] width 87 height 26
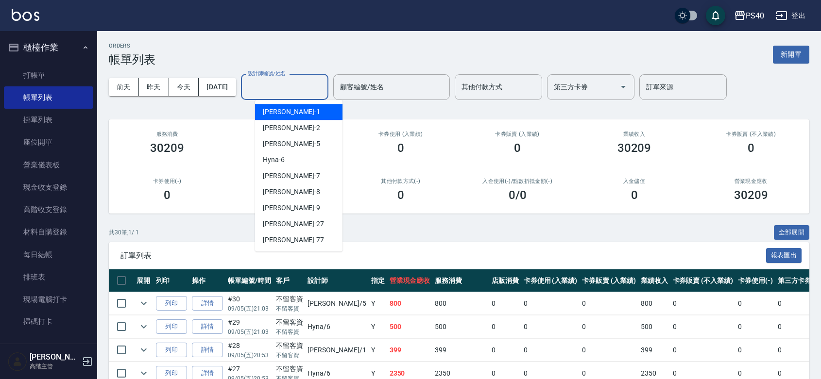
click at [297, 80] on input "設計師編號/姓名" at bounding box center [284, 87] width 79 height 17
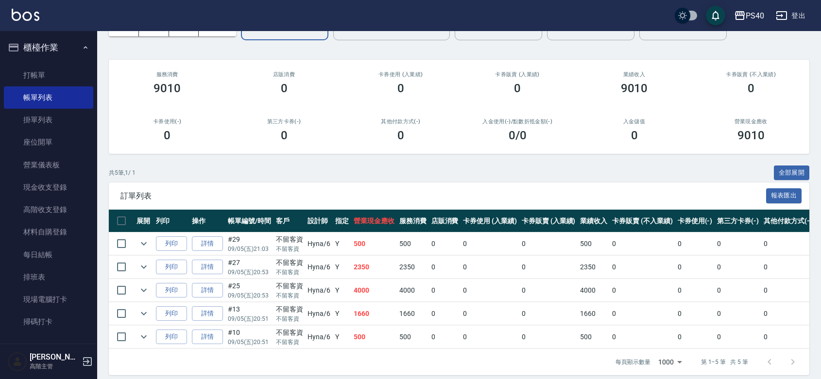
scroll to position [104, 0]
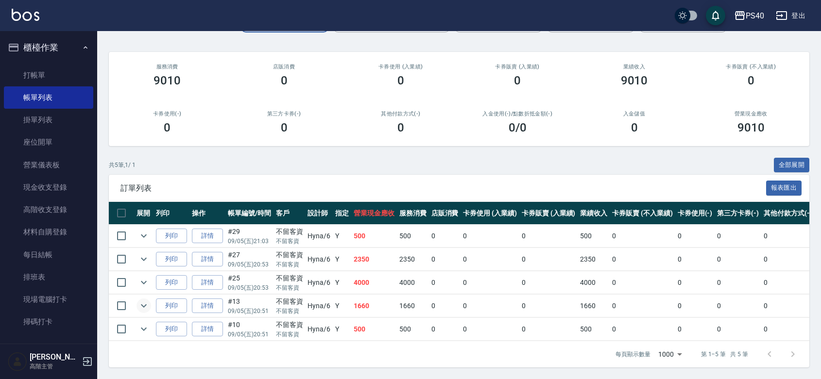
type input "Hyna-6"
click at [146, 300] on icon "expand row" at bounding box center [144, 306] width 12 height 12
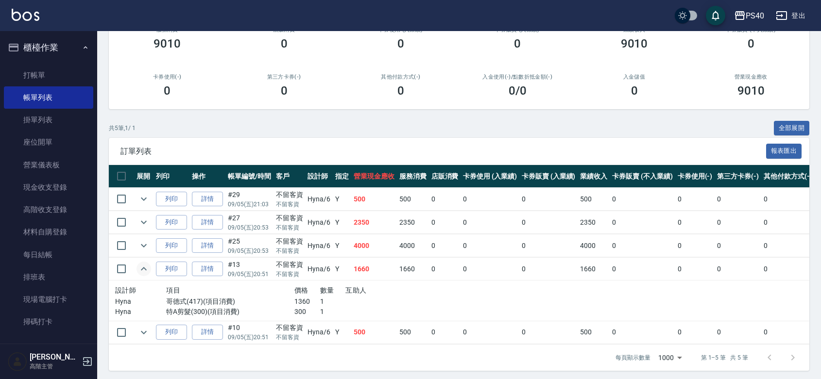
click at [146, 271] on icon "expand row" at bounding box center [144, 268] width 6 height 3
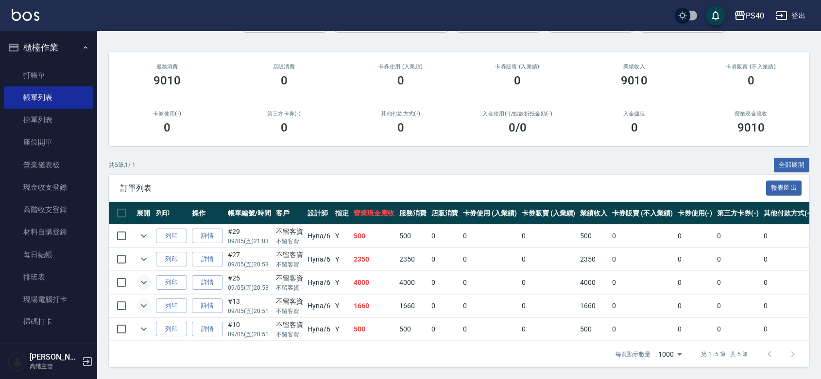
click at [147, 277] on icon "expand row" at bounding box center [144, 283] width 12 height 12
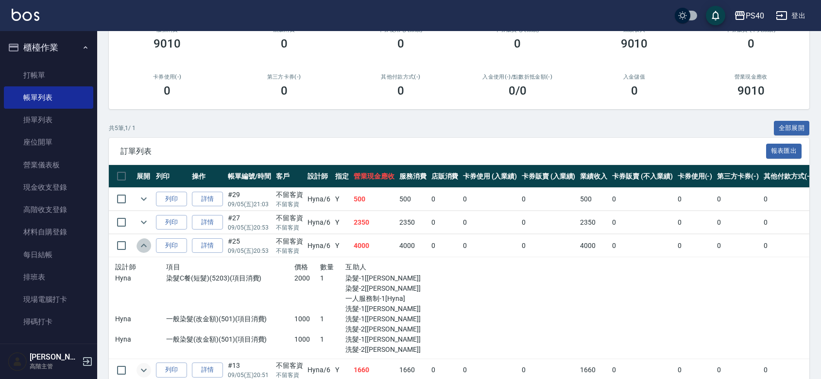
click at [147, 247] on icon "expand row" at bounding box center [144, 245] width 6 height 3
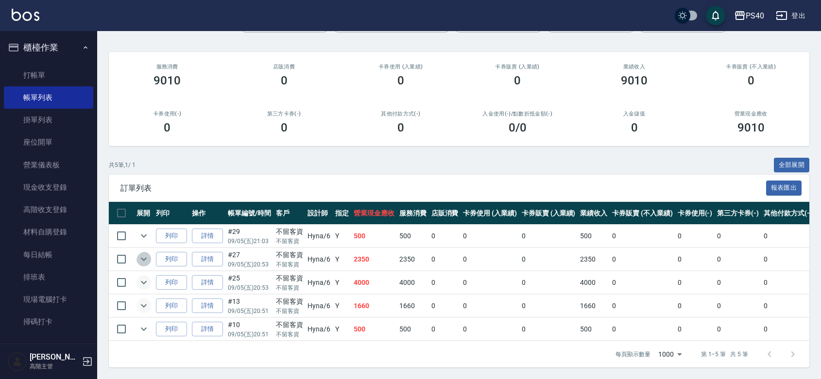
click at [150, 254] on icon "expand row" at bounding box center [144, 260] width 12 height 12
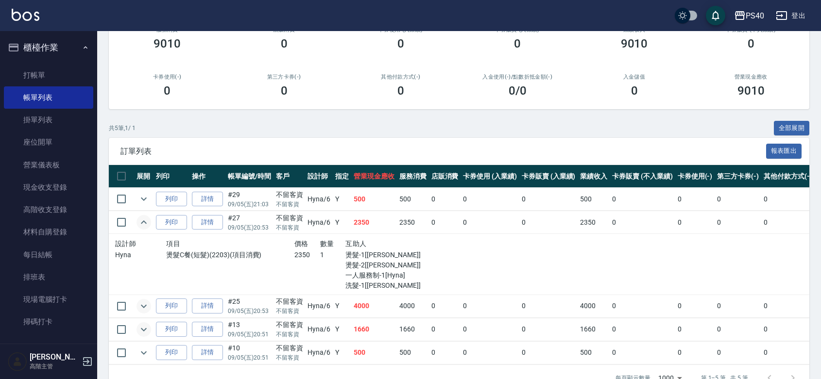
click at [150, 228] on icon "expand row" at bounding box center [144, 223] width 12 height 12
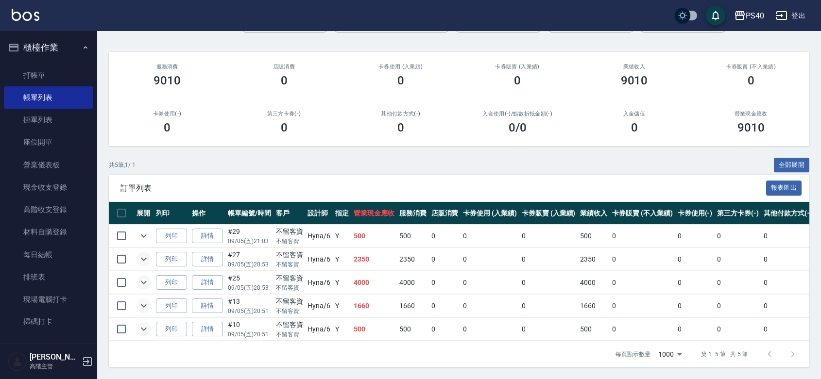
click at [144, 323] on icon "expand row" at bounding box center [144, 329] width 12 height 12
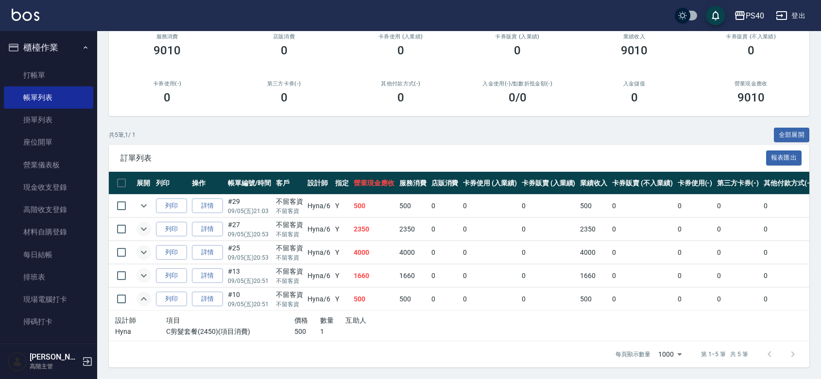
click at [144, 305] on icon "expand row" at bounding box center [144, 299] width 12 height 12
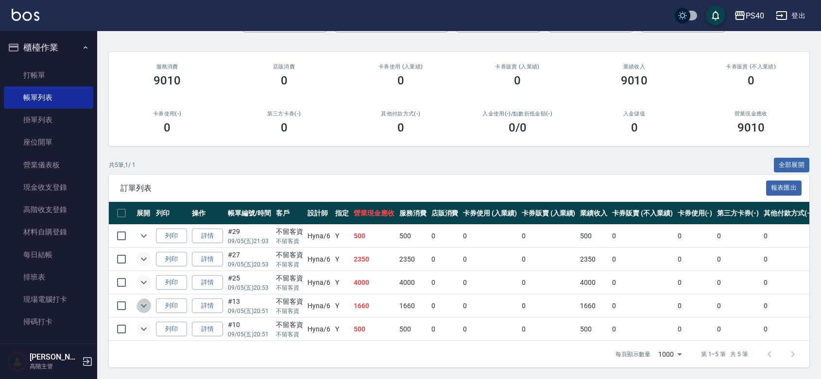
click at [144, 300] on icon "expand row" at bounding box center [144, 306] width 12 height 12
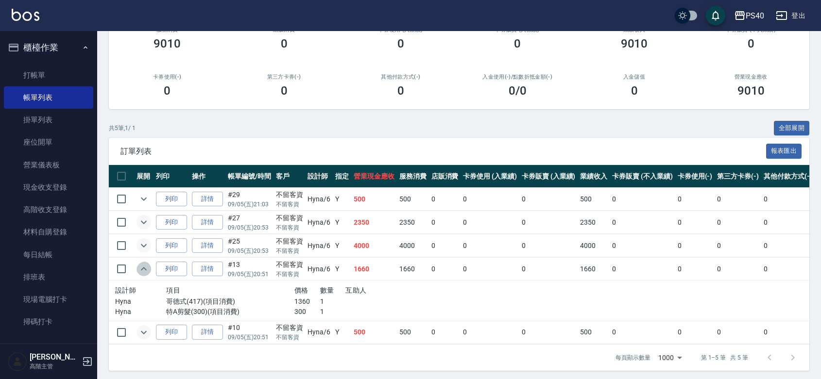
click at [147, 275] on icon "expand row" at bounding box center [144, 269] width 12 height 12
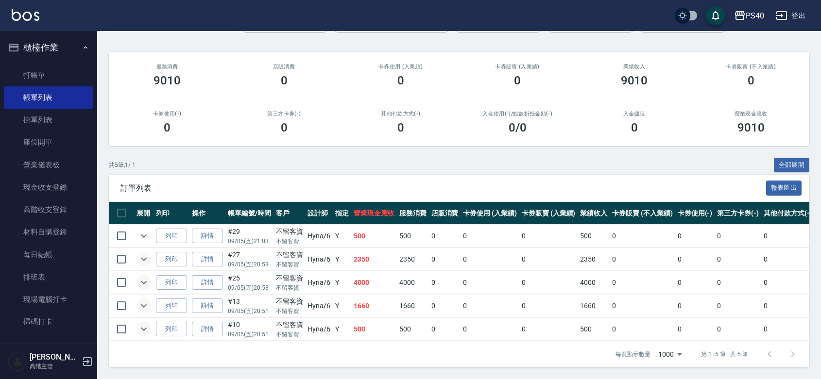
click at [150, 277] on icon "expand row" at bounding box center [144, 283] width 12 height 12
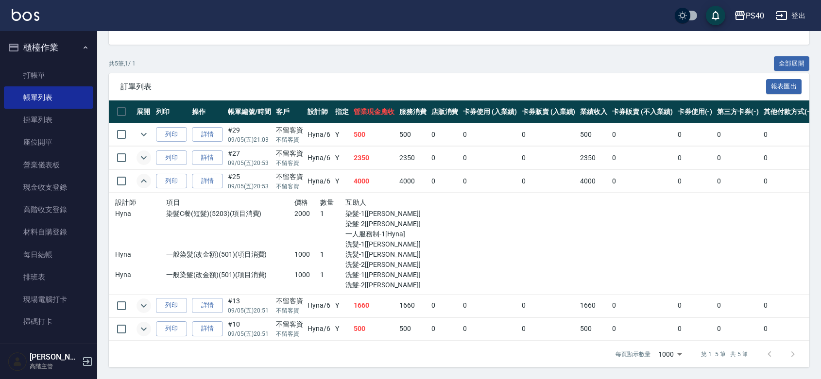
scroll to position [205, 0]
click at [146, 175] on icon "expand row" at bounding box center [144, 181] width 12 height 12
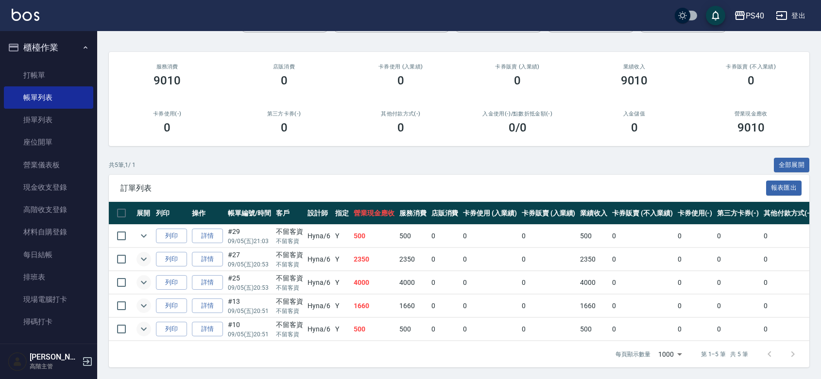
scroll to position [104, 0]
click at [148, 254] on icon "expand row" at bounding box center [144, 260] width 12 height 12
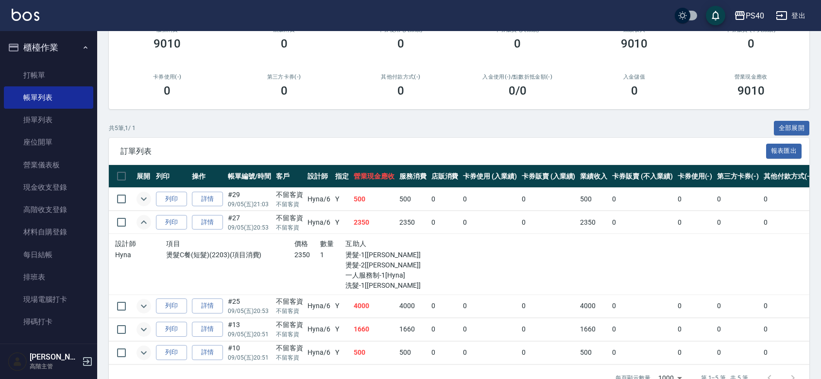
click at [145, 205] on icon "expand row" at bounding box center [144, 199] width 12 height 12
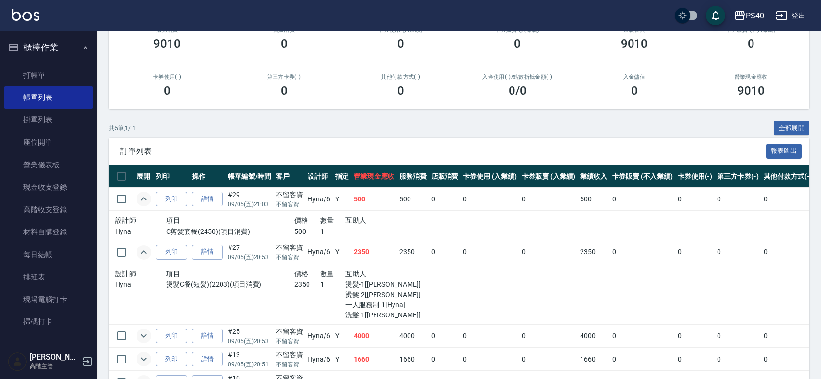
scroll to position [195, 0]
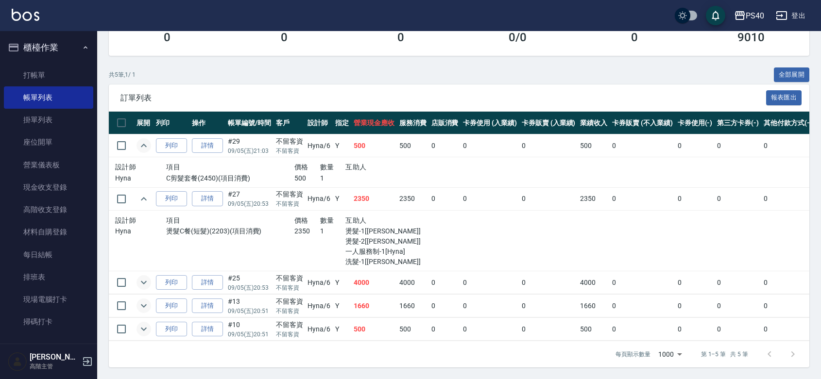
click at [139, 318] on td at bounding box center [143, 329] width 19 height 23
click at [141, 323] on icon "expand row" at bounding box center [144, 329] width 12 height 12
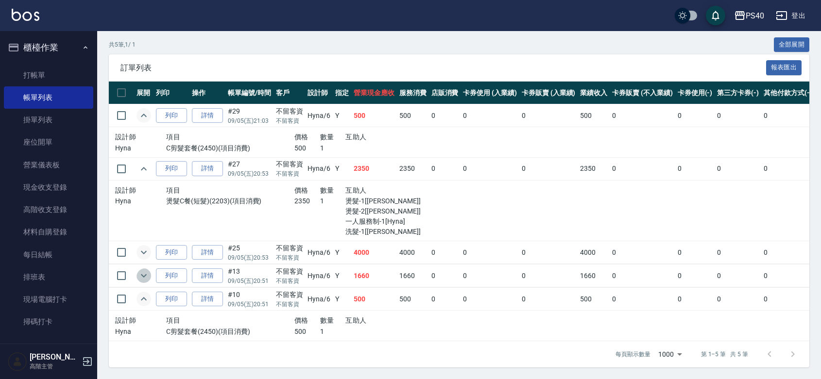
click at [146, 282] on icon "expand row" at bounding box center [144, 276] width 12 height 12
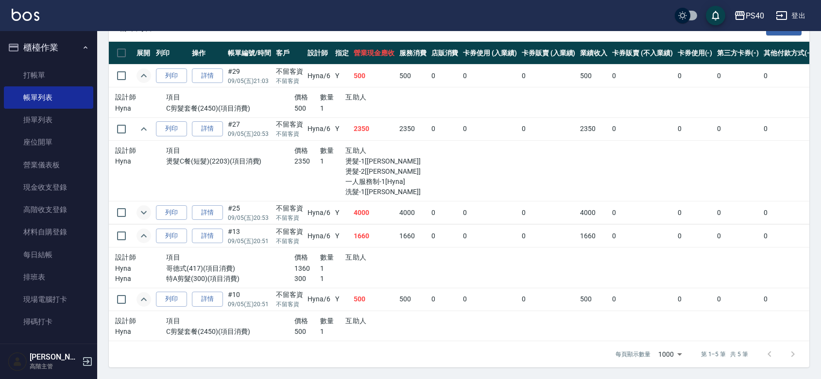
scroll to position [265, 0]
click at [212, 229] on link "詳情" at bounding box center [207, 236] width 31 height 15
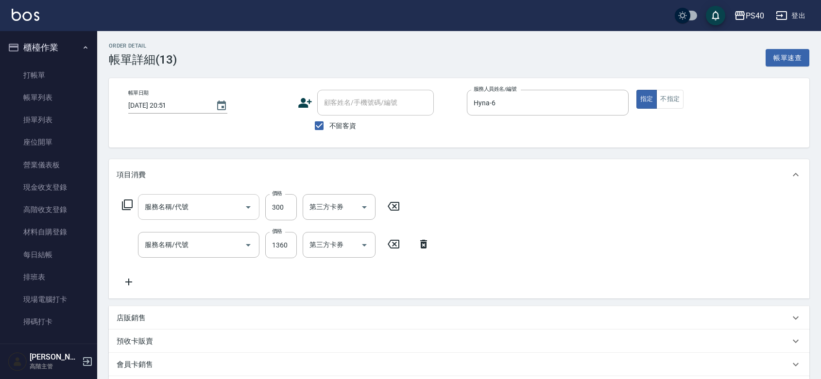
type input "[DATE] 20:51"
checkbox input "true"
type input "Hyna-6"
type input "特A剪髮(300)"
type input "哥德式(417)"
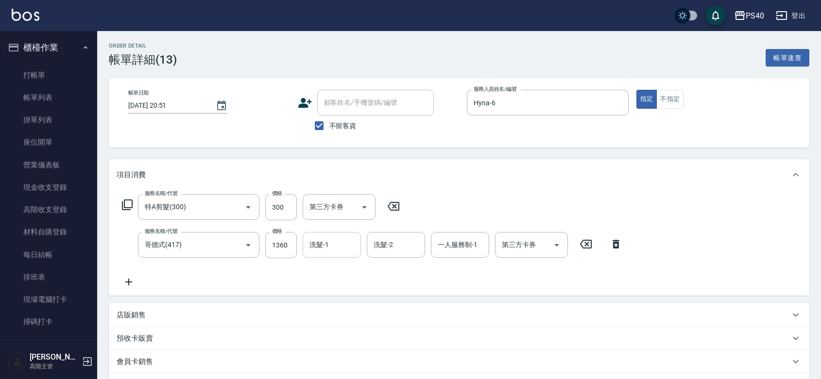
click at [336, 253] on input "洗髮-1" at bounding box center [332, 245] width 50 height 17
type input "3"
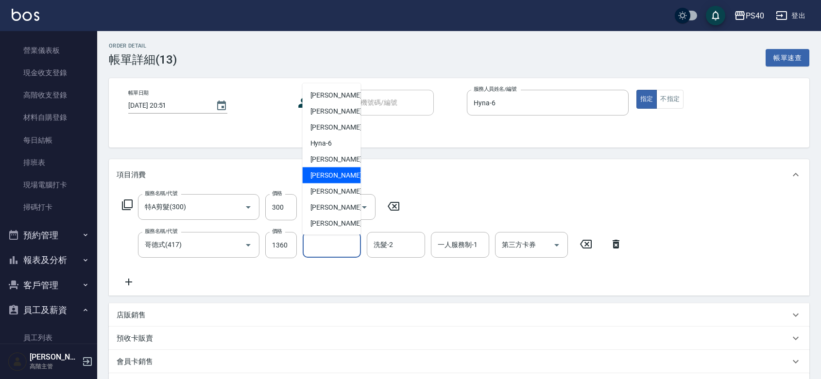
scroll to position [141, 0]
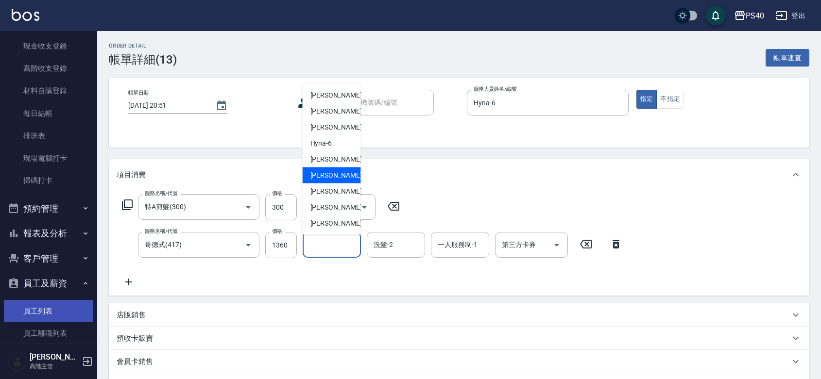
click at [45, 314] on link "員工列表" at bounding box center [48, 311] width 89 height 22
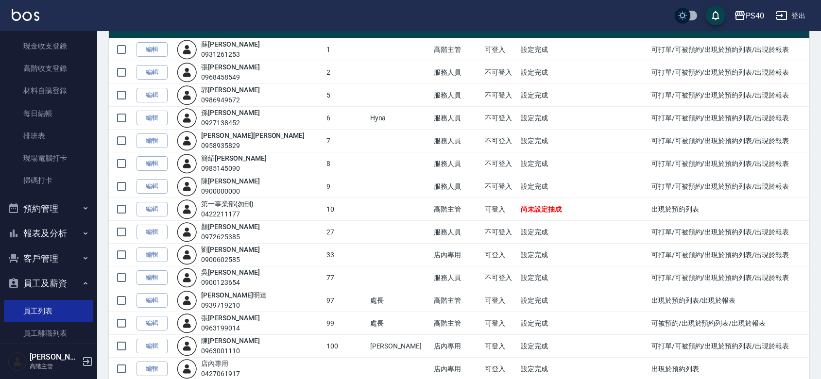
scroll to position [141, 0]
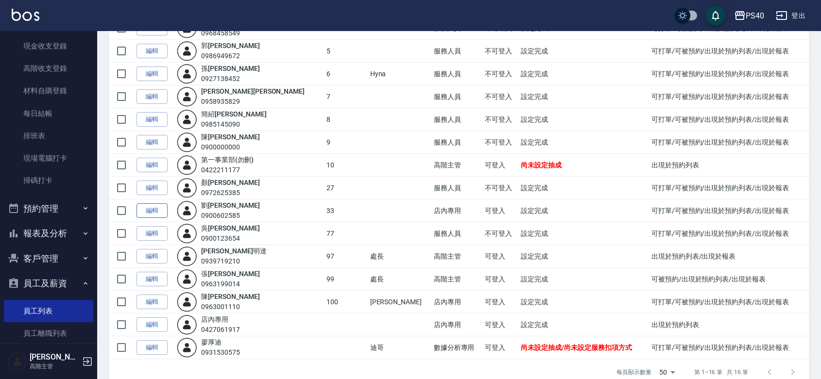
click at [153, 219] on link "編輯" at bounding box center [151, 211] width 31 height 15
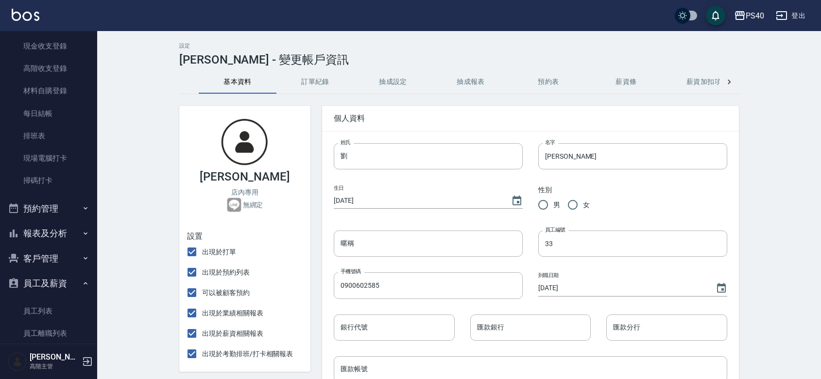
click at [399, 84] on button "抽成設定" at bounding box center [393, 81] width 78 height 23
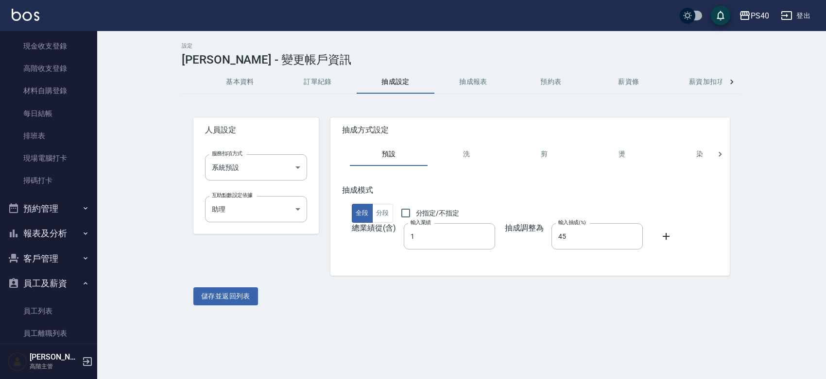
click at [292, 81] on button "訂單紀錄" at bounding box center [318, 81] width 78 height 23
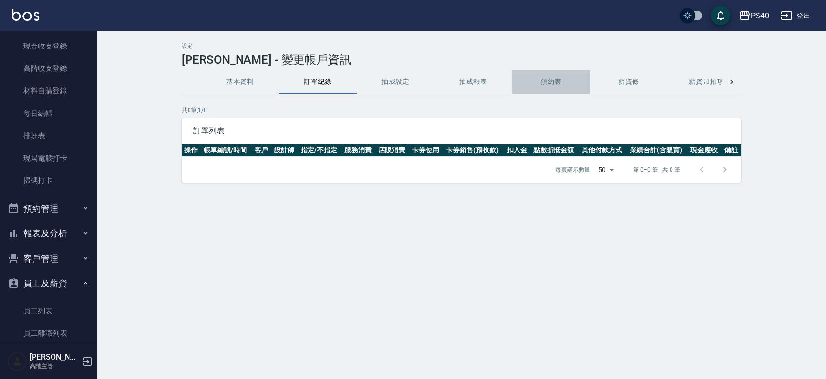
click at [555, 81] on button "預約表" at bounding box center [551, 81] width 78 height 23
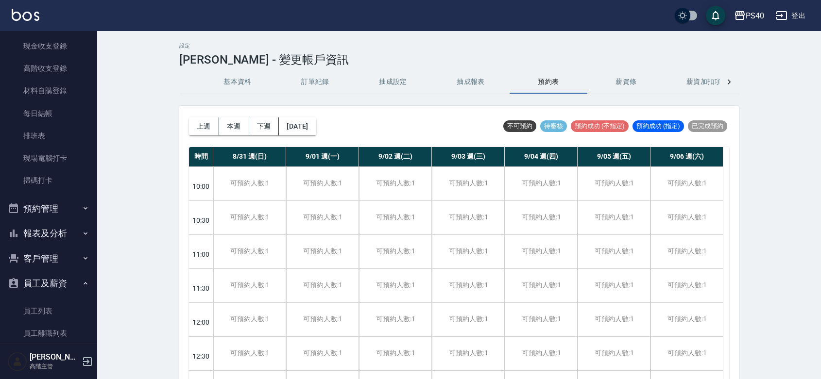
click at [710, 83] on button "薪資加扣項" at bounding box center [704, 81] width 78 height 23
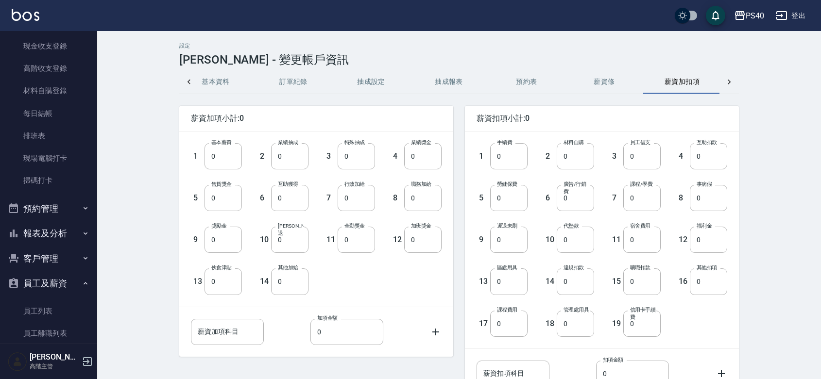
scroll to position [0, 23]
click at [730, 83] on icon at bounding box center [729, 82] width 3 height 5
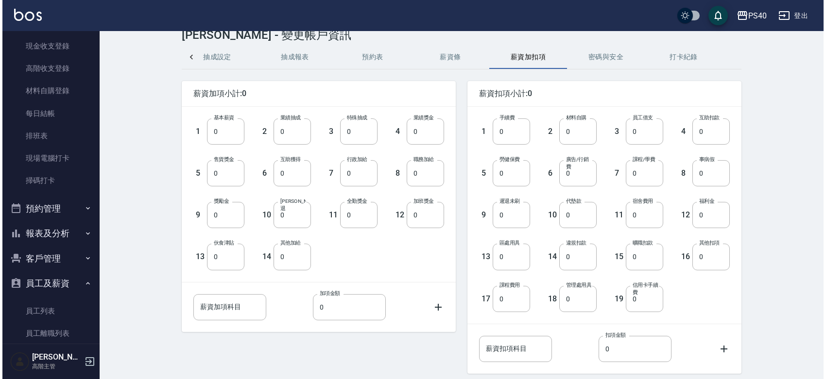
scroll to position [0, 0]
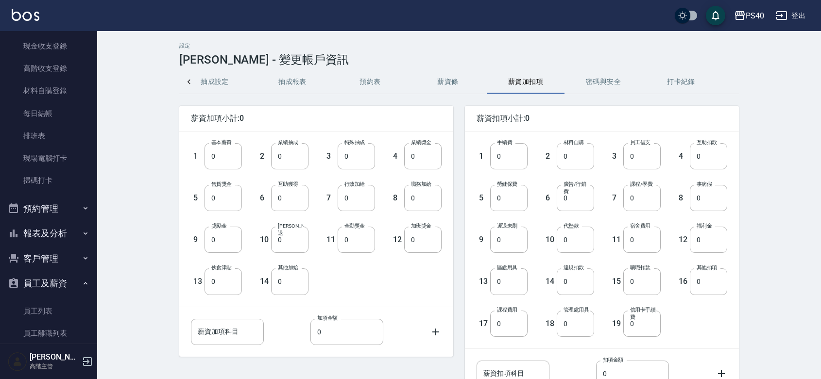
click at [219, 81] on button "抽成設定" at bounding box center [215, 81] width 78 height 23
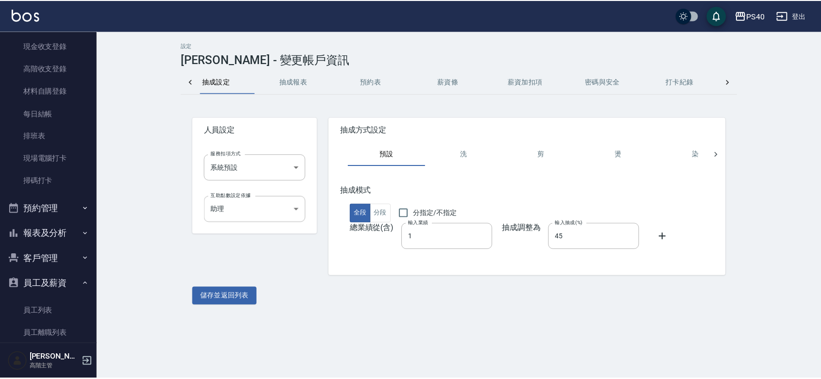
scroll to position [0, 155]
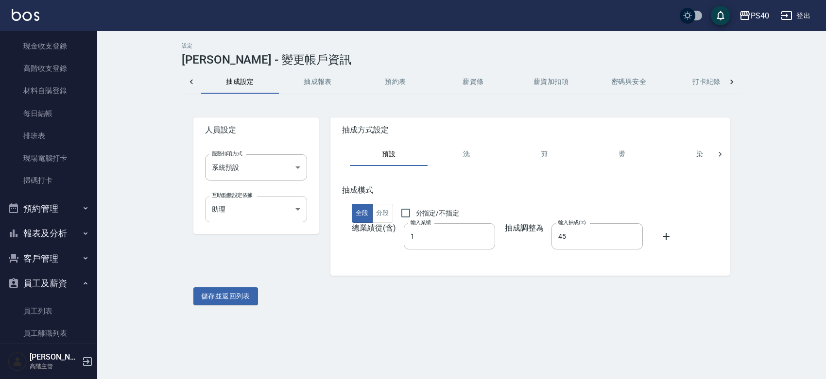
click at [294, 215] on body "PS40 登出 櫃檯作業 打帳單 帳單列表 掛單列表 座位開單 營業儀表板 現金收支登錄 高階收支登錄 材料自購登錄 每日結帳 排班表 現場電腦打卡 掃碼打卡…" at bounding box center [413, 189] width 826 height 379
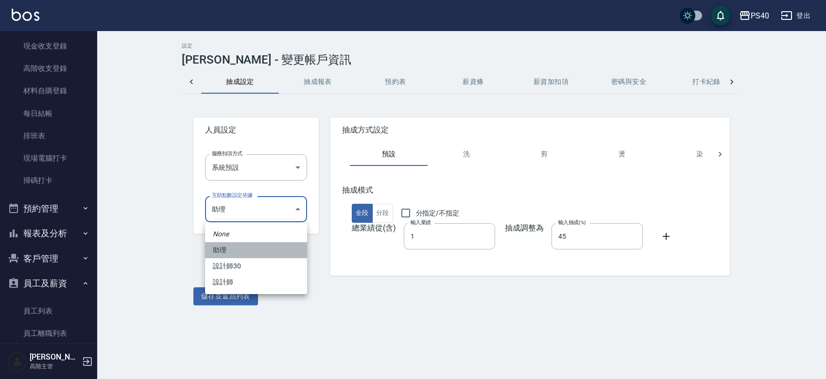
click at [263, 246] on li "助理" at bounding box center [256, 250] width 102 height 16
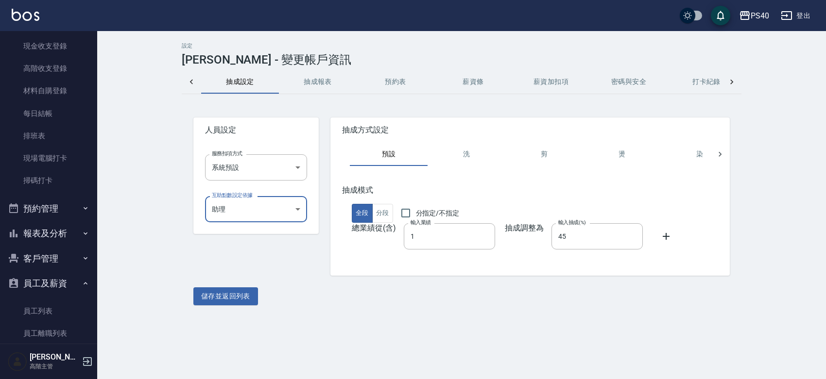
click at [282, 270] on div "人員設定 服務扣項方式 系統預設 系統預設 服務扣項方式 互助點數設定依據 助理 e8ba215d-95e1-427b-9990-c64ad5770f0d 互…" at bounding box center [250, 191] width 137 height 170
click at [244, 304] on button "儲存並返回列表" at bounding box center [225, 297] width 65 height 18
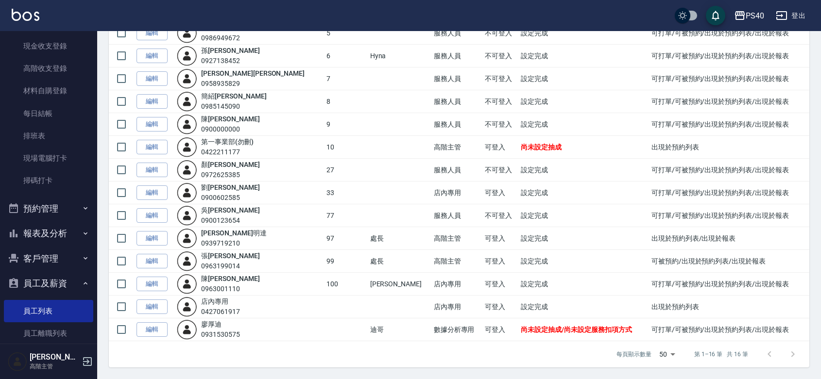
scroll to position [213, 0]
click at [431, 159] on td "服務人員" at bounding box center [456, 170] width 51 height 23
click at [431, 182] on td "店內專用" at bounding box center [456, 193] width 51 height 23
click at [158, 163] on link "編輯" at bounding box center [151, 170] width 31 height 15
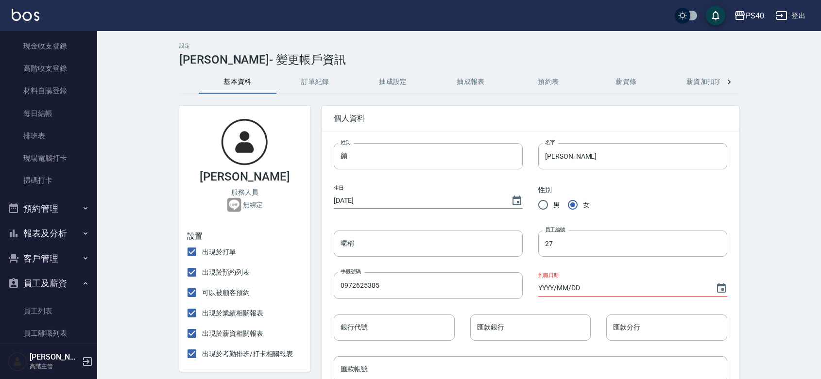
click at [702, 81] on button "薪資加扣項" at bounding box center [704, 81] width 78 height 23
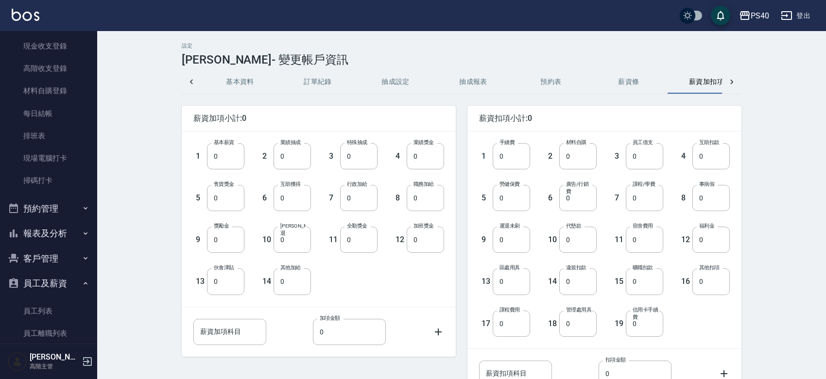
scroll to position [0, 23]
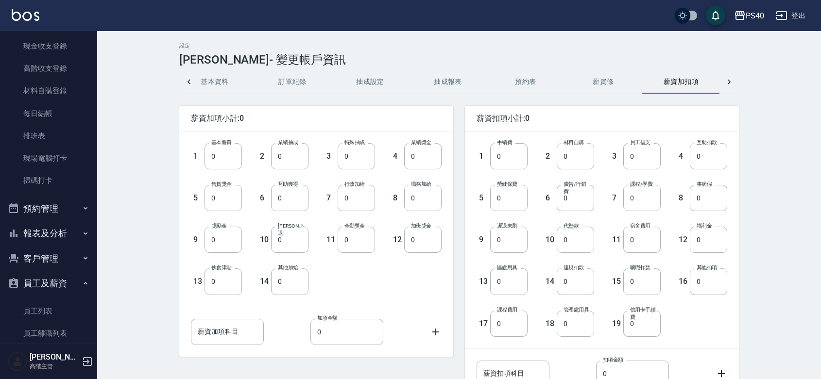
click at [607, 79] on button "薪資條" at bounding box center [603, 81] width 78 height 23
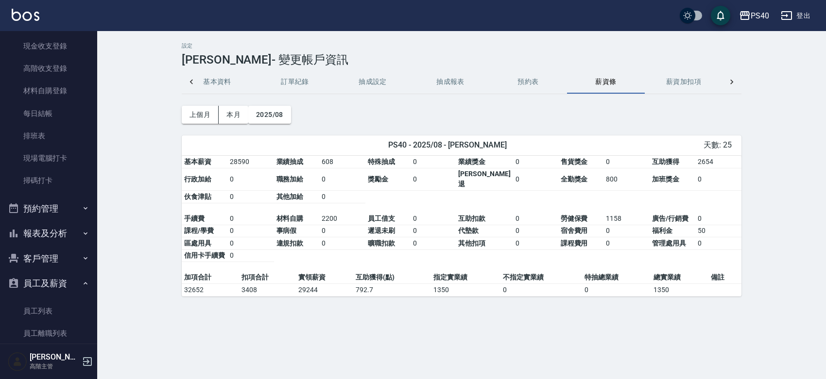
click at [734, 84] on icon at bounding box center [732, 82] width 10 height 10
click at [529, 77] on button "薪資加扣項" at bounding box center [528, 81] width 78 height 23
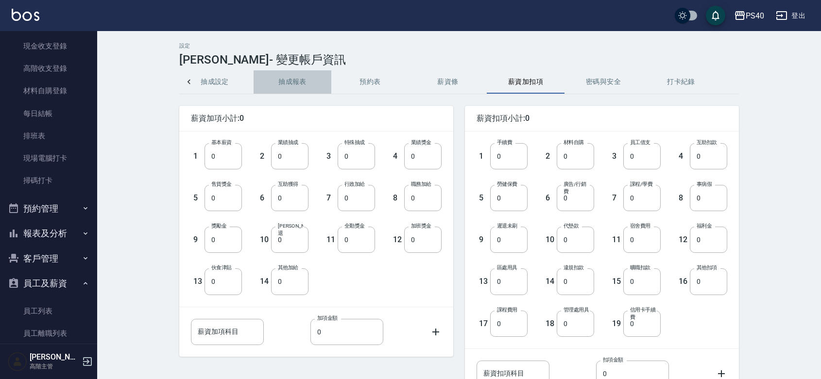
click at [290, 79] on button "抽成報表" at bounding box center [293, 81] width 78 height 23
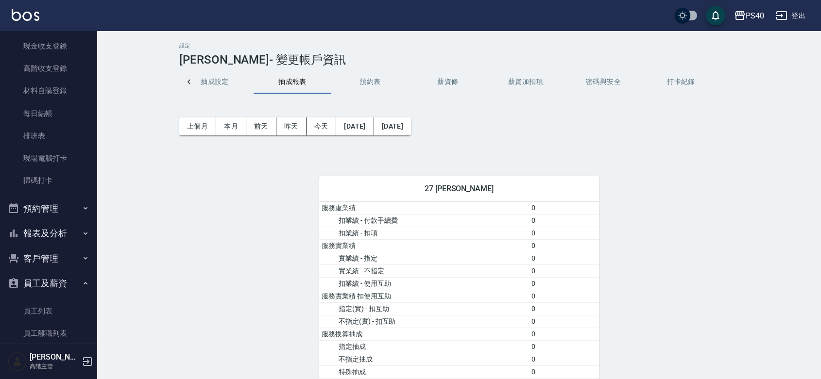
click at [229, 84] on button "抽成設定" at bounding box center [215, 81] width 78 height 23
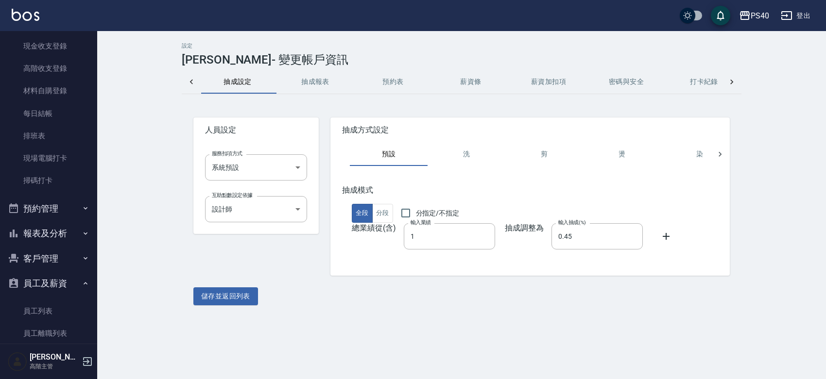
scroll to position [0, 155]
click at [191, 83] on icon at bounding box center [191, 82] width 3 height 5
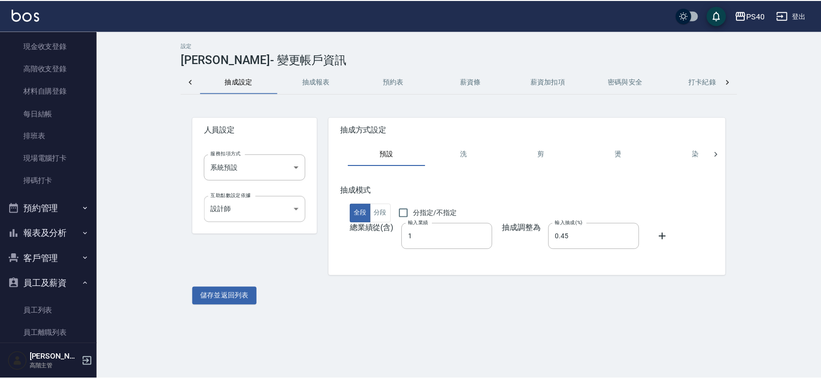
scroll to position [0, 0]
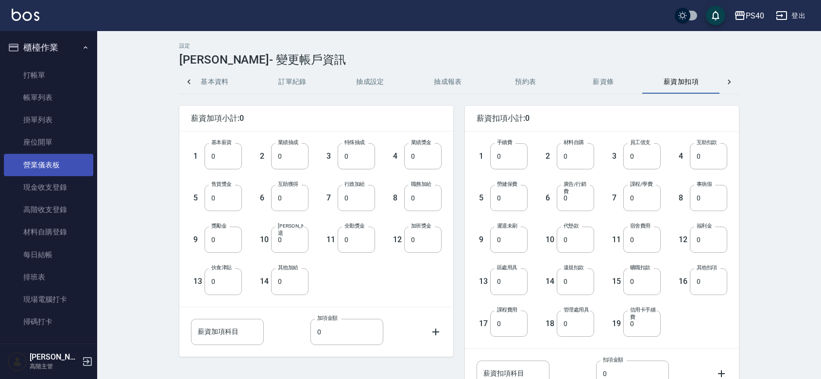
scroll to position [141, 0]
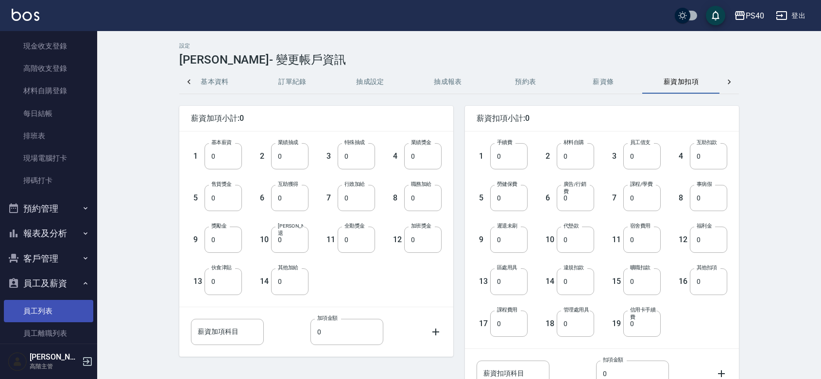
click at [35, 311] on link "員工列表" at bounding box center [48, 311] width 89 height 22
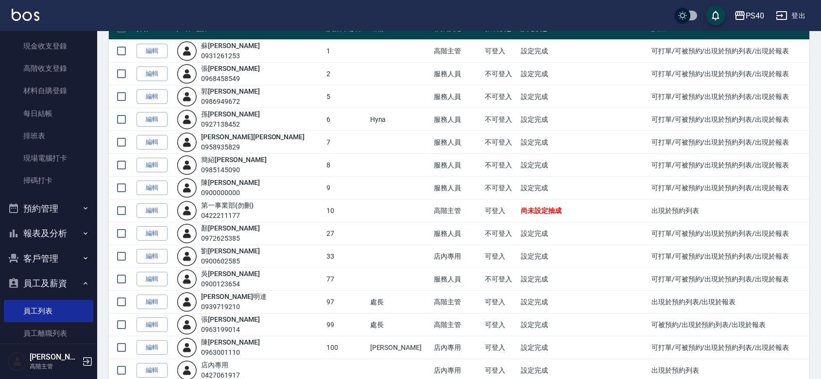
scroll to position [141, 0]
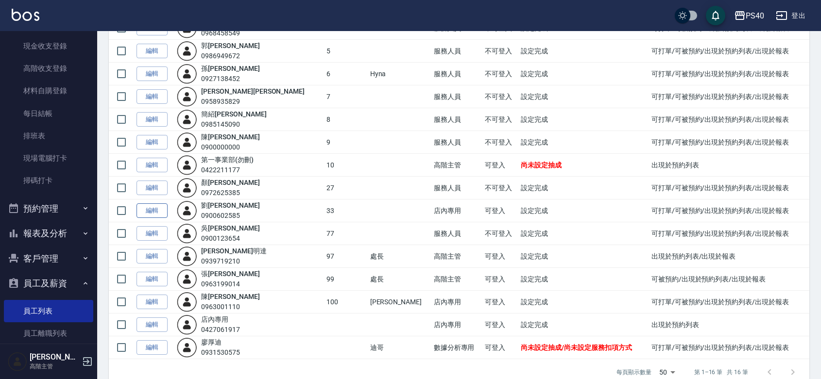
click at [168, 219] on link "編輯" at bounding box center [151, 211] width 31 height 15
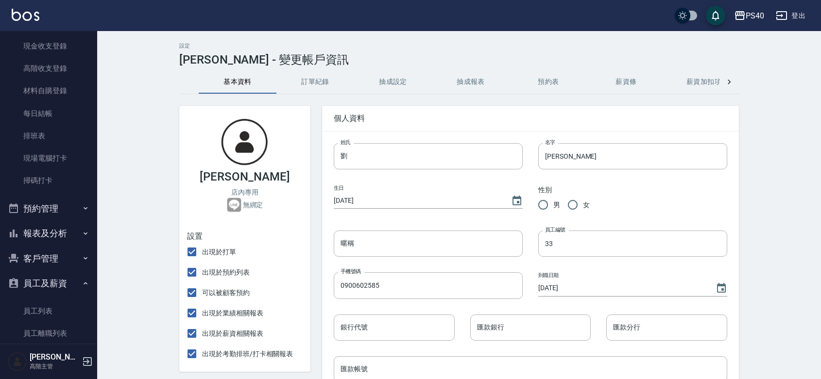
click at [403, 82] on button "抽成設定" at bounding box center [393, 81] width 78 height 23
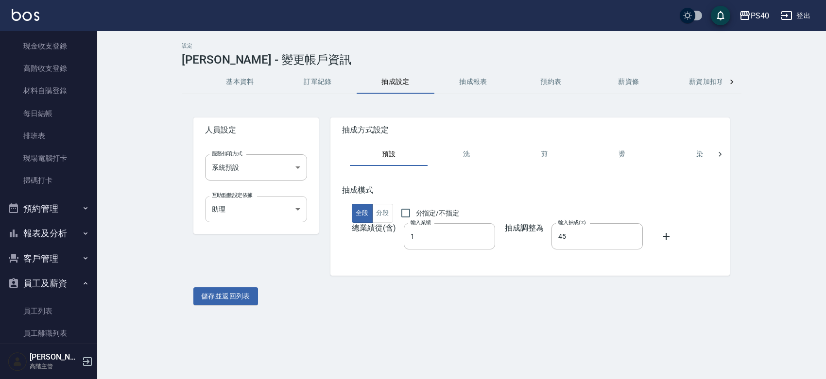
click at [295, 210] on body "PS40 登出 櫃檯作業 打帳單 帳單列表 掛單列表 座位開單 營業儀表板 現金收支登錄 高階收支登錄 材料自購登錄 每日結帳 排班表 現場電腦打卡 掃碼打卡…" at bounding box center [413, 189] width 826 height 379
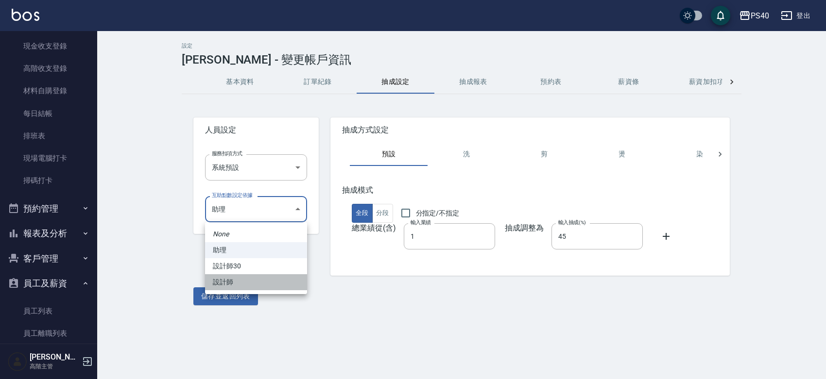
click at [237, 283] on li "設計師" at bounding box center [256, 282] width 102 height 16
type input "a4f0c3be-c447-4170-9eb9-60985960a895"
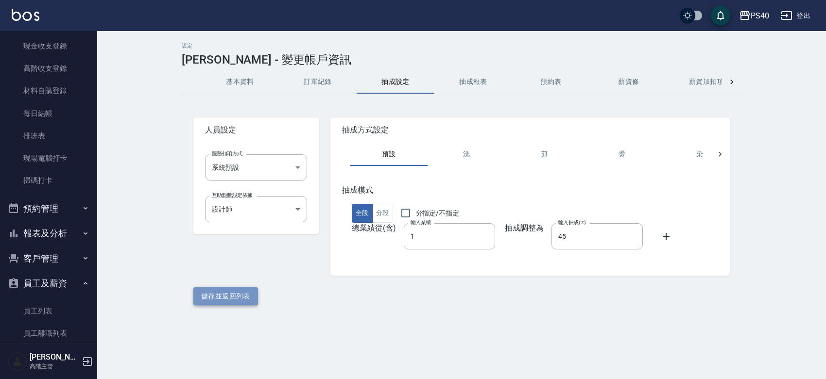
click at [229, 306] on button "儲存並返回列表" at bounding box center [225, 297] width 65 height 18
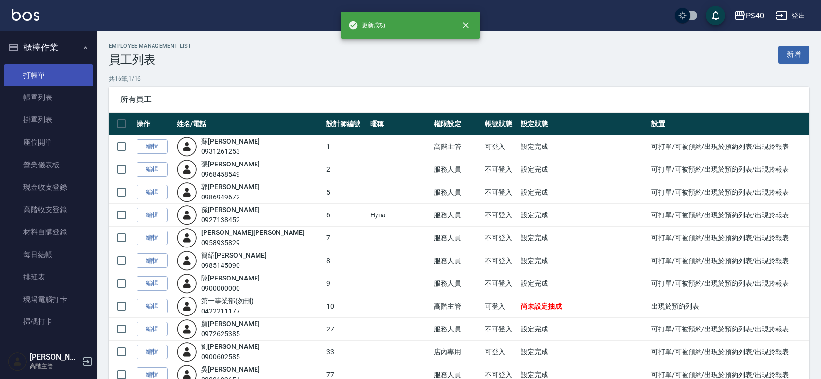
click at [52, 74] on link "打帳單" at bounding box center [48, 75] width 89 height 22
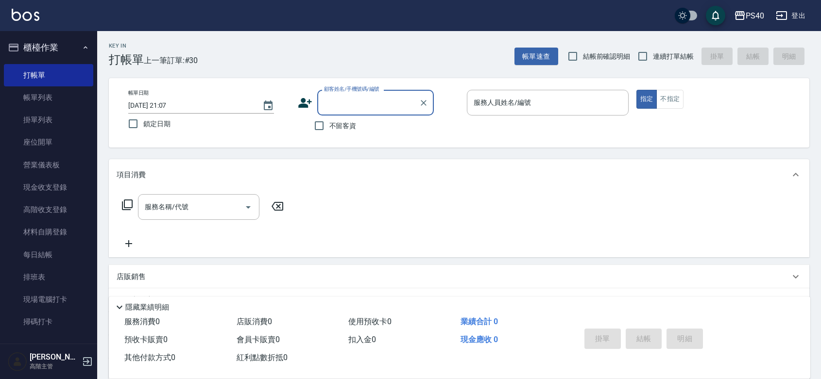
drag, startPoint x: 323, startPoint y: 215, endPoint x: 317, endPoint y: 218, distance: 7.0
click at [321, 216] on div "服務名稱/代號 服務名稱/代號" at bounding box center [459, 223] width 700 height 67
click at [207, 210] on input "服務名稱/代號" at bounding box center [191, 207] width 98 height 17
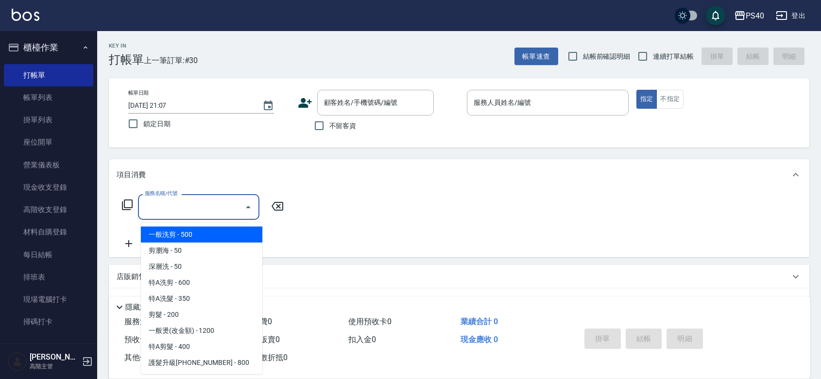
click at [207, 210] on input "服務名稱/代號" at bounding box center [191, 207] width 98 height 17
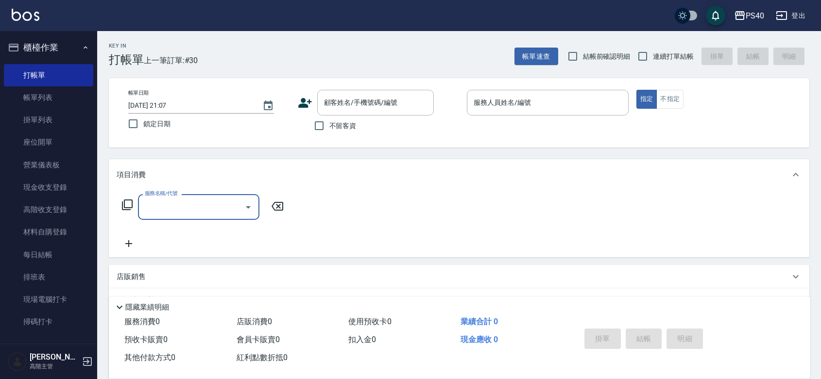
click at [207, 210] on input "服務名稱/代號" at bounding box center [191, 207] width 98 height 17
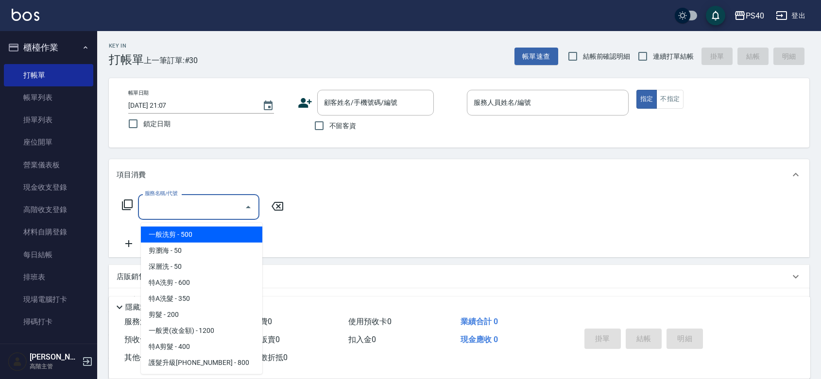
click at [227, 238] on span "一般洗剪 - 500" at bounding box center [201, 235] width 121 height 16
type input "一般洗剪(5)"
type input "1"
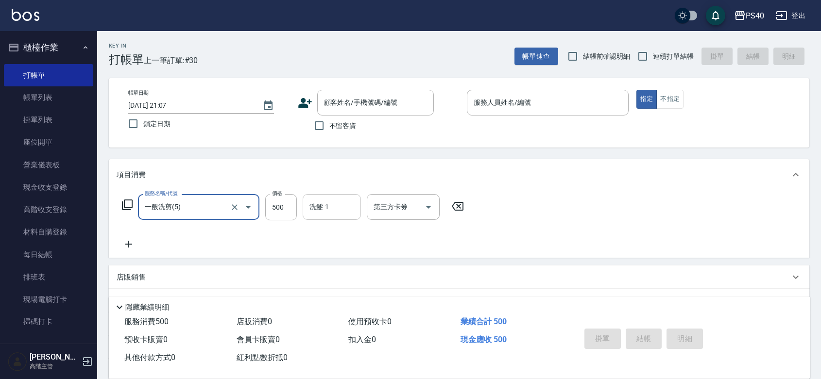
click at [330, 211] on div "洗髮-1 洗髮-1" at bounding box center [332, 207] width 58 height 26
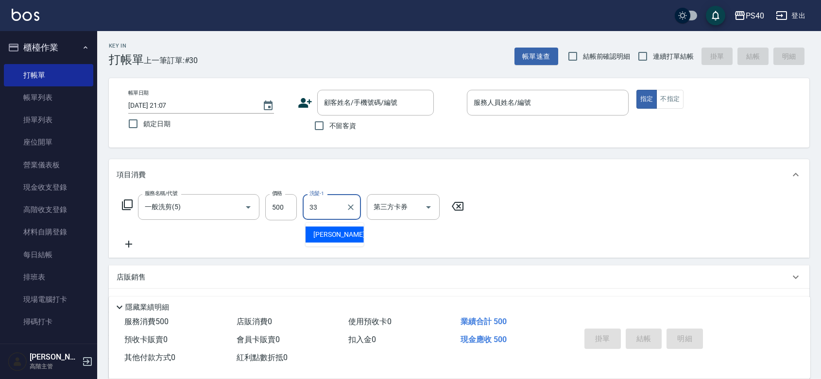
type input "3"
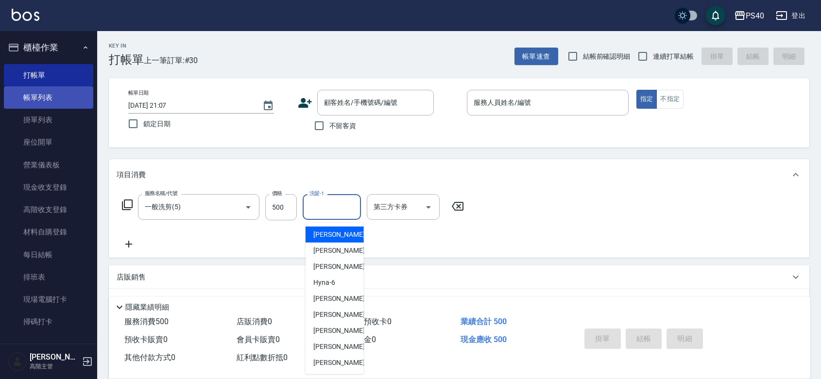
click at [36, 98] on link "帳單列表" at bounding box center [48, 97] width 89 height 22
click at [82, 103] on link "帳單列表" at bounding box center [48, 97] width 89 height 22
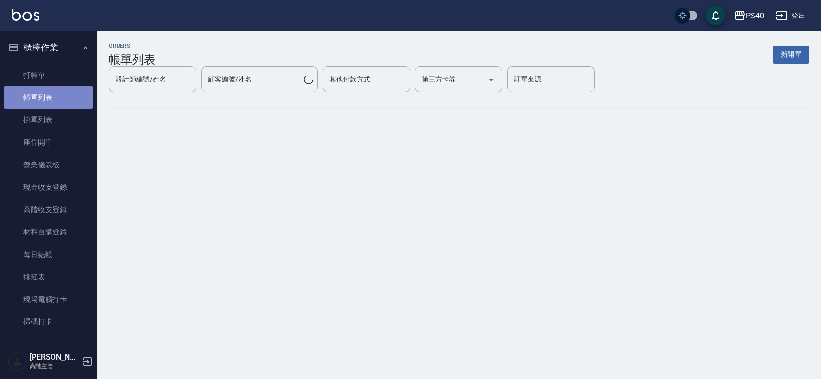
click at [53, 91] on link "帳單列表" at bounding box center [48, 97] width 89 height 22
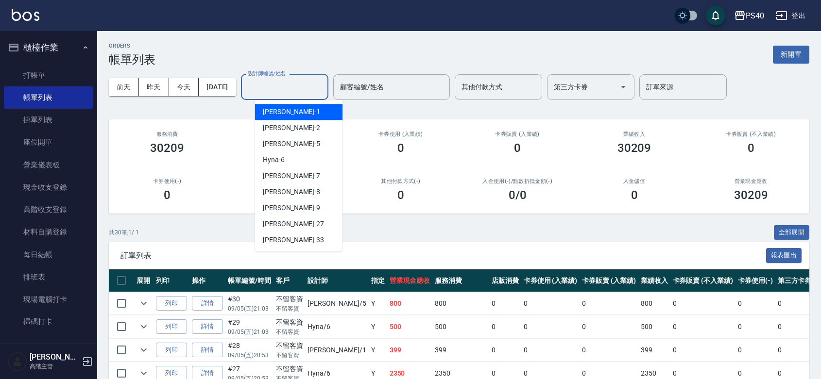
click at [284, 84] on div "設計師編號/姓名 設計師編號/姓名" at bounding box center [284, 87] width 87 height 26
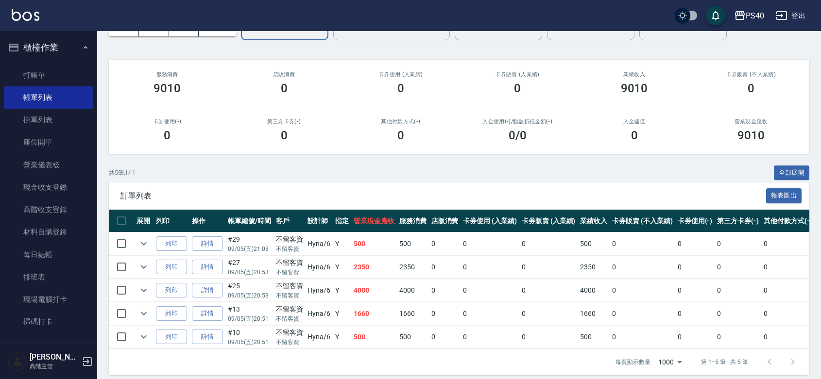
scroll to position [104, 0]
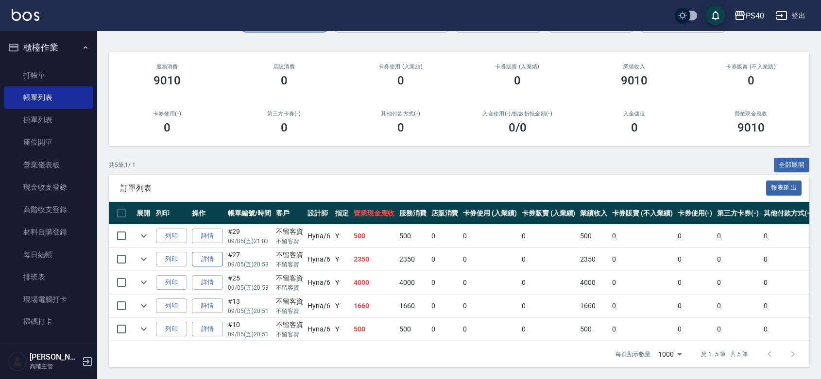
type input "Hyna-6"
click at [218, 252] on link "詳情" at bounding box center [207, 259] width 31 height 15
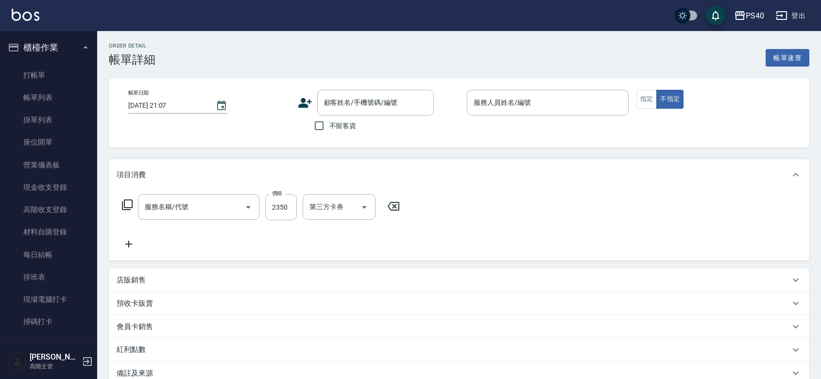
type input "[DATE] 20:53"
checkbox input "true"
type input "Hyna-6"
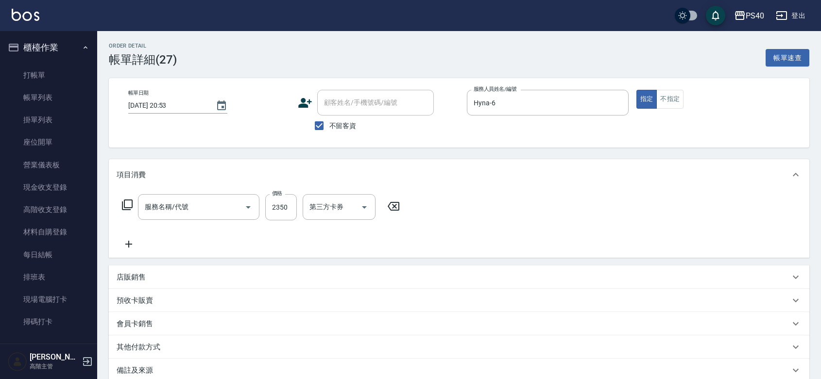
type input "燙髮C餐(短髮)(2203)"
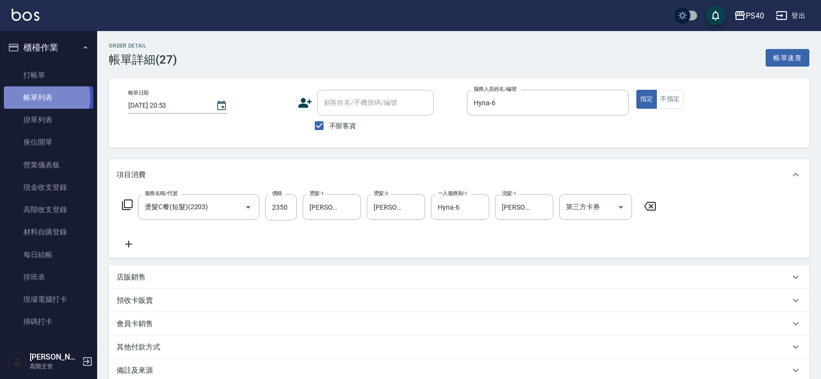
click at [44, 98] on link "帳單列表" at bounding box center [48, 97] width 89 height 22
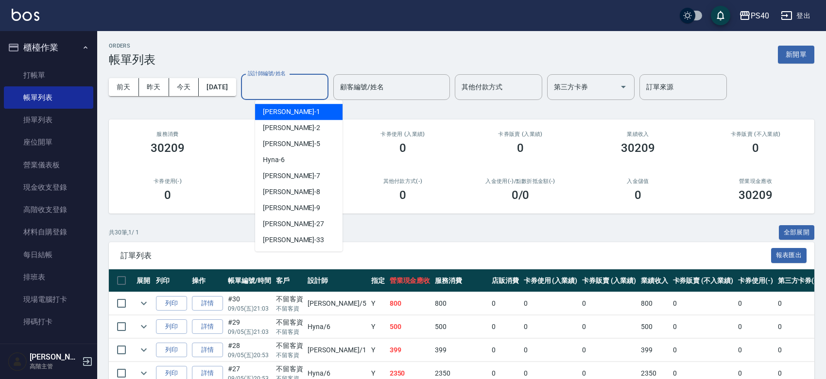
click at [299, 94] on input "設計師編號/姓名" at bounding box center [284, 87] width 79 height 17
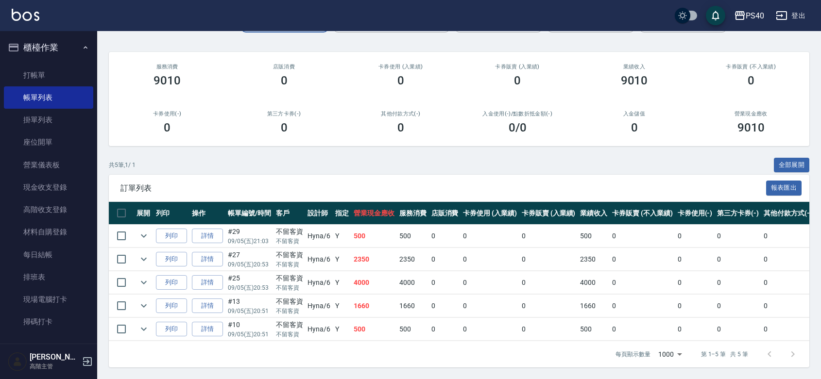
scroll to position [104, 0]
type input "Hyna-6"
click at [147, 300] on icon "expand row" at bounding box center [144, 306] width 12 height 12
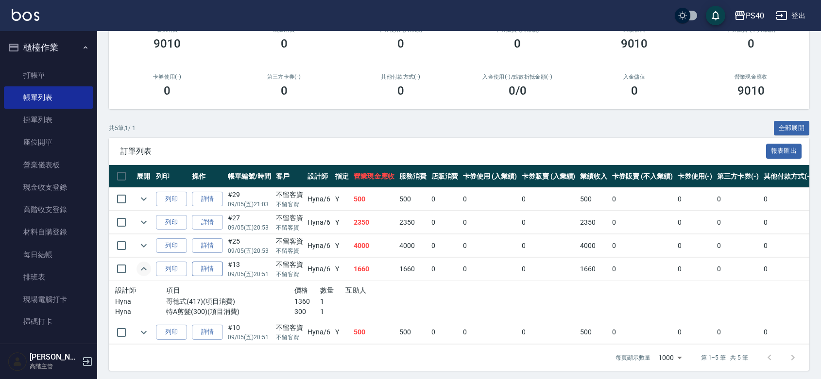
click at [213, 277] on link "詳情" at bounding box center [207, 269] width 31 height 15
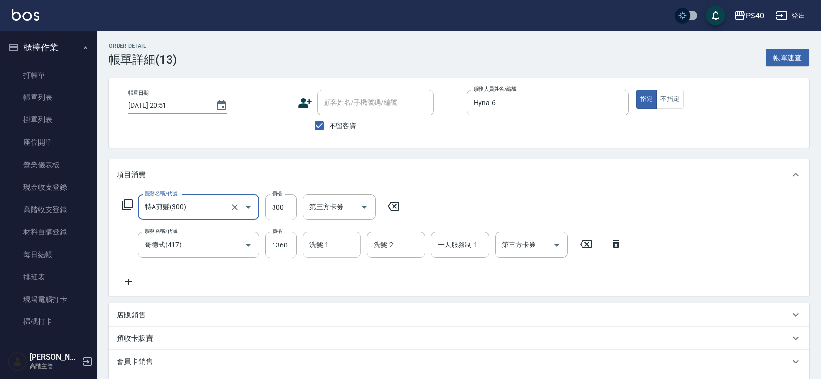
click at [322, 254] on input "洗髮-1" at bounding box center [332, 245] width 50 height 17
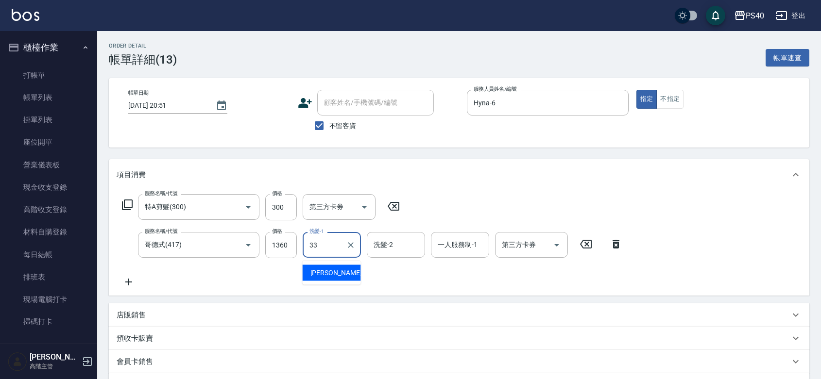
click at [331, 274] on span "[PERSON_NAME] -33" at bounding box center [340, 273] width 61 height 10
type input "[PERSON_NAME]-33"
click at [387, 244] on div "洗髮-2 洗髮-2" at bounding box center [396, 245] width 58 height 26
click at [387, 244] on input "洗髮-2" at bounding box center [396, 245] width 50 height 17
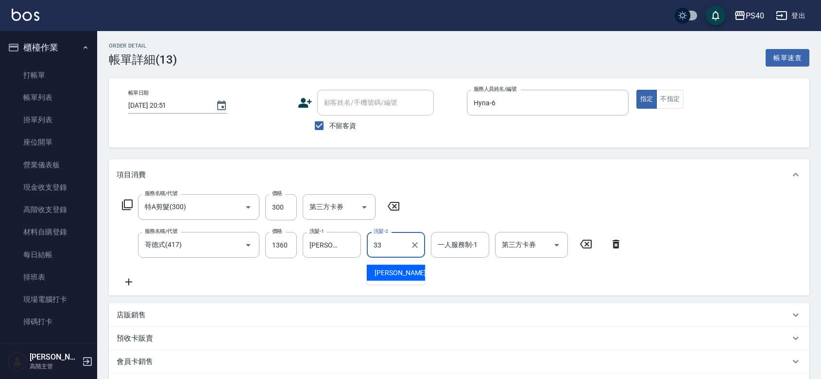
type input "[PERSON_NAME]-33"
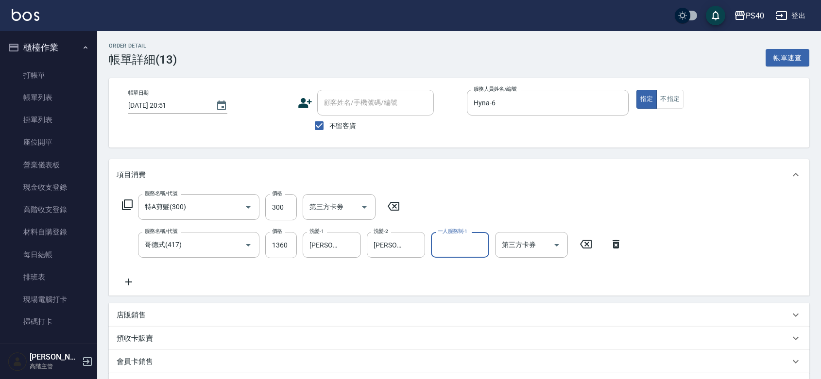
click at [407, 286] on div "服務名稱/代號 特A剪髮(300) 服務名稱/代號 價格 300 價格 第三方卡券 第三方卡券 服務名稱/代號 哥德式(417) 服務名稱/代號 價格 136…" at bounding box center [372, 241] width 511 height 94
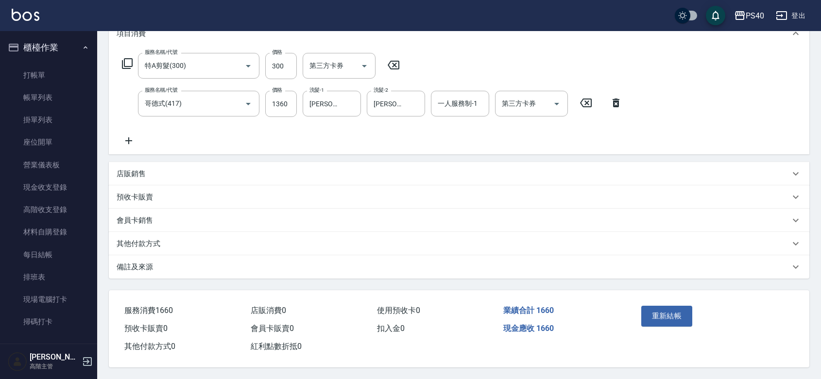
scroll to position [160, 0]
click at [656, 306] on button "重新結帳" at bounding box center [666, 316] width 51 height 20
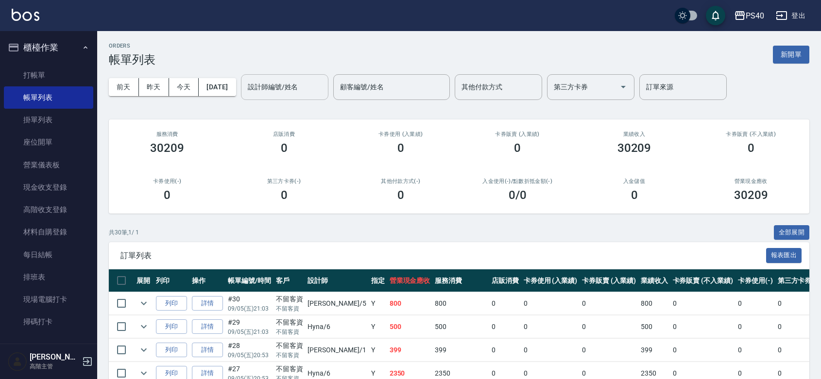
click at [286, 86] on input "設計師編號/姓名" at bounding box center [284, 87] width 79 height 17
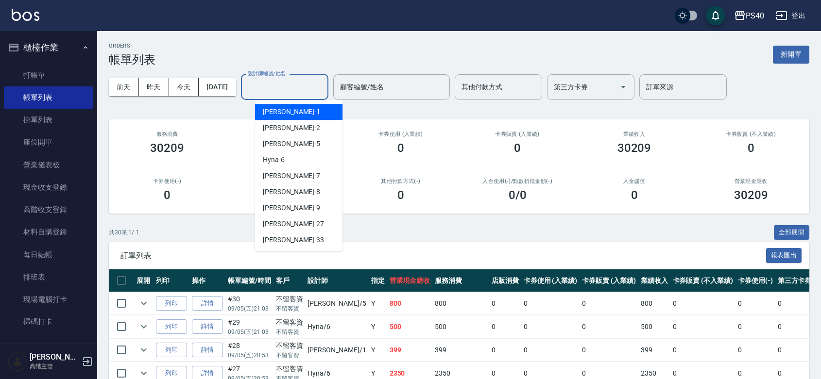
click at [286, 86] on input "設計師編號/姓名" at bounding box center [284, 87] width 79 height 17
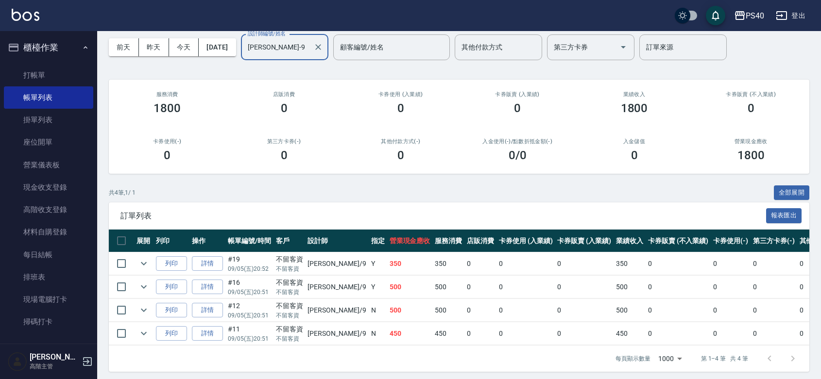
scroll to position [78, 0]
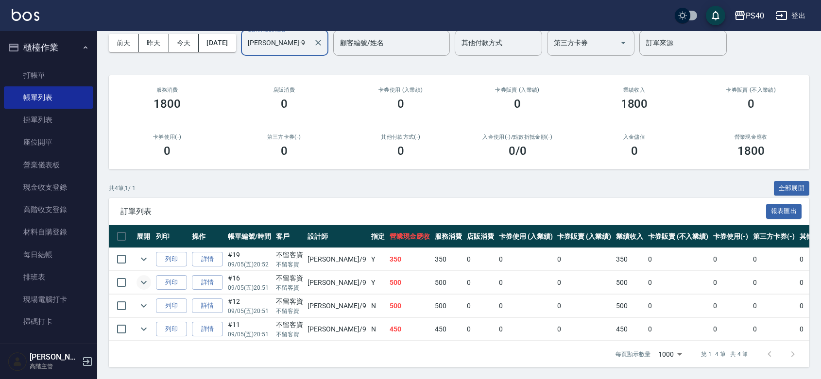
type input "[PERSON_NAME]-9"
click at [147, 277] on icon "expand row" at bounding box center [144, 283] width 12 height 12
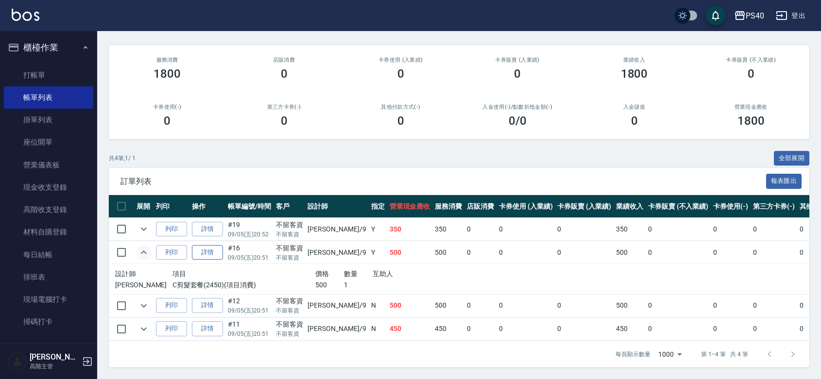
click at [220, 260] on link "詳情" at bounding box center [207, 252] width 31 height 15
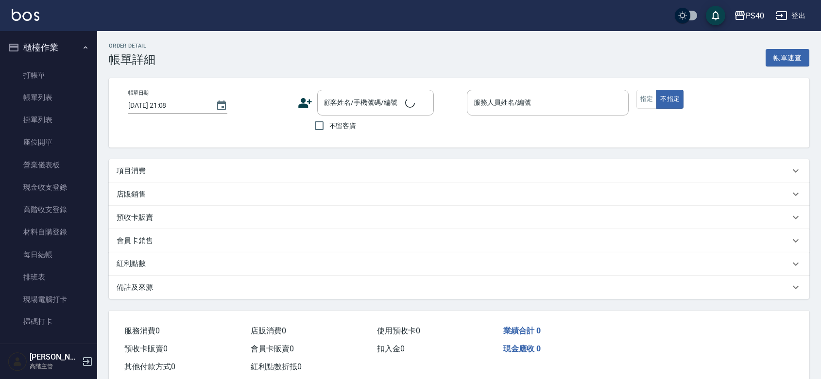
type input "[DATE] 20:51"
checkbox input "true"
type input "[PERSON_NAME]-9"
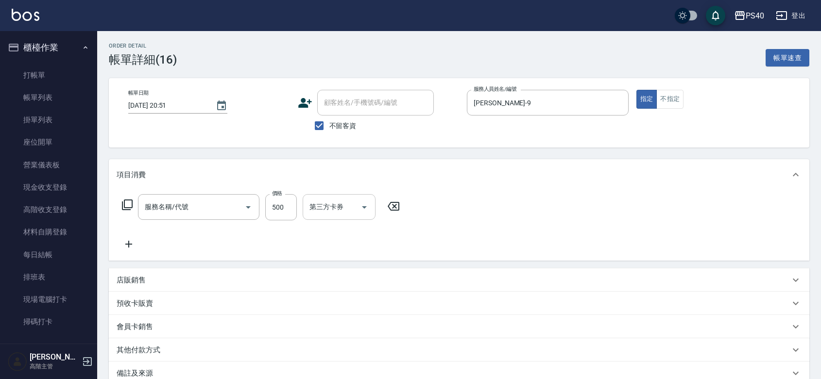
type input "C剪髮套餐(2450)"
click at [302, 205] on div "服務名稱/代號 C剪髮套餐(2450) 服務名稱/代號 價格 500 價格 洗髮-1 洗髮-1 洗髮-2 洗髮-2 第三方卡券 第三方卡券" at bounding box center [325, 207] width 417 height 26
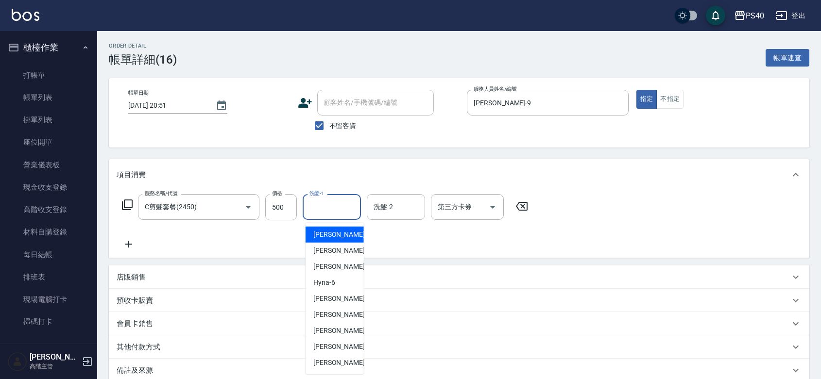
click at [323, 207] on div "洗髮-1 洗髮-1" at bounding box center [332, 207] width 58 height 26
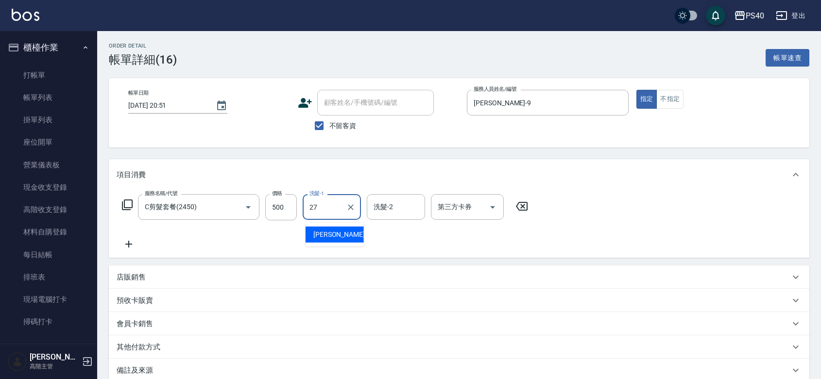
click at [328, 236] on span "[PERSON_NAME]-27" at bounding box center [343, 235] width 61 height 10
type input "[PERSON_NAME]-27"
click at [391, 216] on input "洗髮-2" at bounding box center [396, 207] width 50 height 17
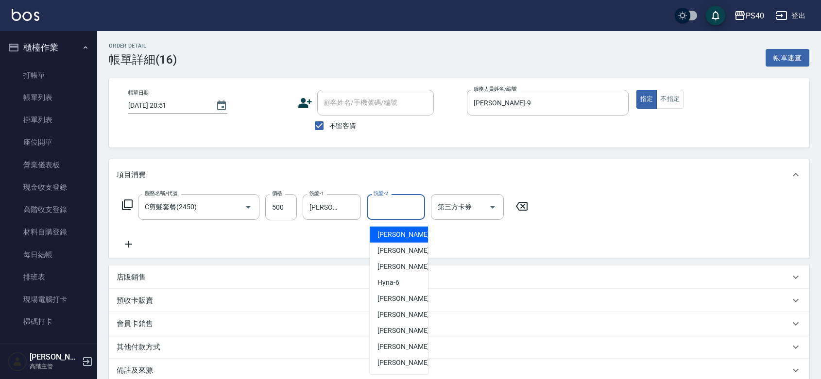
type input "6"
click at [474, 248] on div "服務名稱/代號 C剪髮套餐(2450) 服務名稱/代號 價格 500 價格 洗髮-1 [PERSON_NAME]-27 洗髮-1 洗髮-2 洗髮-2 第三方卡…" at bounding box center [325, 222] width 417 height 56
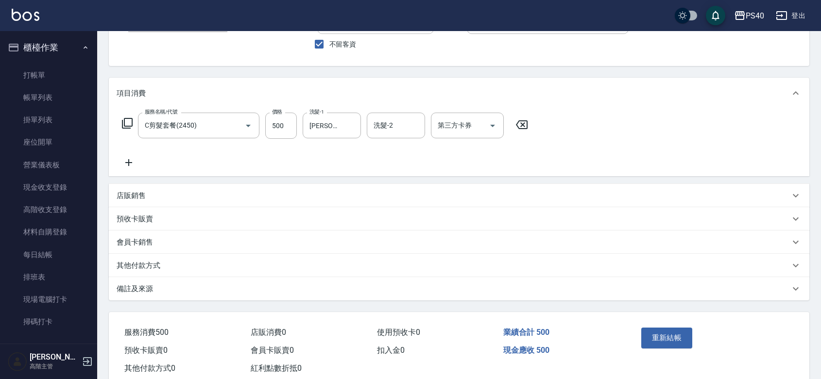
scroll to position [122, 0]
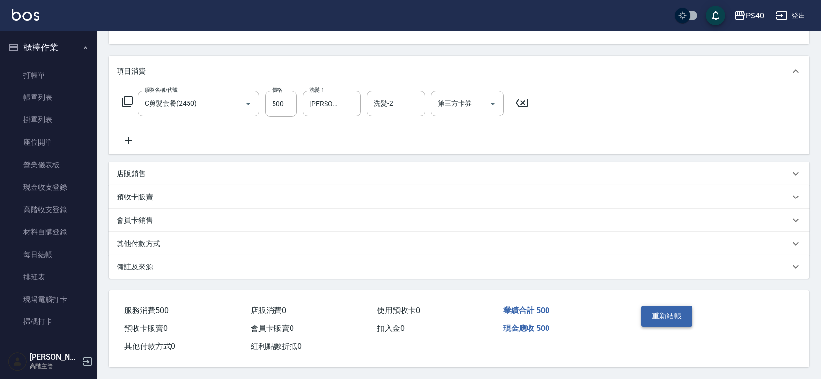
click at [675, 307] on button "重新結帳" at bounding box center [666, 316] width 51 height 20
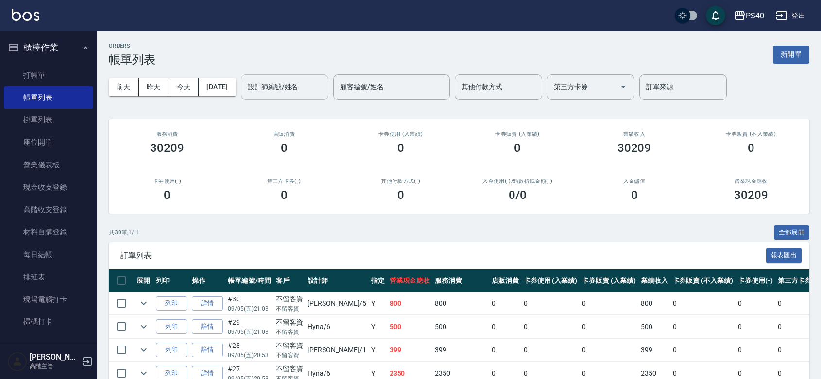
click at [299, 85] on input "設計師編號/姓名" at bounding box center [284, 87] width 79 height 17
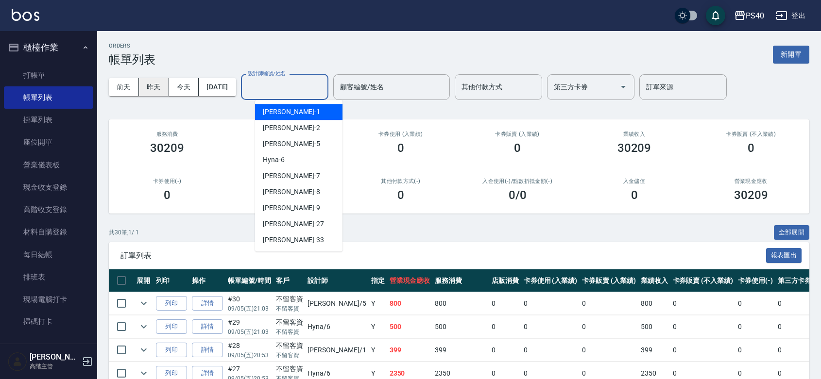
click at [140, 81] on button "昨天" at bounding box center [154, 87] width 30 height 18
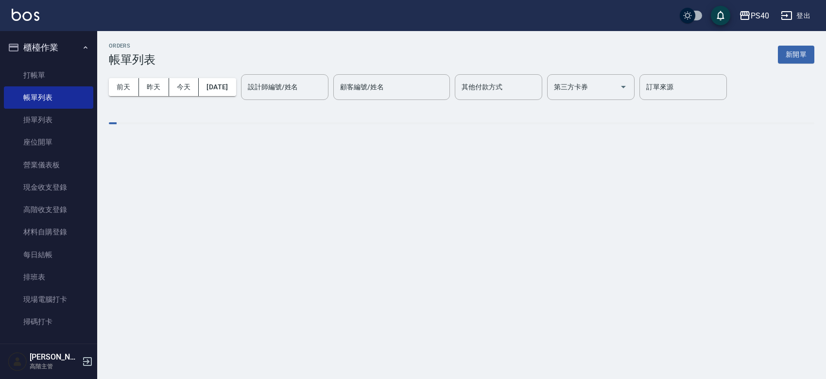
click at [290, 86] on div "設計師編號/姓名 設計師編號/姓名" at bounding box center [284, 87] width 87 height 26
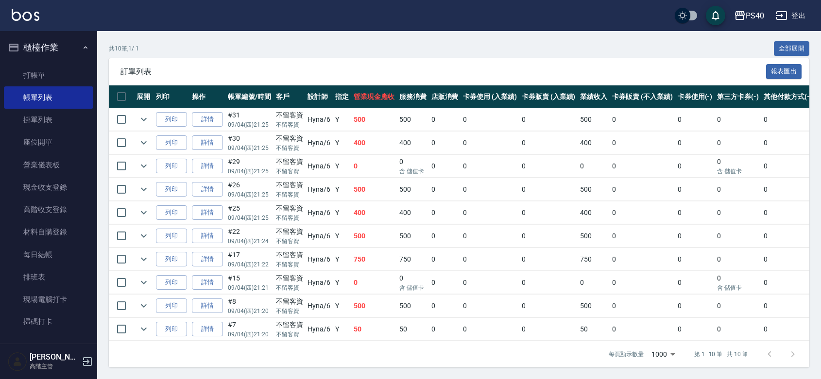
scroll to position [237, 0]
type input "Hyna-6"
click at [219, 112] on link "詳情" at bounding box center [207, 119] width 31 height 15
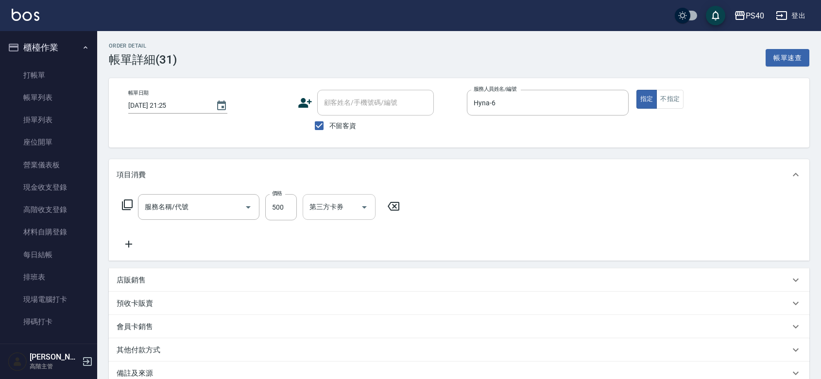
type input "[DATE] 21:25"
checkbox input "true"
type input "Hyna-6"
type input "C剪髮套餐(2450)"
click at [332, 213] on input "洗髮-1" at bounding box center [332, 207] width 50 height 17
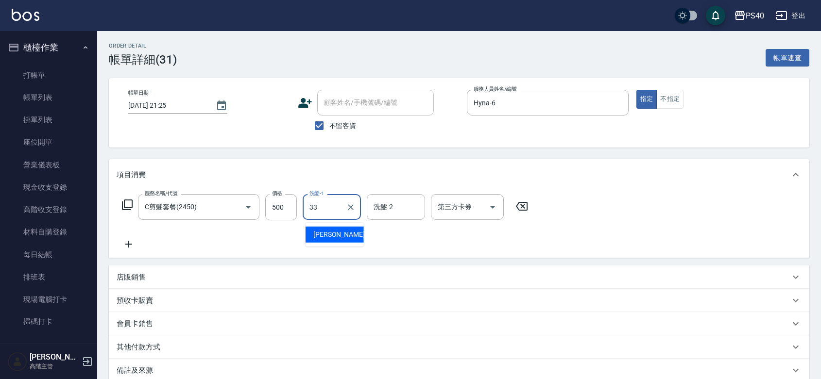
click at [336, 227] on div "[PERSON_NAME] -33" at bounding box center [335, 235] width 58 height 16
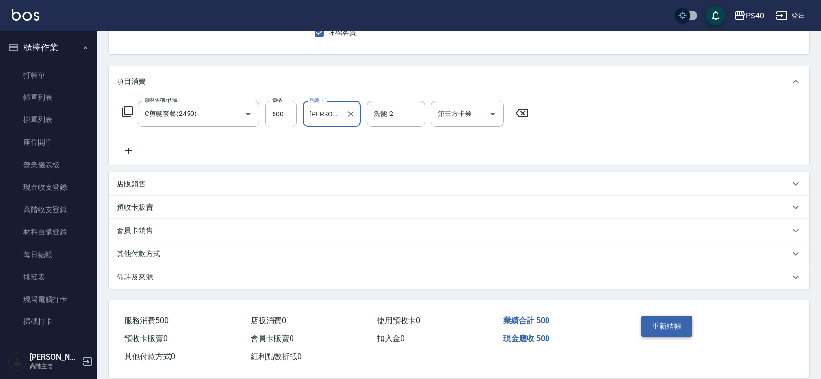
scroll to position [122, 0]
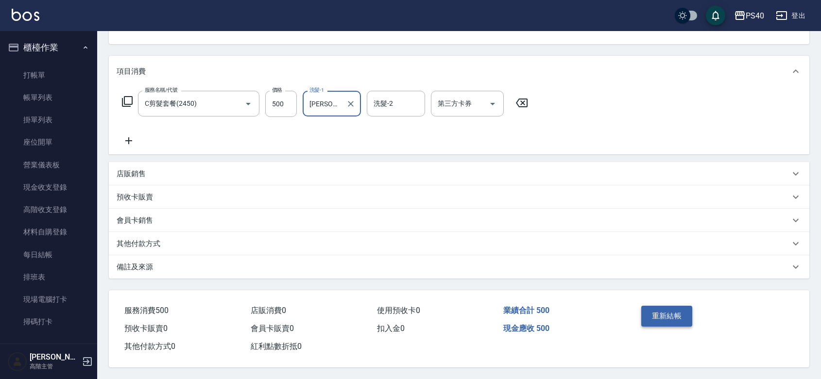
type input "[PERSON_NAME]-33"
click at [688, 306] on button "重新結帳" at bounding box center [666, 316] width 51 height 20
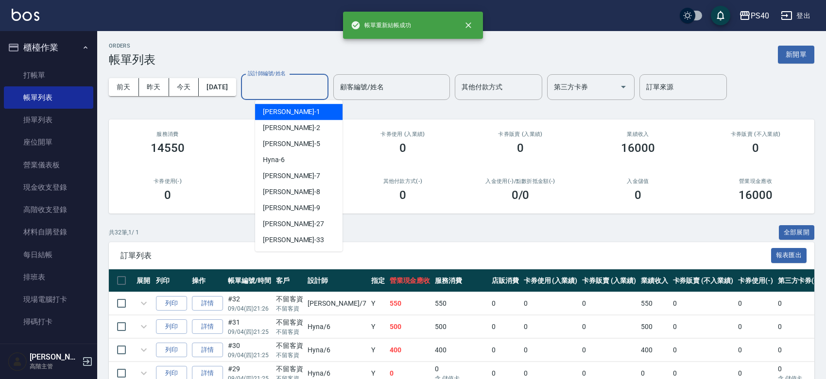
click at [283, 87] on div "設計師編號/姓名 設計師編號/姓名" at bounding box center [284, 87] width 87 height 26
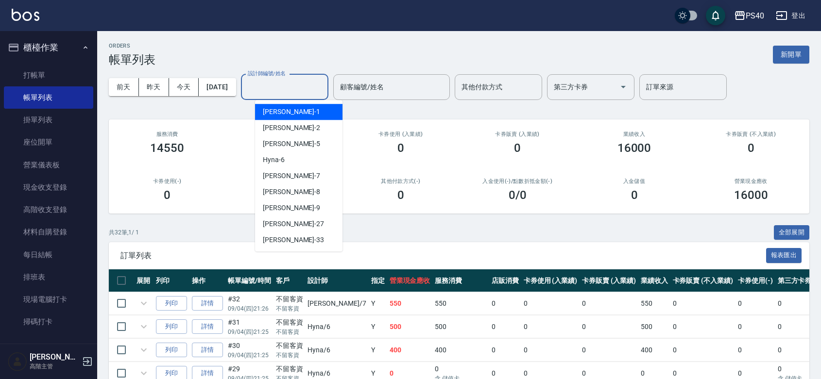
click at [283, 87] on input "設計師編號/姓名" at bounding box center [284, 87] width 79 height 17
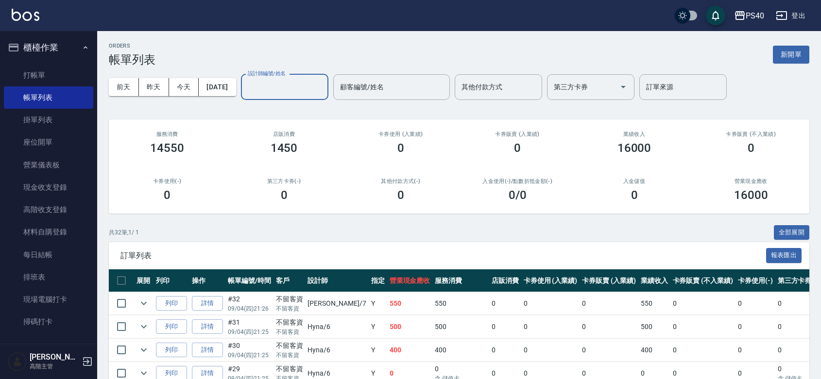
click at [150, 85] on button "昨天" at bounding box center [154, 87] width 30 height 18
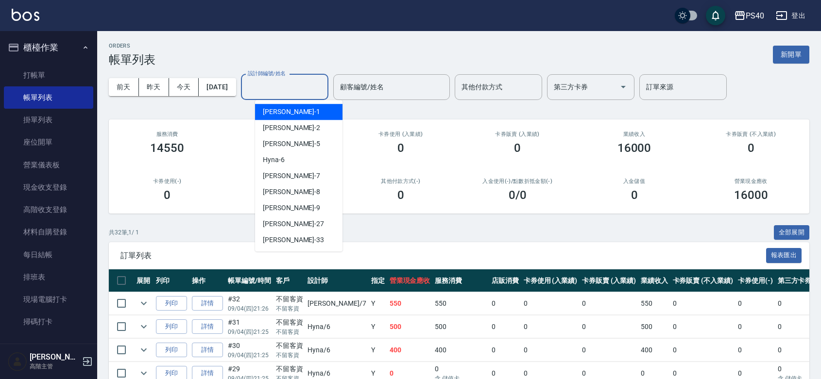
click at [302, 88] on input "設計師編號/姓名" at bounding box center [284, 87] width 79 height 17
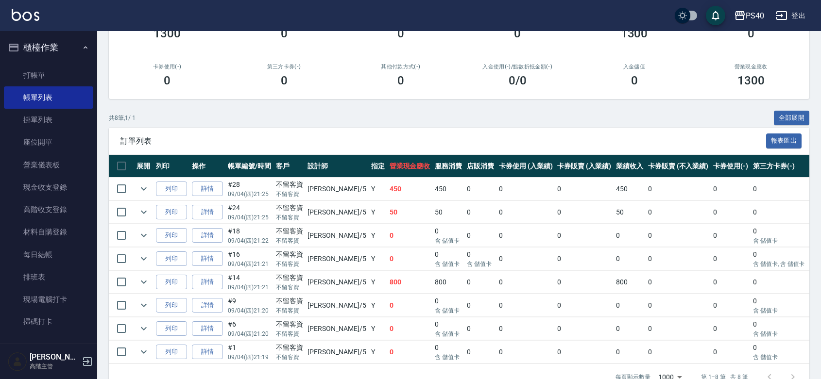
scroll to position [141, 0]
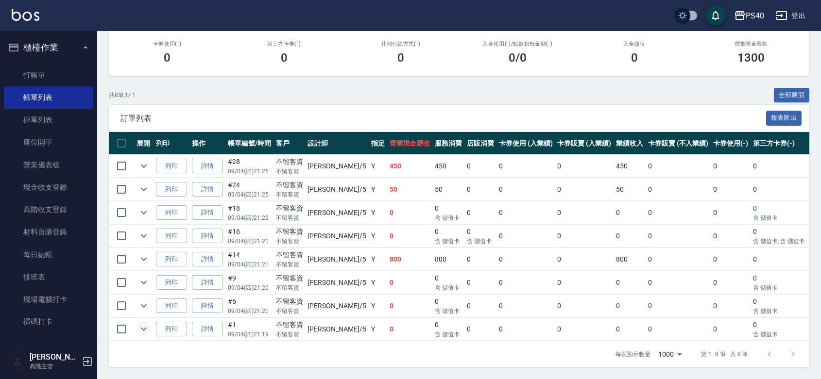
type input "[PERSON_NAME]-5"
click at [142, 335] on icon "expand row" at bounding box center [144, 329] width 12 height 12
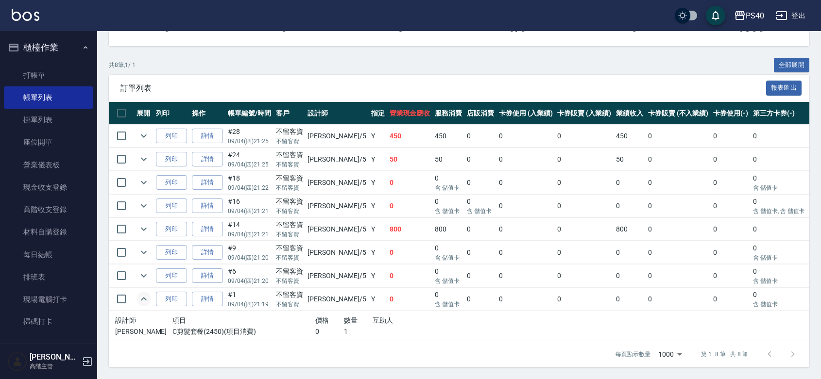
scroll to position [214, 0]
click at [146, 270] on icon "expand row" at bounding box center [144, 276] width 12 height 12
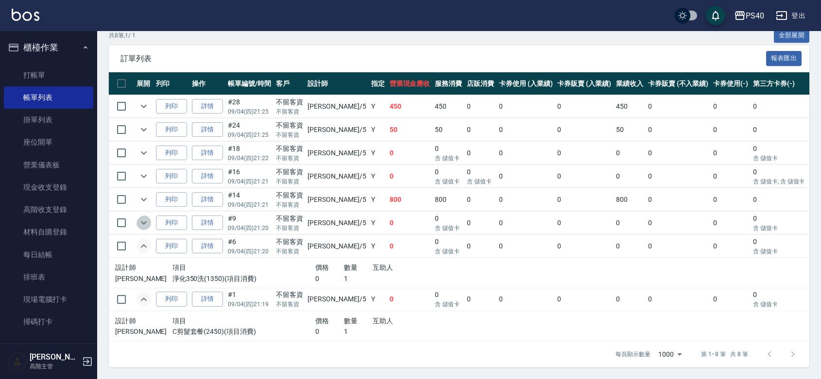
click at [148, 228] on icon "expand row" at bounding box center [144, 223] width 12 height 12
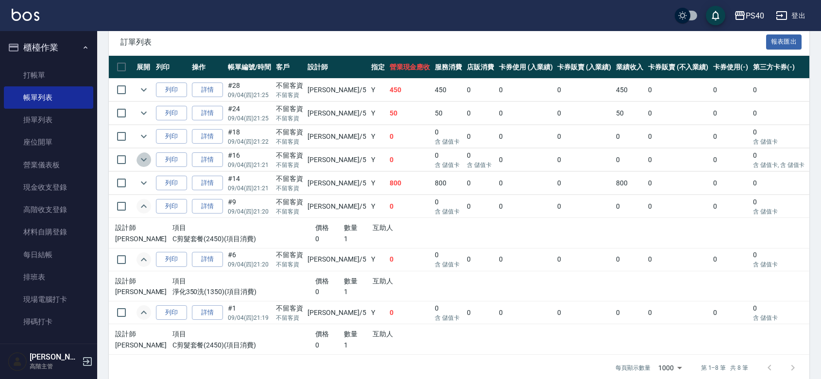
click at [147, 166] on icon "expand row" at bounding box center [144, 160] width 12 height 12
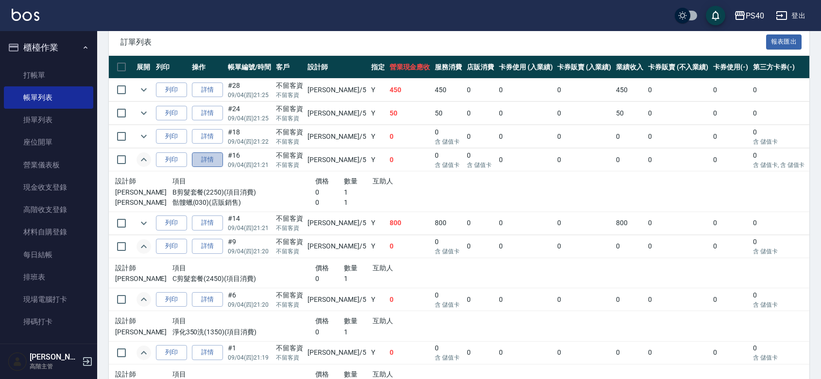
click at [223, 168] on link "詳情" at bounding box center [207, 160] width 31 height 15
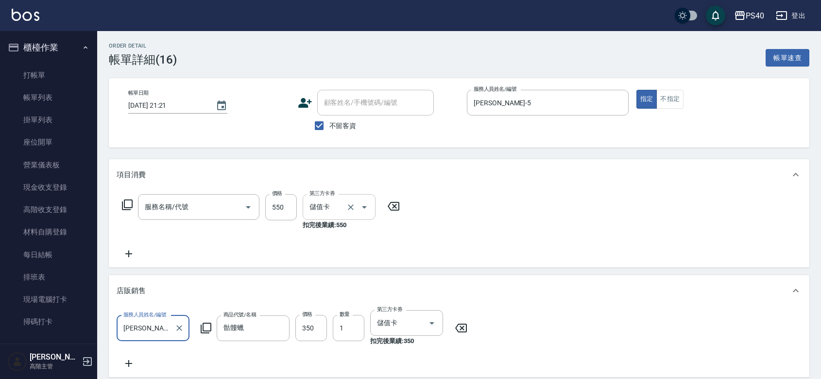
type input "[DATE] 21:21"
checkbox input "true"
type input "[PERSON_NAME]-5"
type input "B剪髮套餐(2250)"
click at [333, 210] on input "洗髮-1" at bounding box center [332, 207] width 50 height 17
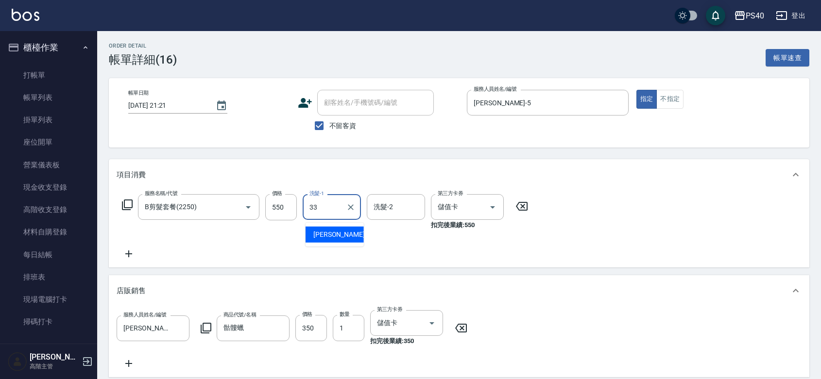
click at [331, 234] on span "[PERSON_NAME] -33" at bounding box center [343, 235] width 61 height 10
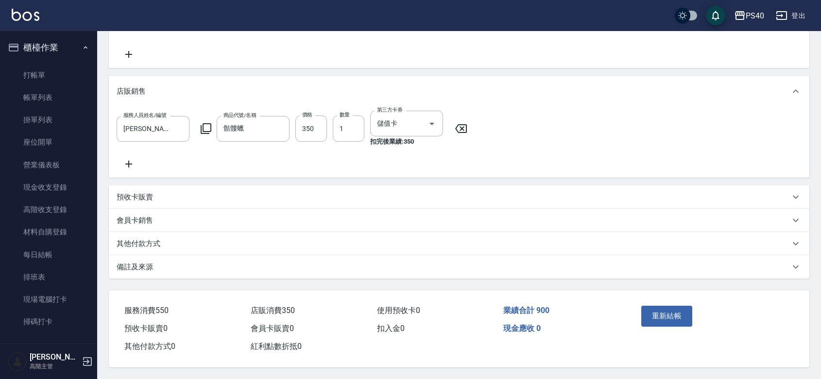
scroll to position [231, 0]
type input "[PERSON_NAME]-33"
click at [680, 307] on button "重新結帳" at bounding box center [666, 316] width 51 height 20
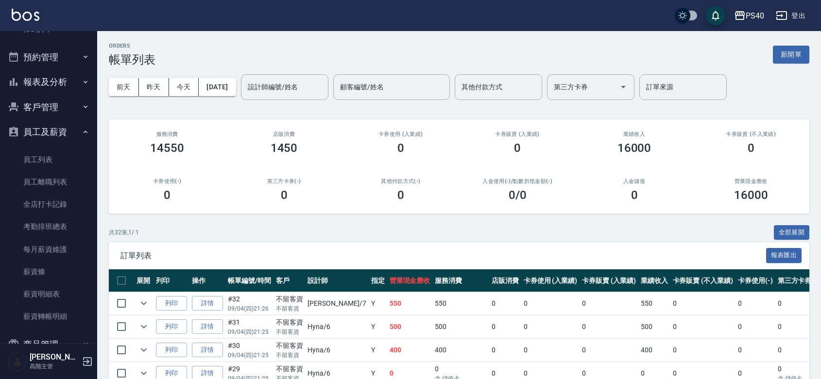
scroll to position [266, 0]
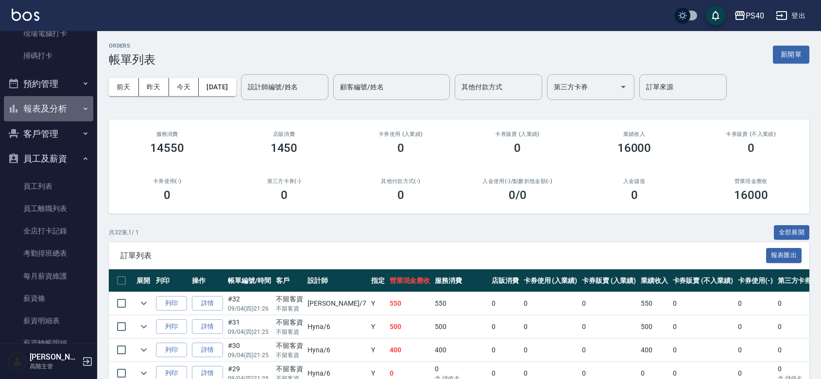
click at [62, 108] on button "報表及分析" at bounding box center [48, 108] width 89 height 25
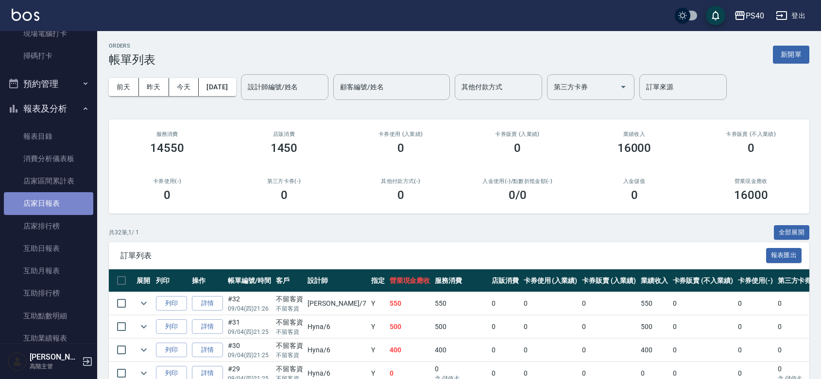
click at [58, 204] on link "店家日報表" at bounding box center [48, 203] width 89 height 22
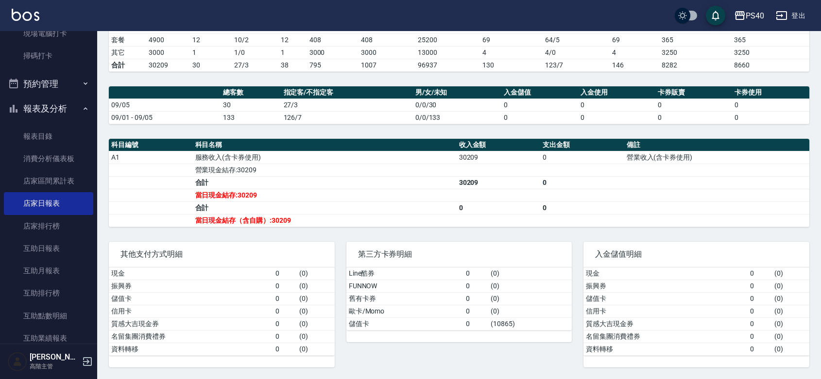
scroll to position [227, 0]
drag, startPoint x: 352, startPoint y: 169, endPoint x: 255, endPoint y: 162, distance: 97.4
click at [350, 168] on td "營業現金結存:30209" at bounding box center [325, 170] width 264 height 13
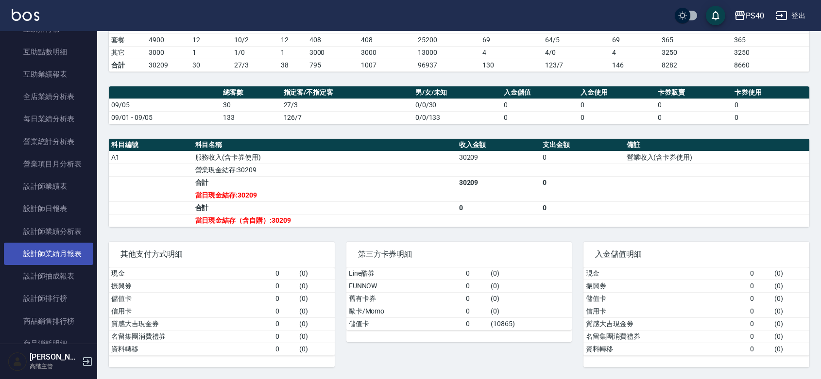
scroll to position [549, 0]
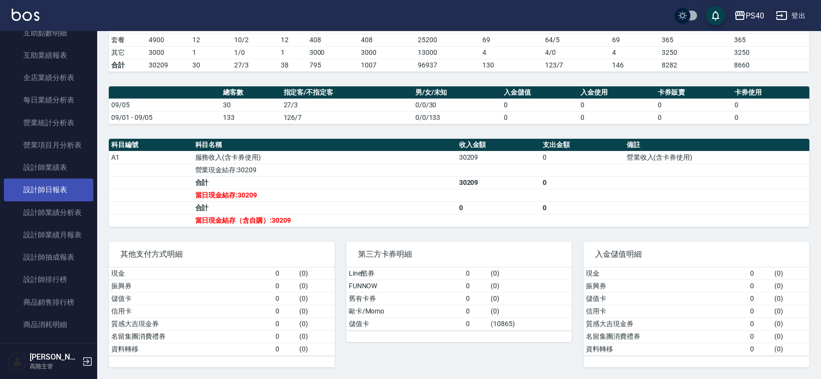
click at [57, 194] on link "設計師日報表" at bounding box center [48, 190] width 89 height 22
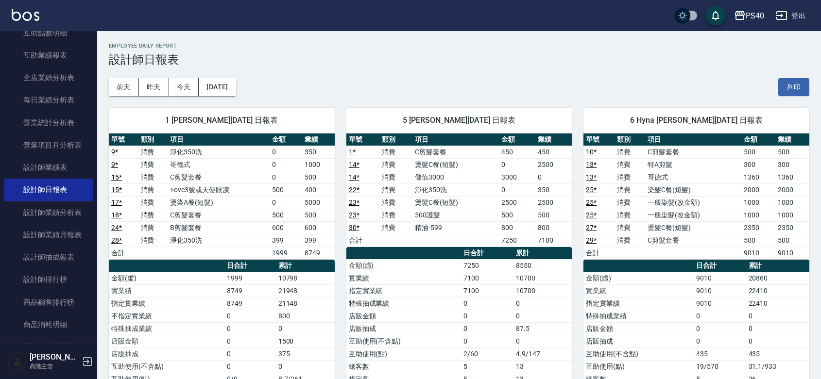
click at [800, 17] on button "登出" at bounding box center [790, 16] width 37 height 18
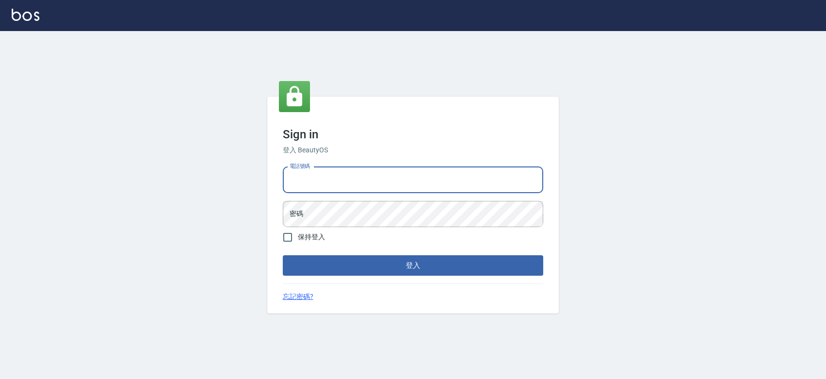
click at [352, 178] on input "電話號碼" at bounding box center [413, 180] width 260 height 26
type input "0427061917"
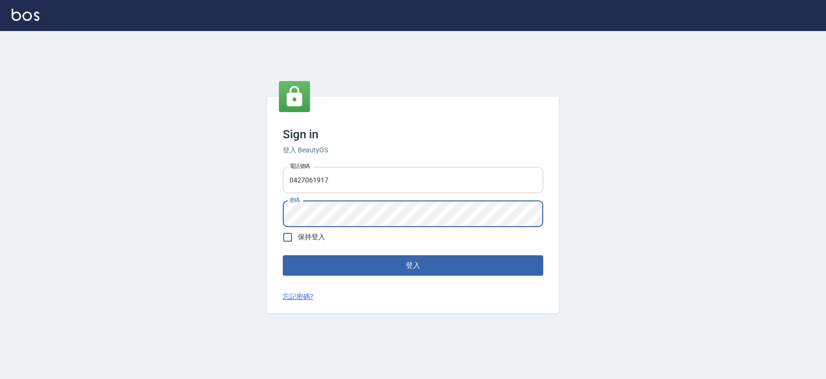
click at [283, 255] on button "登入" at bounding box center [413, 265] width 260 height 20
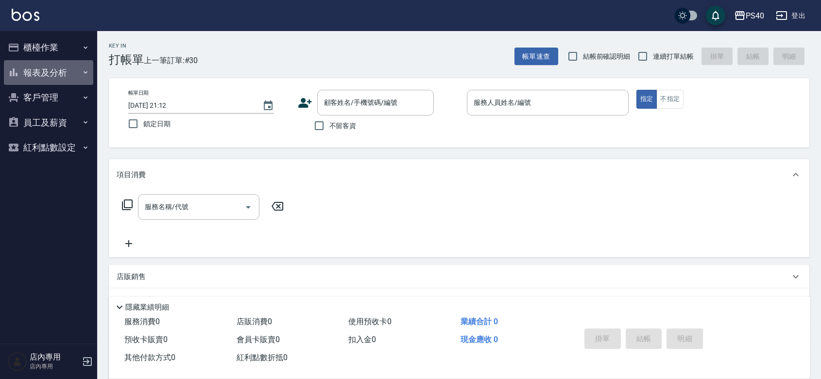
click at [41, 68] on button "報表及分析" at bounding box center [48, 72] width 89 height 25
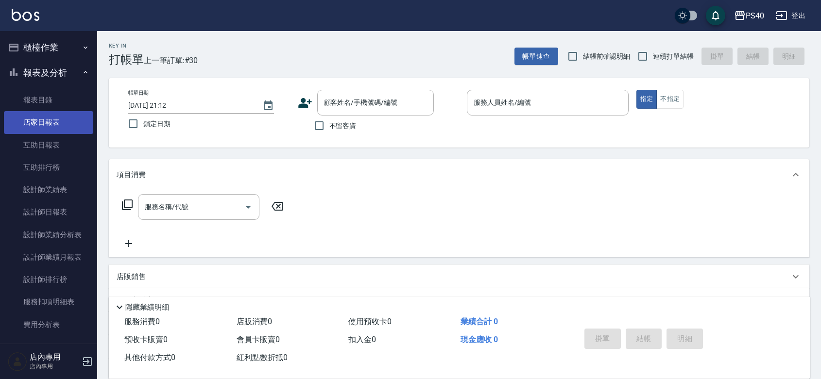
click at [61, 132] on link "店家日報表" at bounding box center [48, 122] width 89 height 22
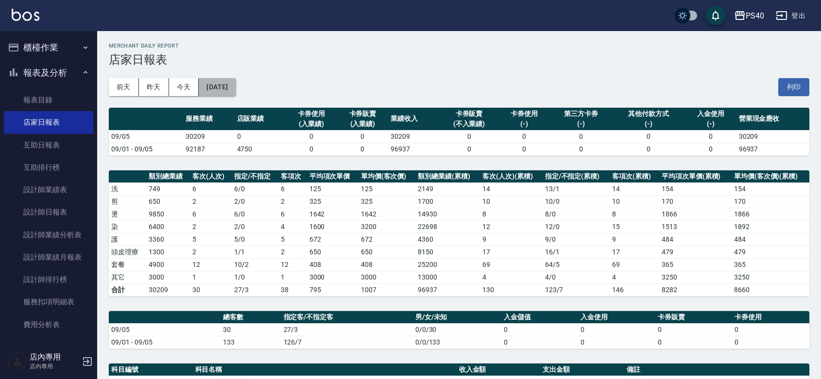
click at [236, 88] on button "[DATE]" at bounding box center [217, 87] width 37 height 18
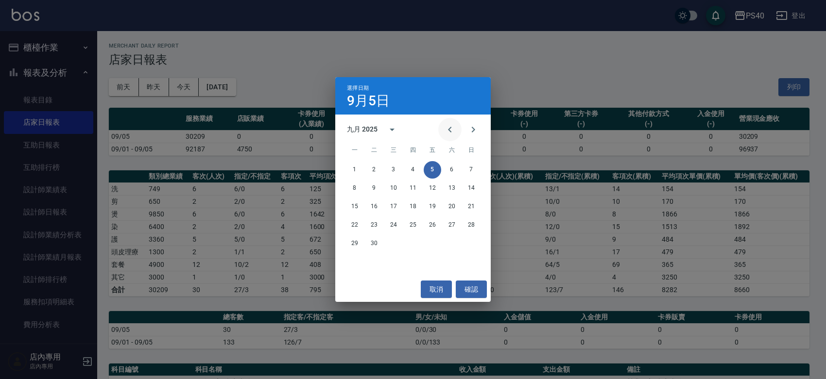
click at [444, 132] on icon "Previous month" at bounding box center [450, 130] width 12 height 12
click at [371, 189] on button "5" at bounding box center [373, 188] width 17 height 17
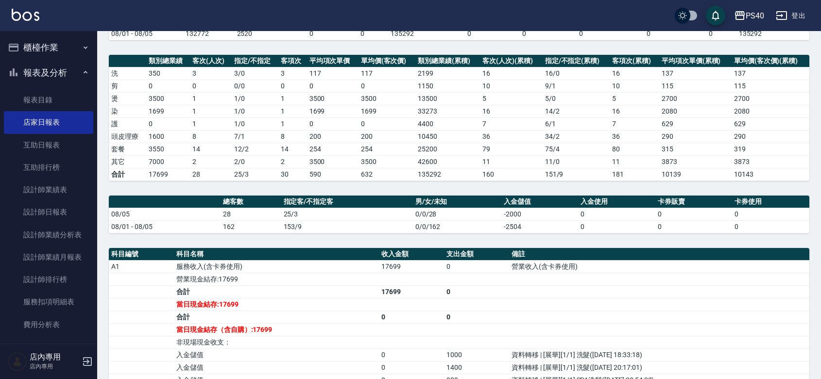
scroll to position [141, 0]
